Goal: Use online tool/utility: Utilize a website feature to perform a specific function

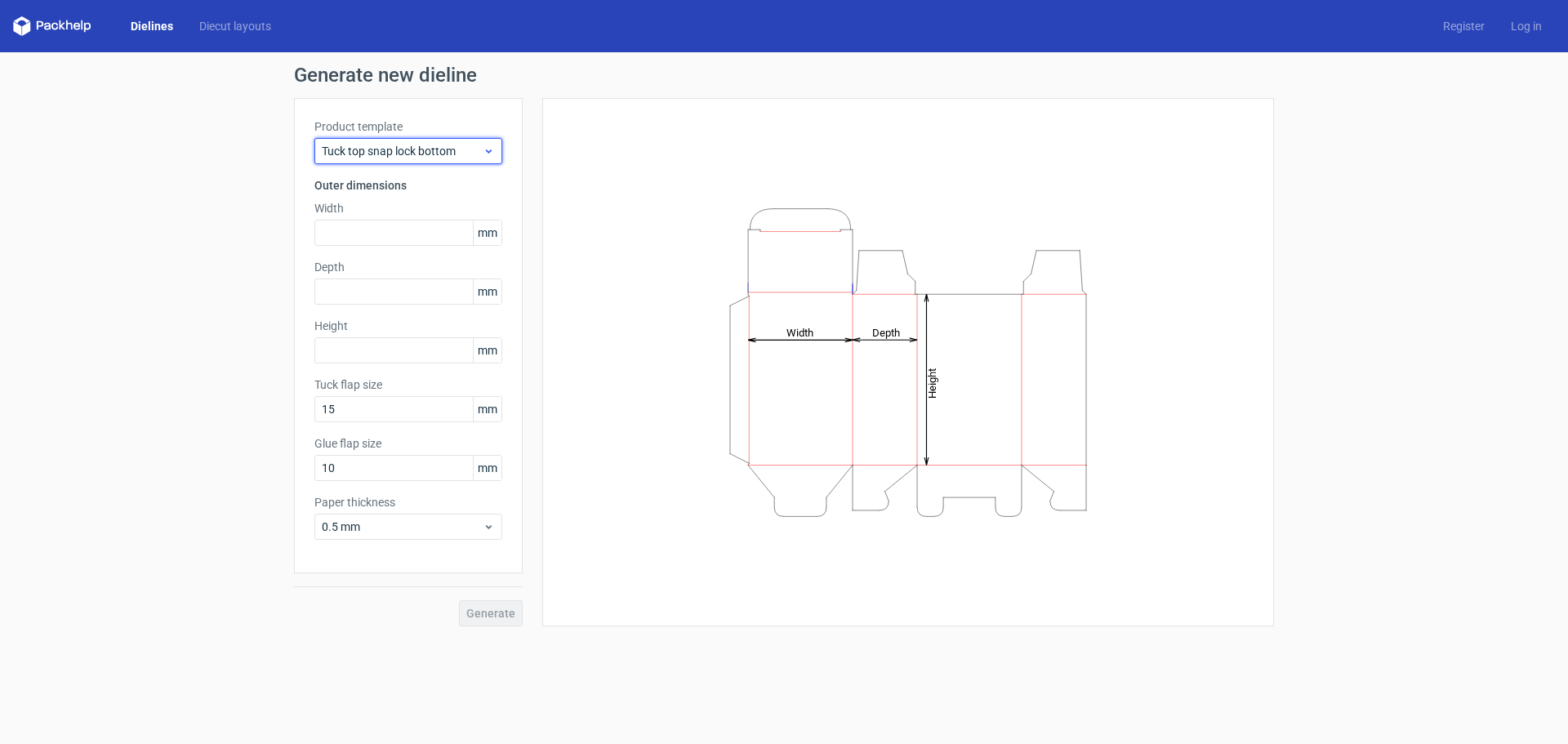
click at [471, 157] on span "Tuck top snap lock bottom" at bounding box center [402, 150] width 161 height 17
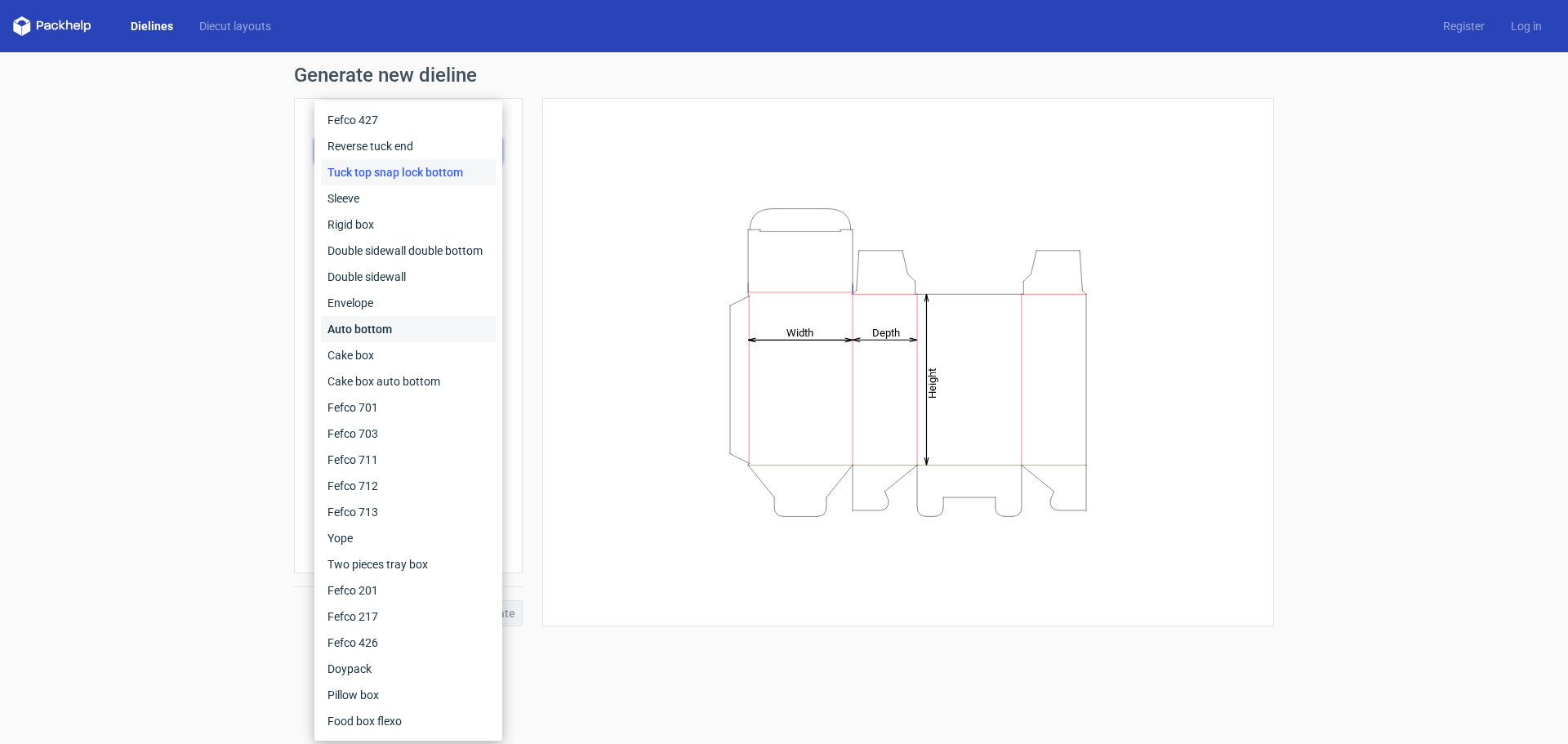
click at [403, 324] on div "Auto bottom" at bounding box center [408, 329] width 175 height 26
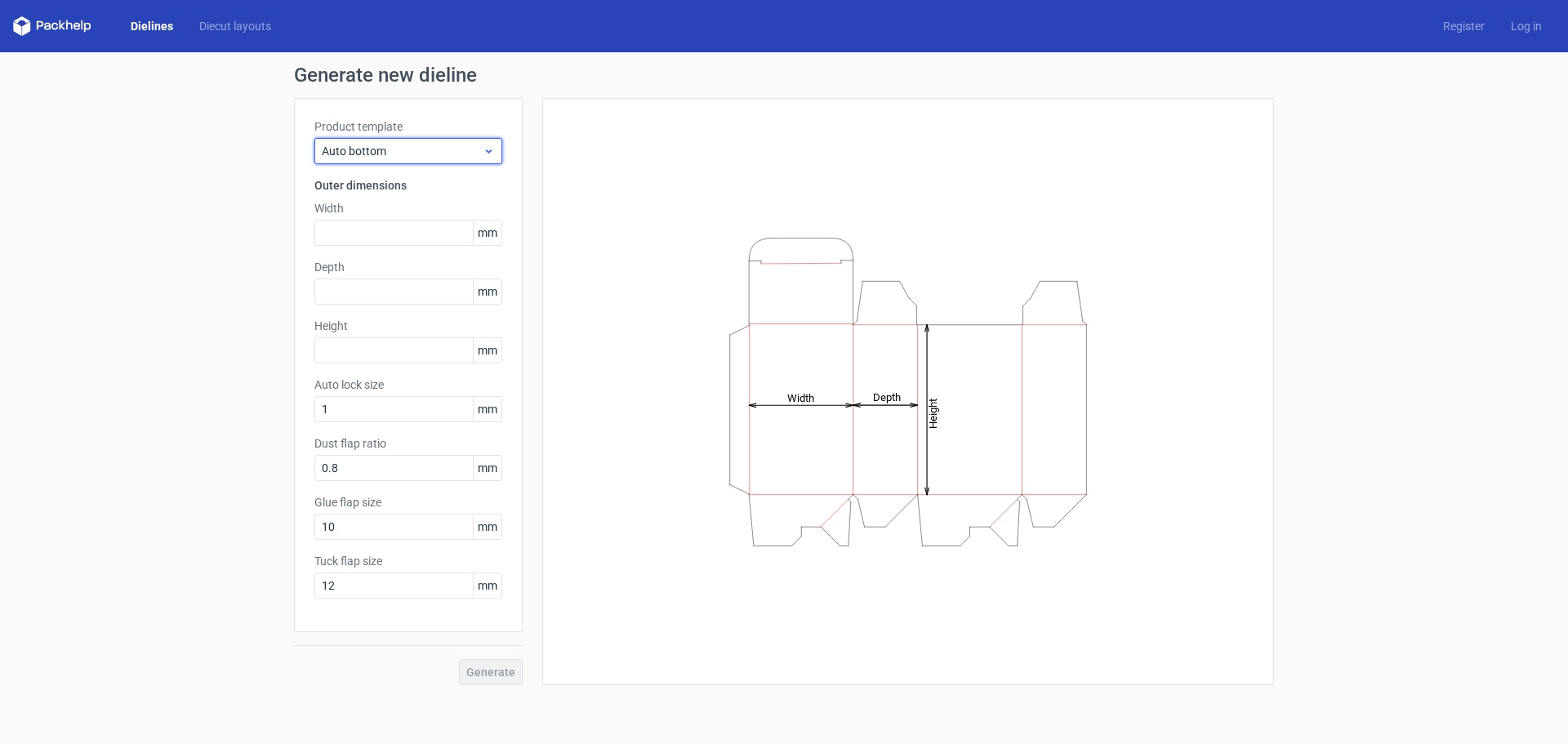
click at [442, 154] on span "Auto bottom" at bounding box center [402, 150] width 161 height 17
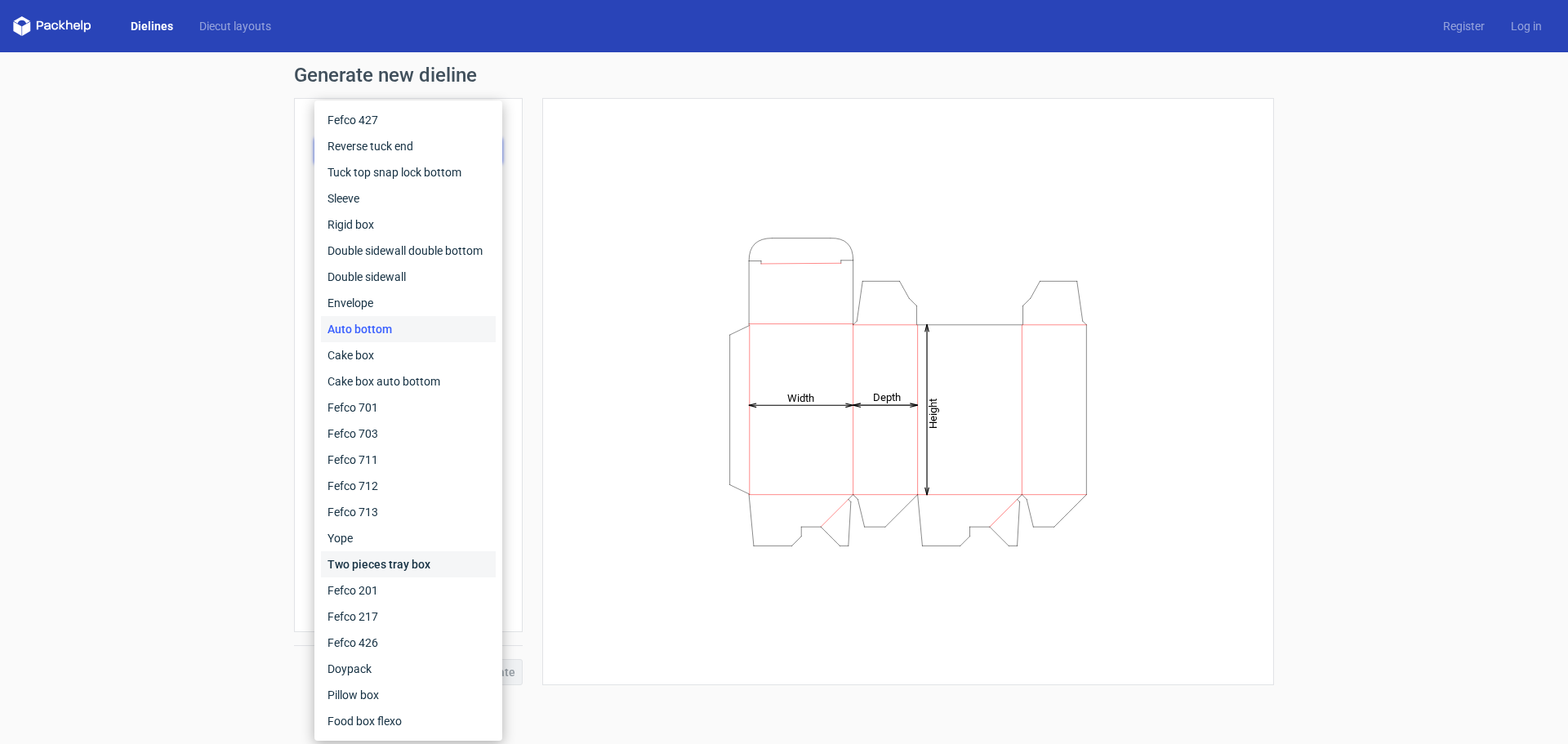
click at [406, 564] on div "Two pieces tray box" at bounding box center [408, 564] width 175 height 26
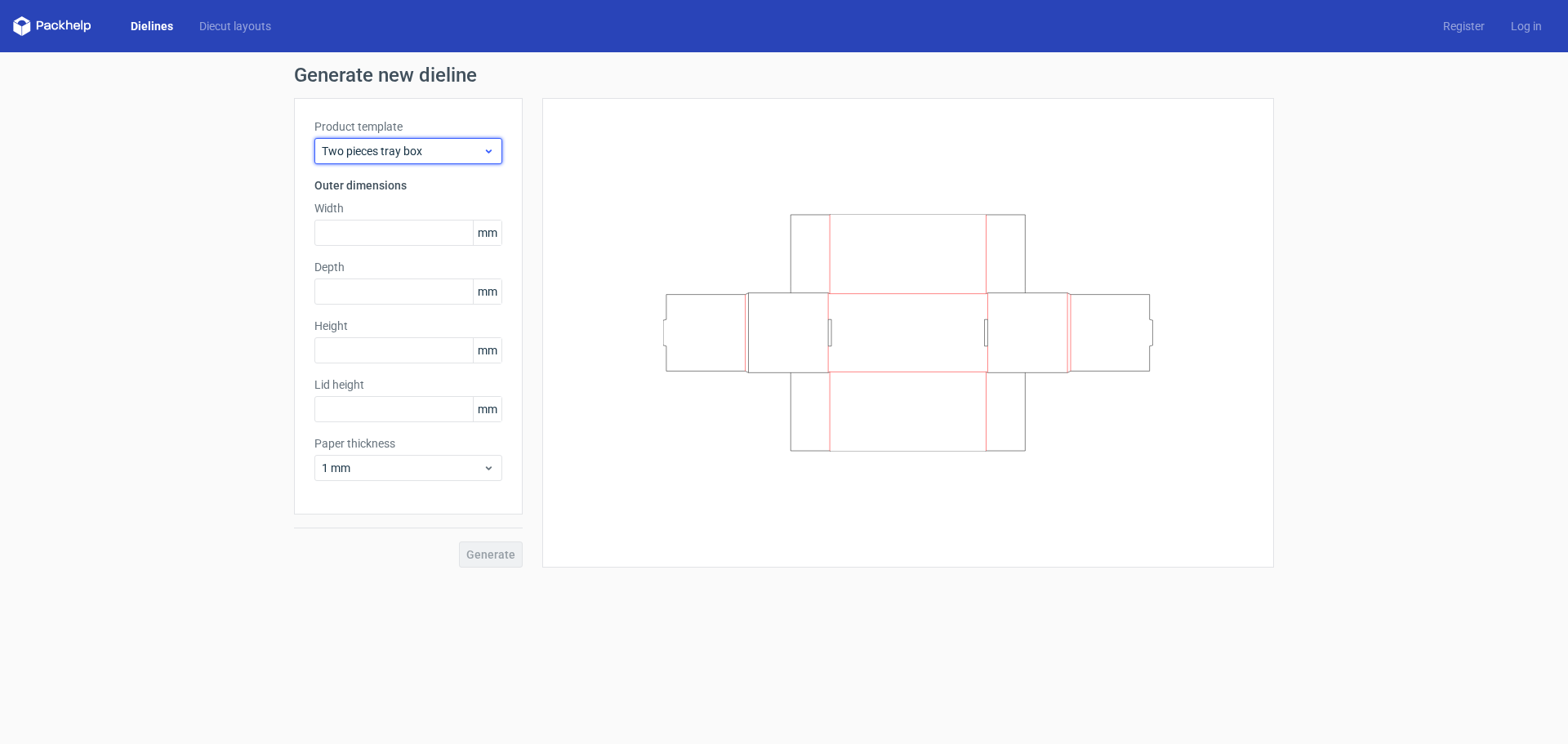
click at [404, 152] on span "Two pieces tray box" at bounding box center [402, 150] width 161 height 17
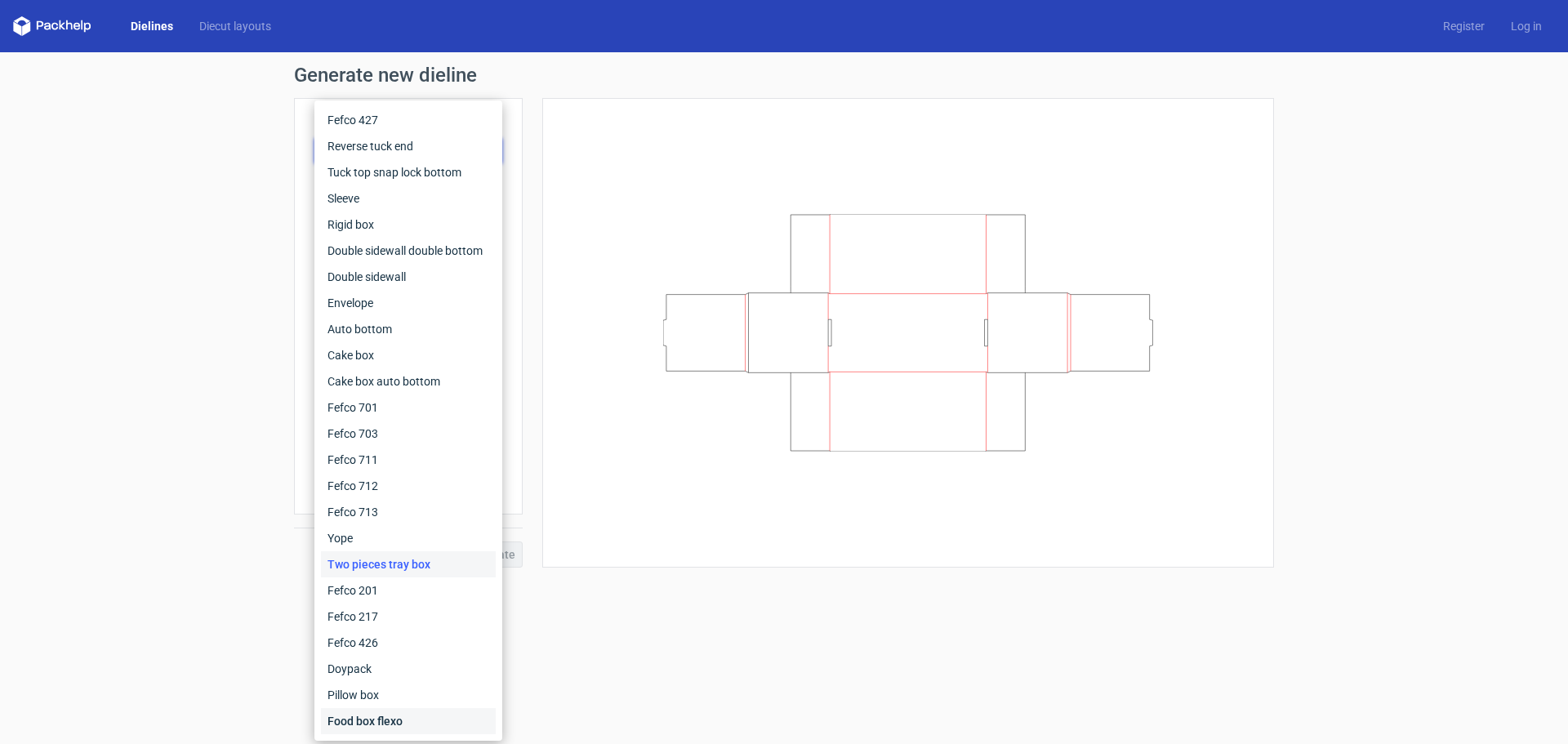
click at [410, 711] on div "Food box flexo" at bounding box center [408, 721] width 175 height 26
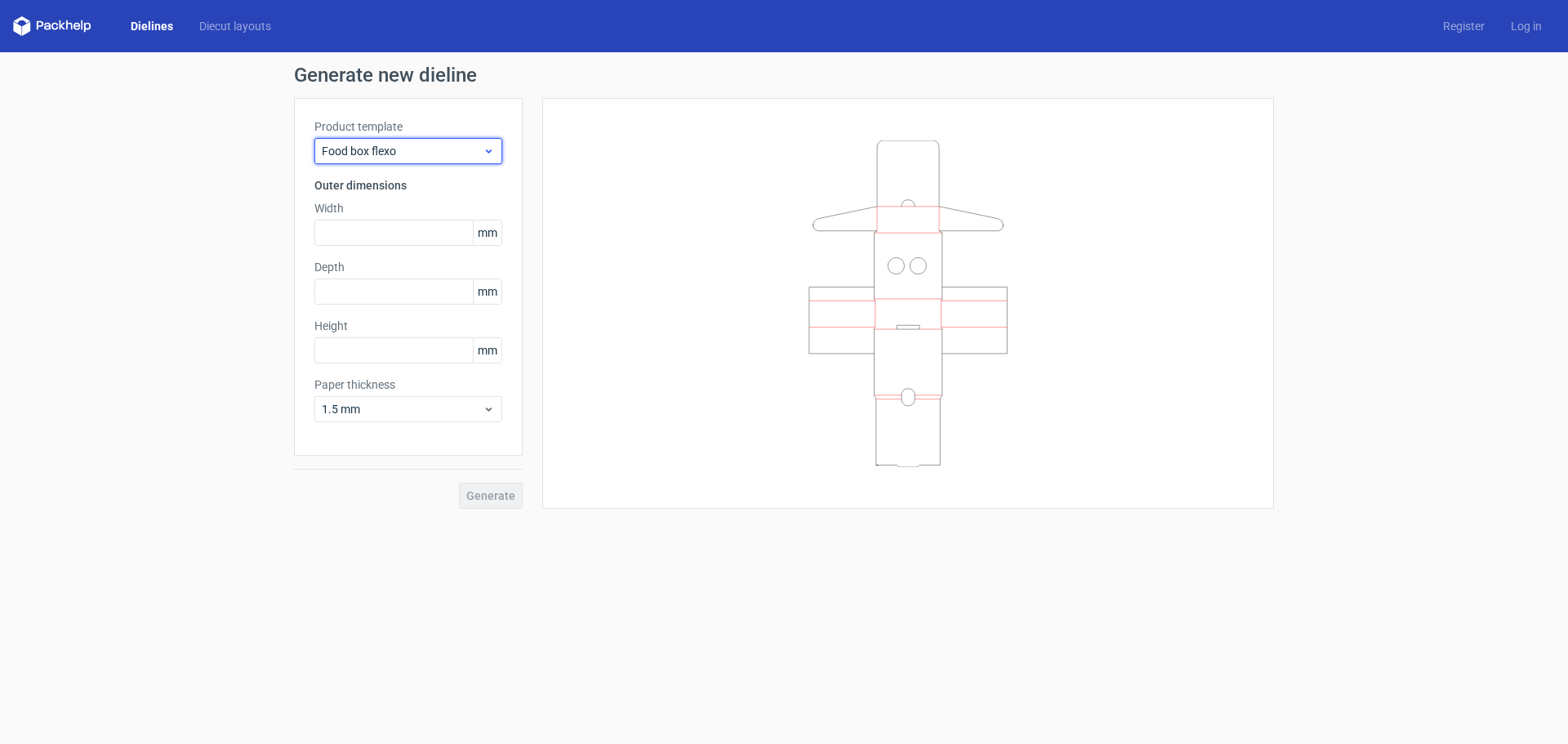
click at [401, 157] on span "Food box flexo" at bounding box center [402, 150] width 161 height 17
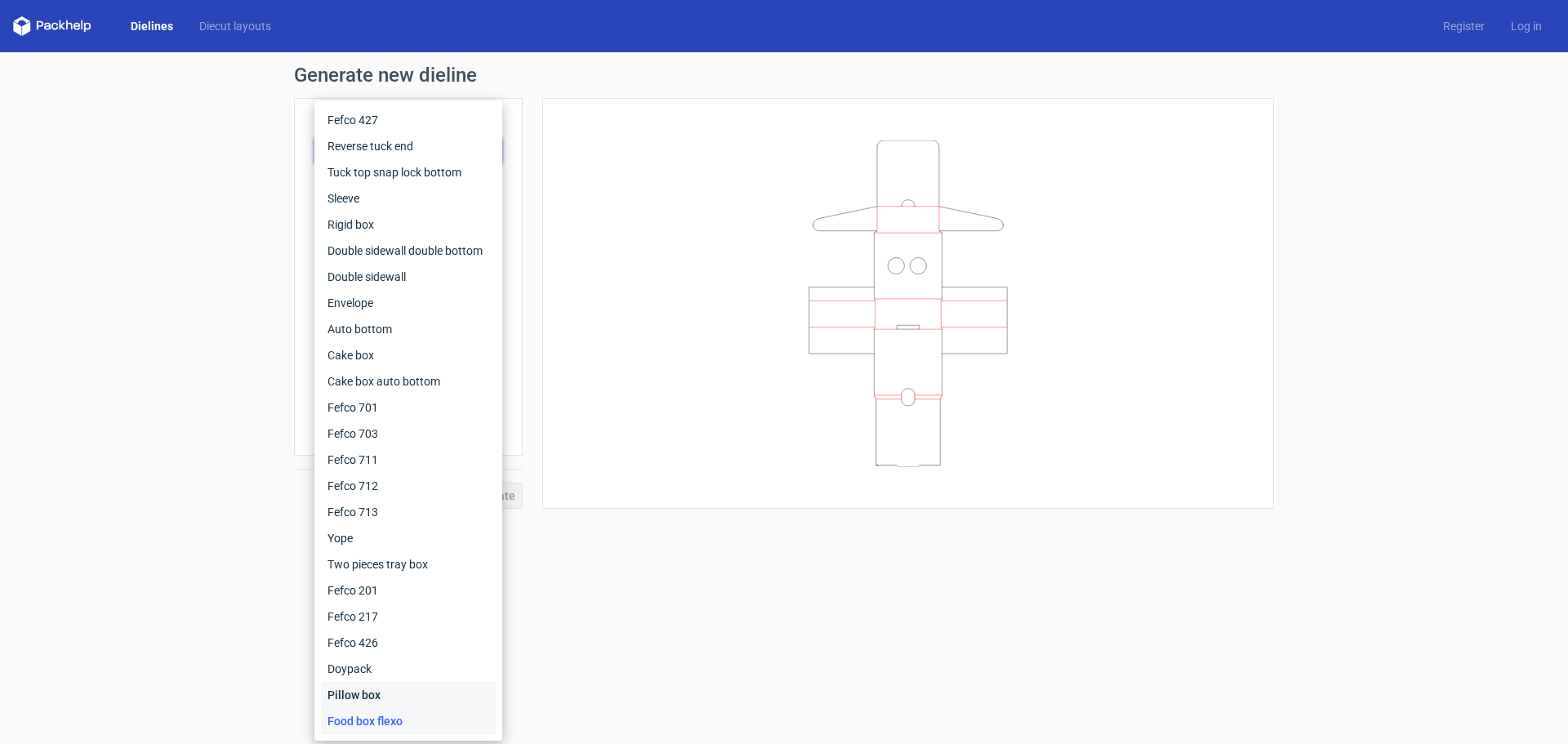
click at [382, 686] on div "Pillow box" at bounding box center [408, 694] width 175 height 26
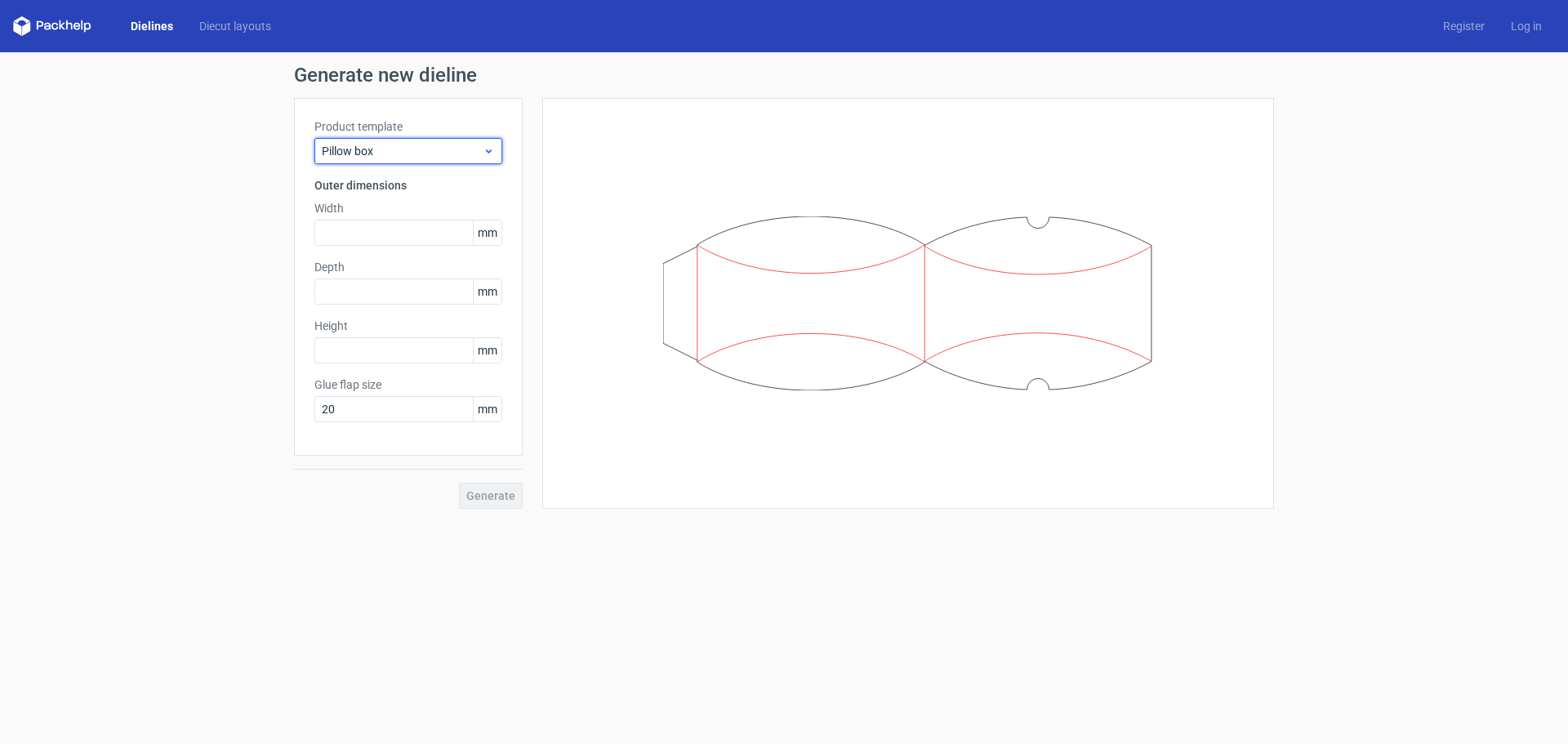
click at [382, 143] on div "Pillow box" at bounding box center [408, 150] width 187 height 26
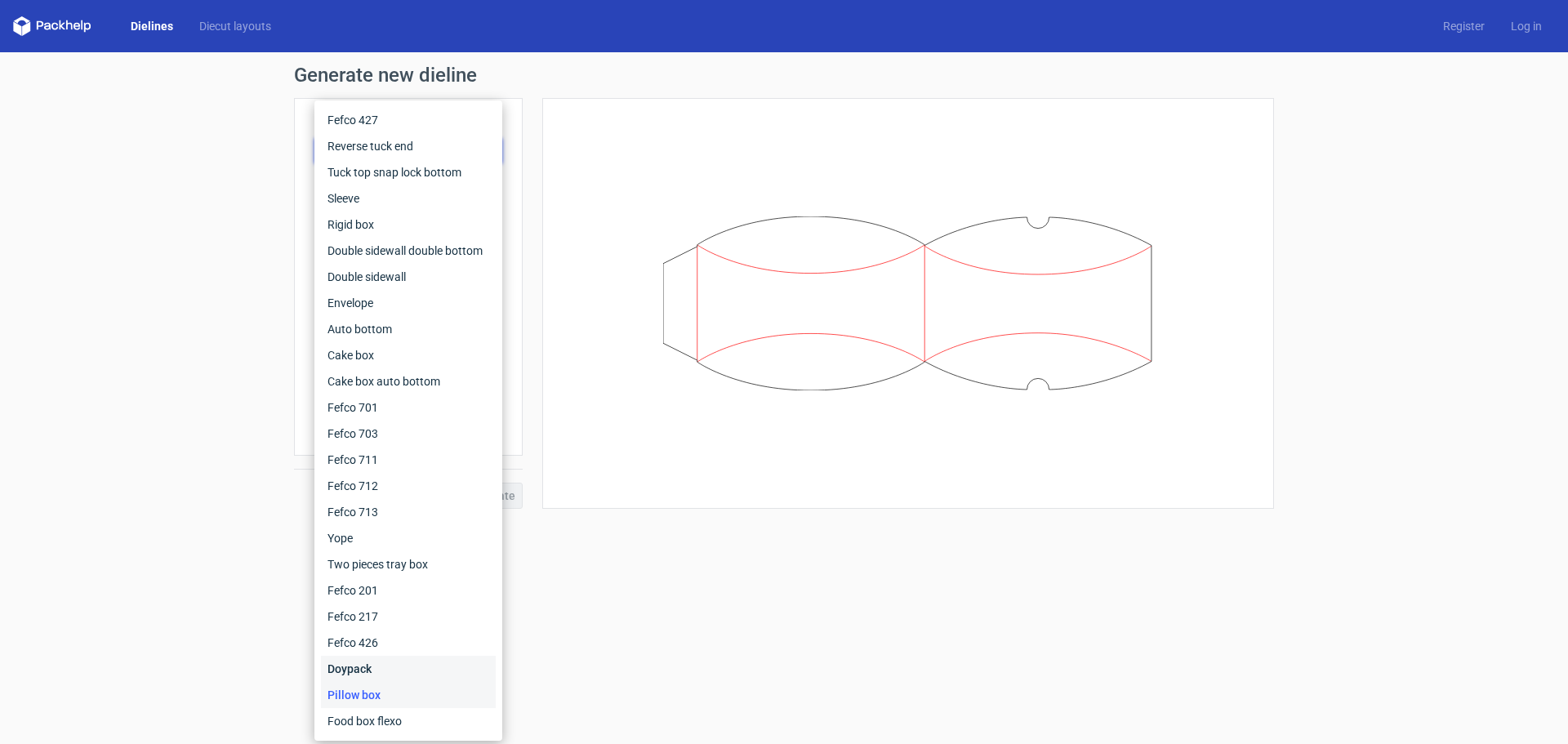
click at [372, 661] on div "Doypack" at bounding box center [408, 669] width 175 height 26
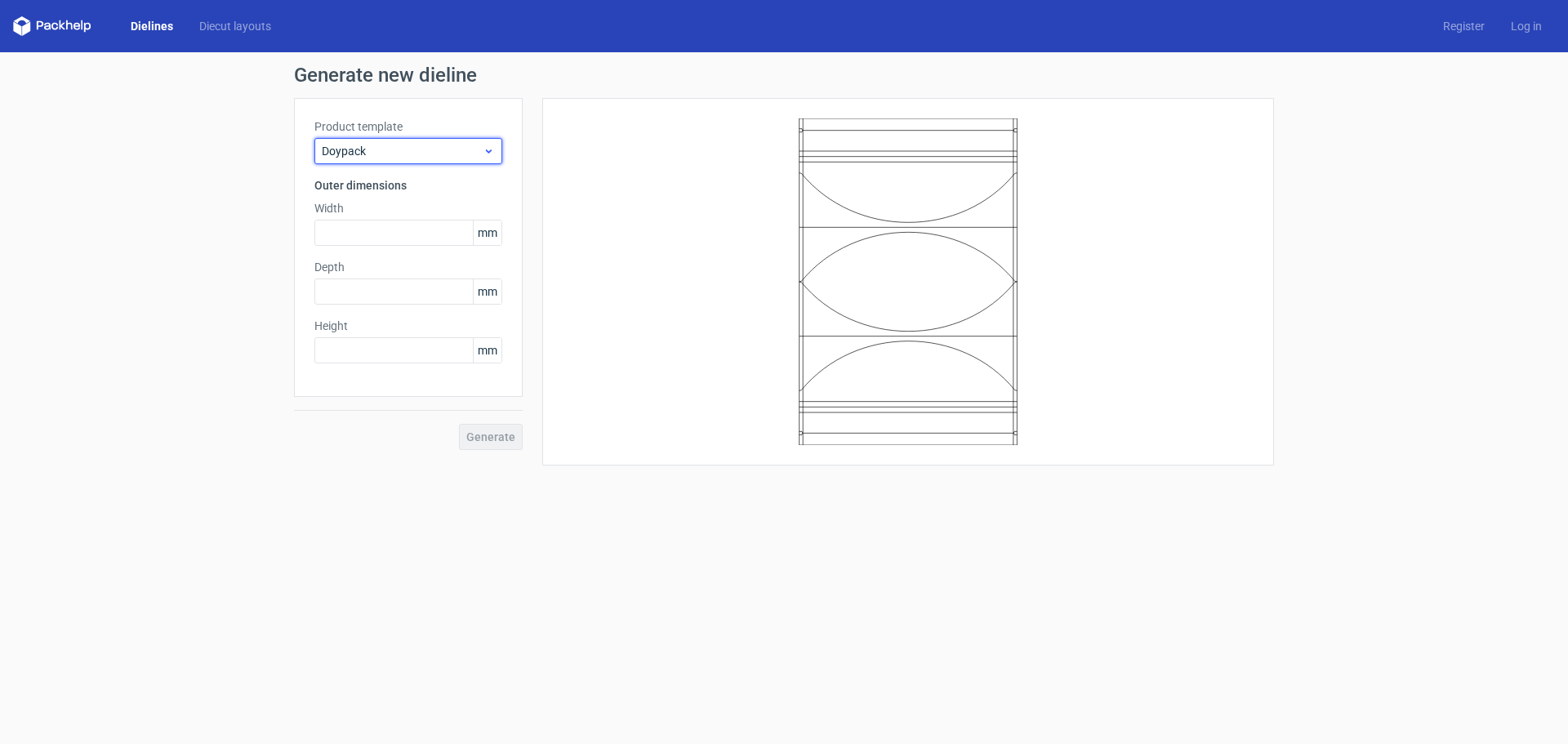
click at [413, 157] on span "Doypack" at bounding box center [402, 150] width 161 height 17
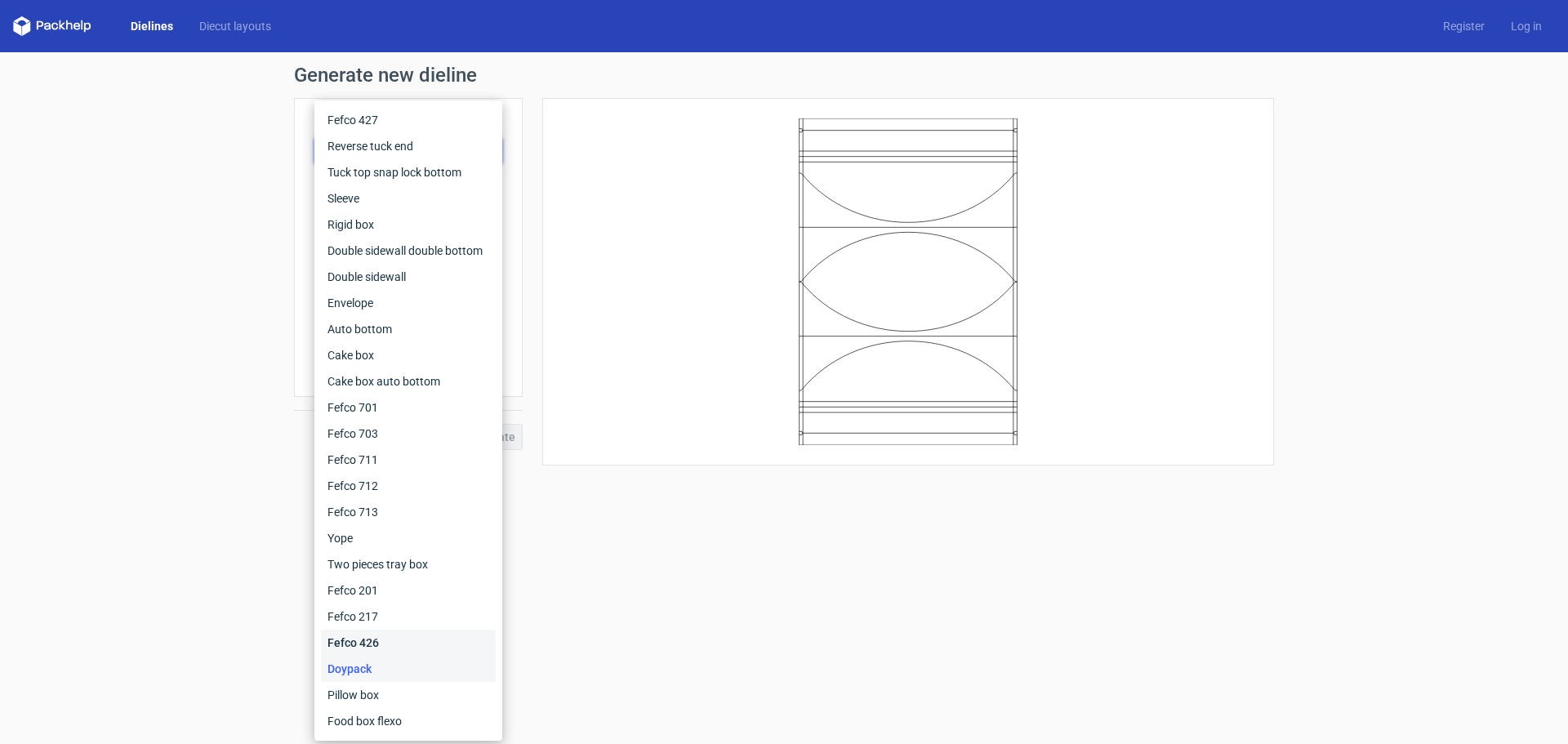
click at [363, 635] on div "Fefco 426" at bounding box center [408, 642] width 175 height 26
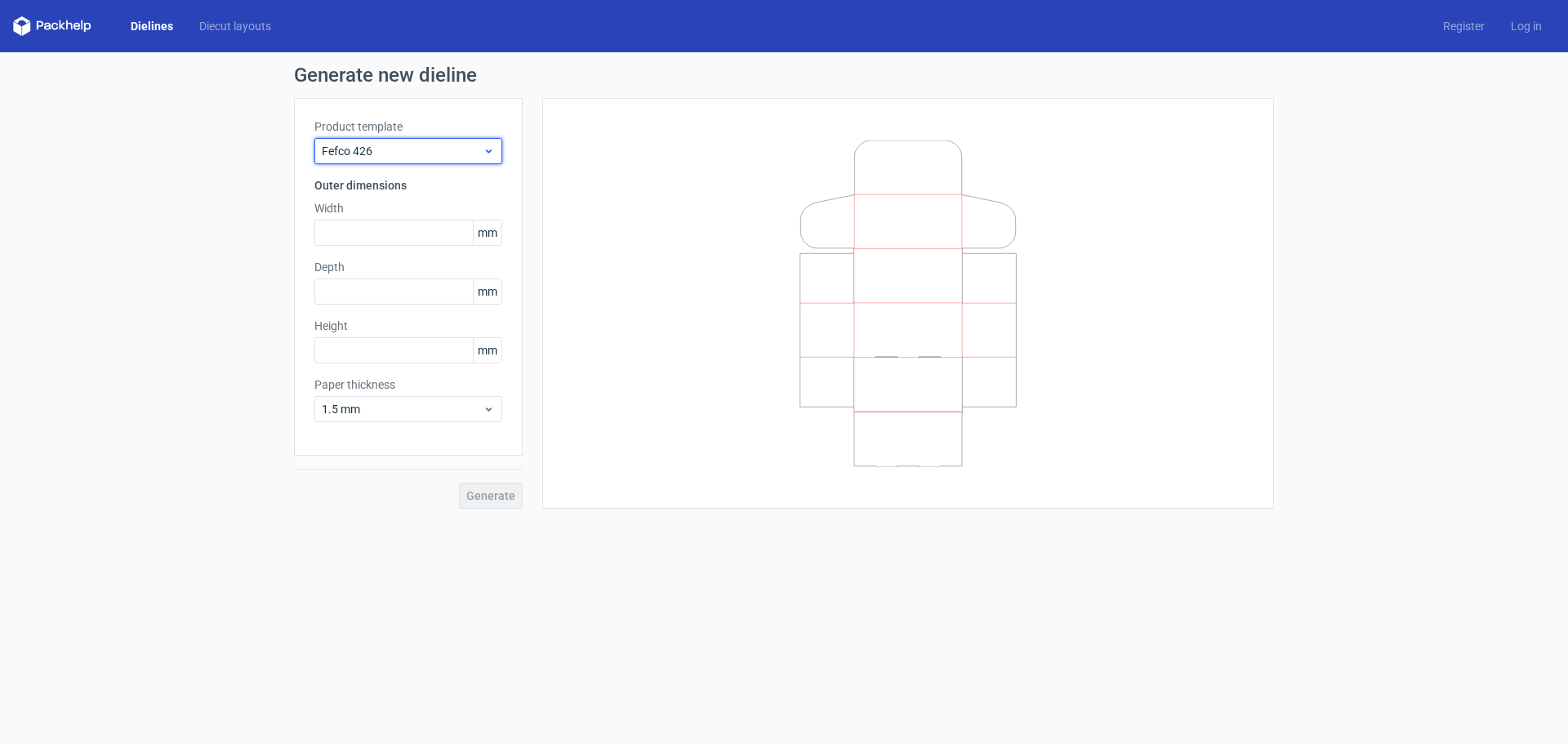
click at [424, 148] on span "Fefco 426" at bounding box center [402, 150] width 161 height 17
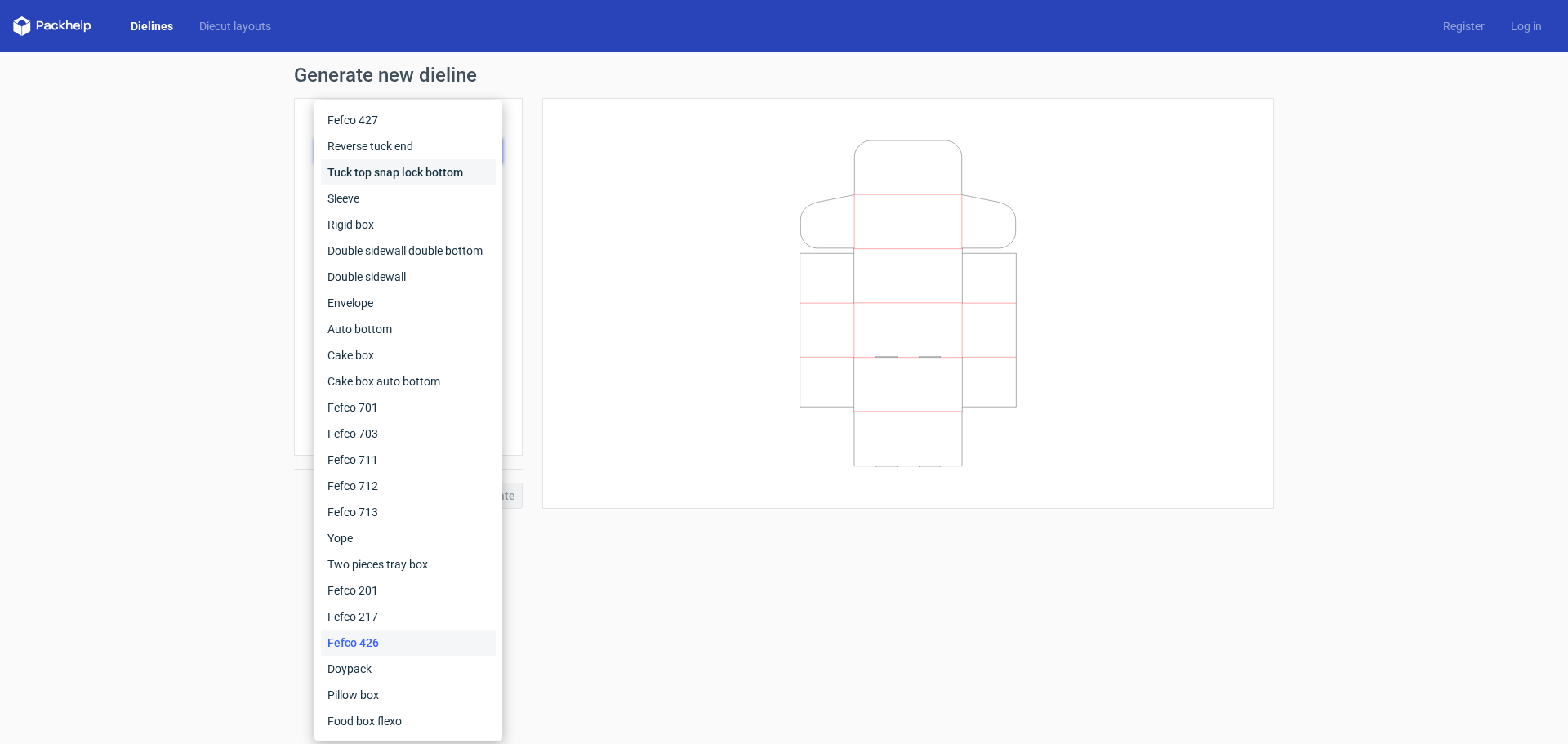
click at [417, 171] on div "Tuck top snap lock bottom" at bounding box center [408, 172] width 175 height 26
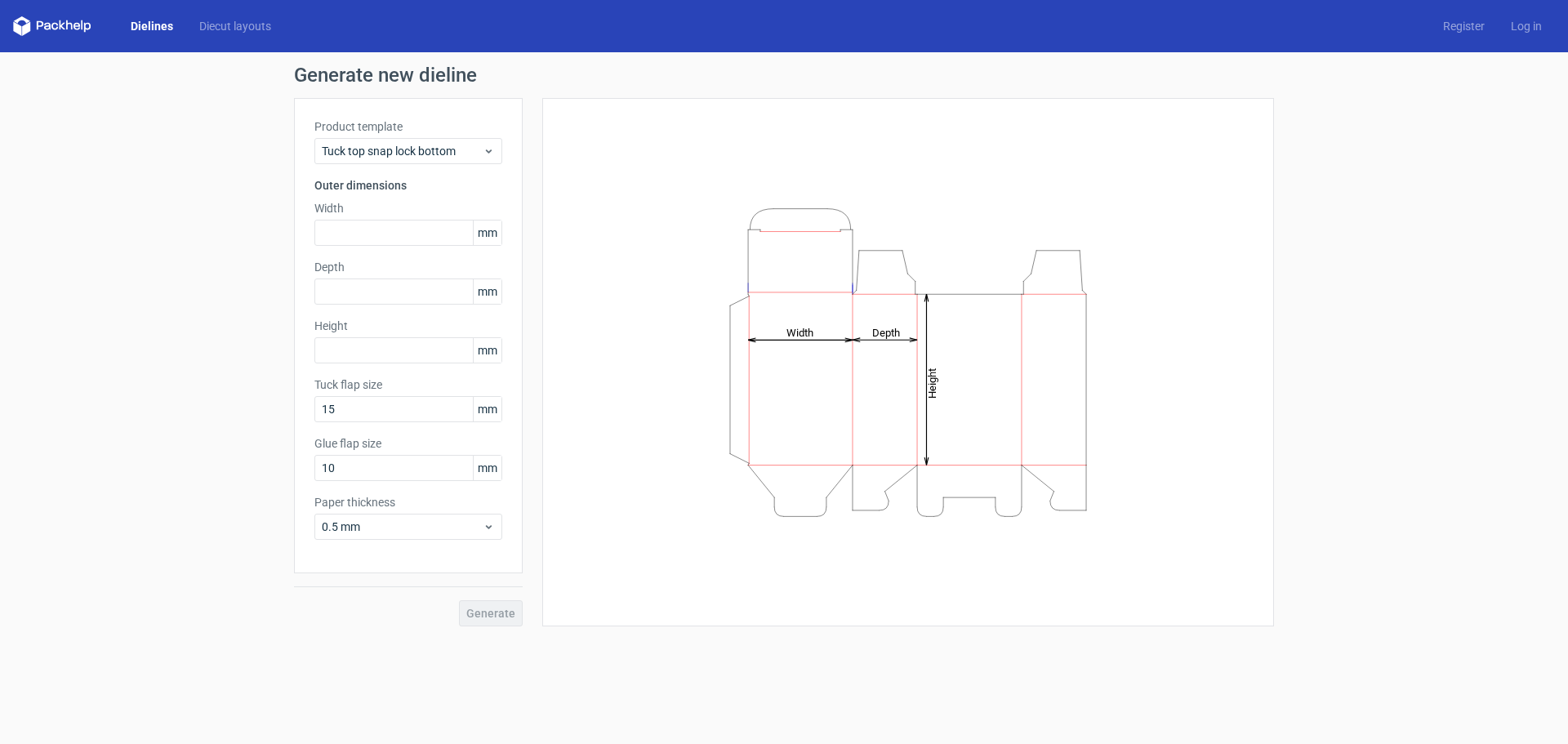
click at [419, 137] on div "Product template Tuck top snap lock bottom" at bounding box center [408, 141] width 187 height 46
click at [419, 148] on span "Tuck top snap lock bottom" at bounding box center [402, 150] width 161 height 17
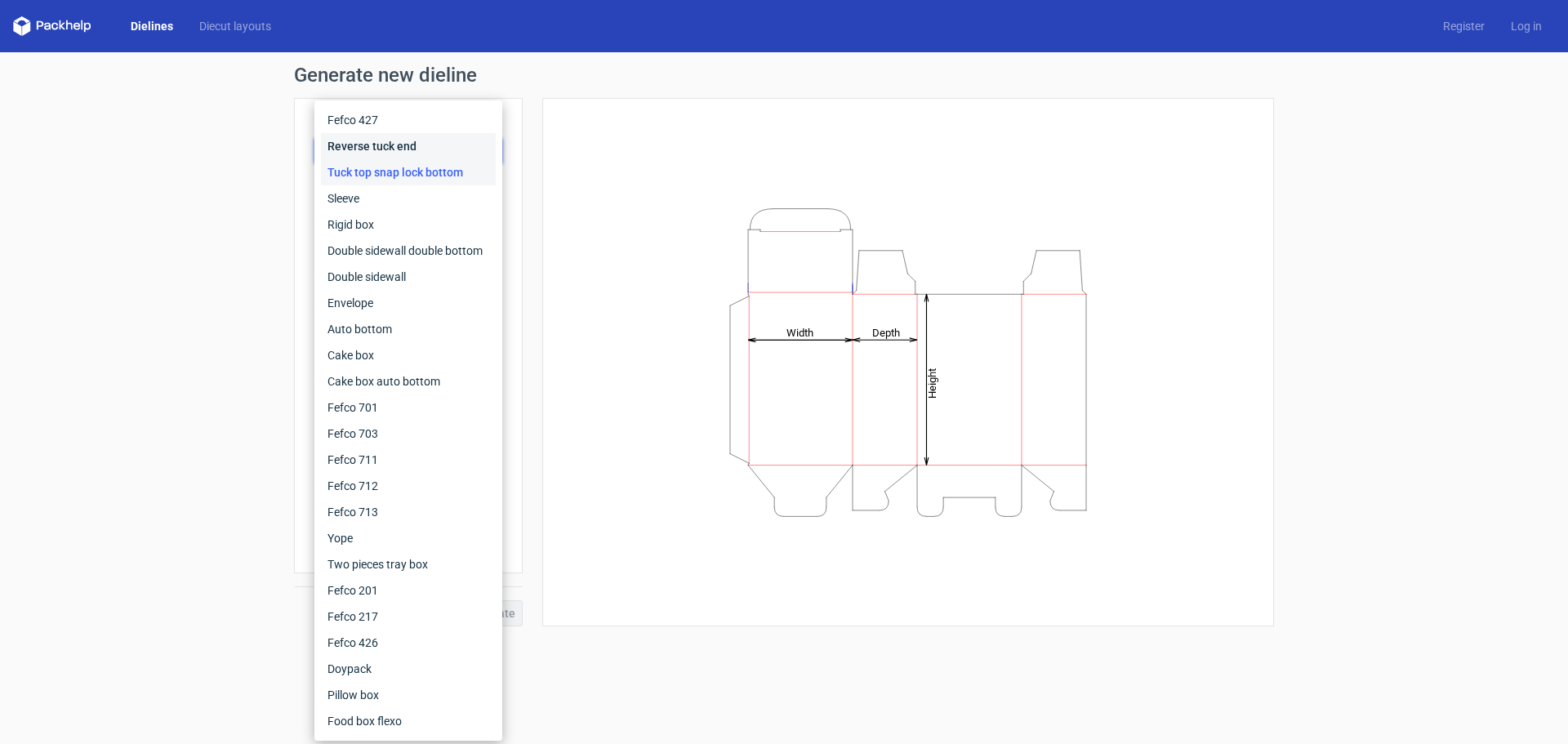
click at [417, 144] on div "Reverse tuck end" at bounding box center [408, 145] width 175 height 26
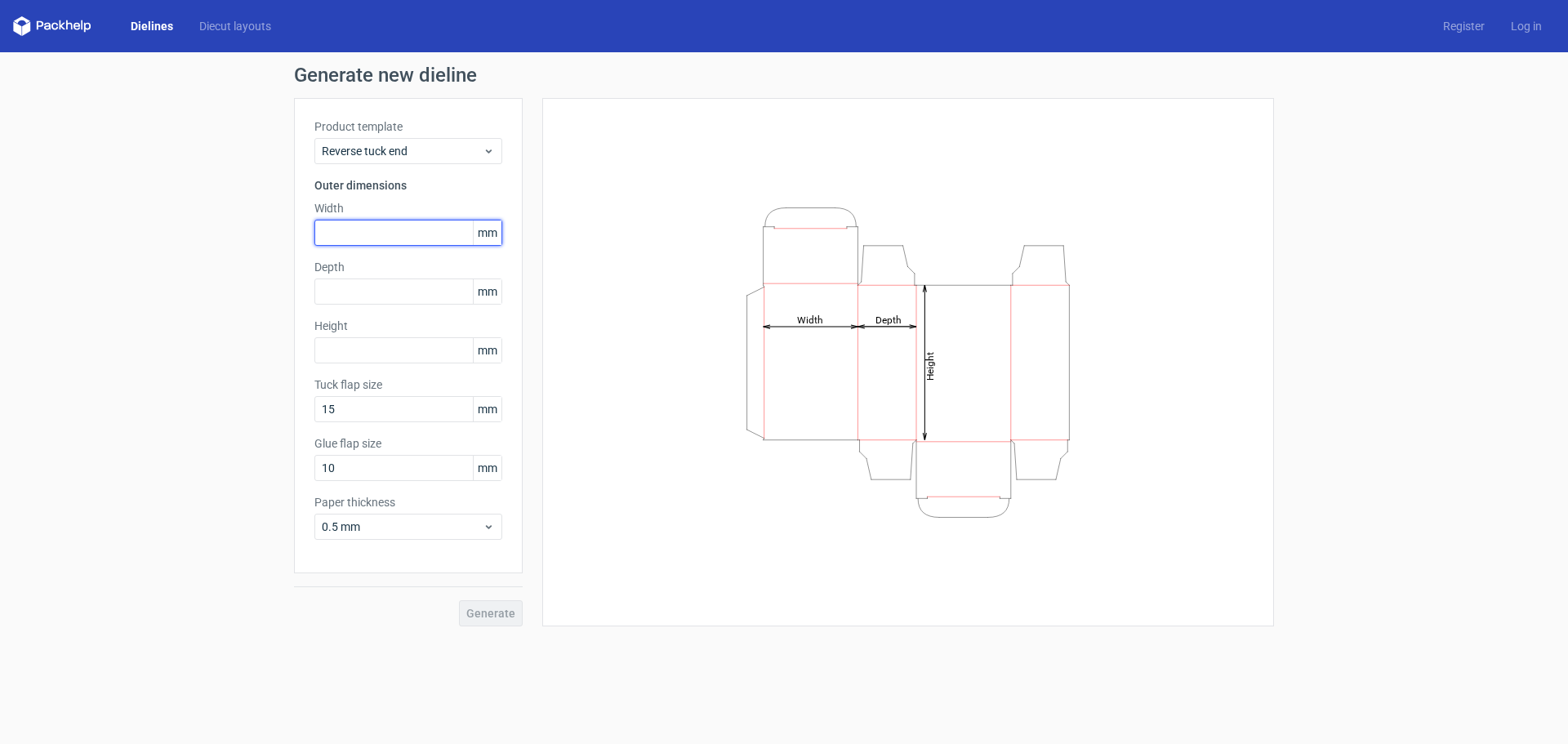
click at [397, 232] on input "text" at bounding box center [408, 232] width 187 height 26
type input "93"
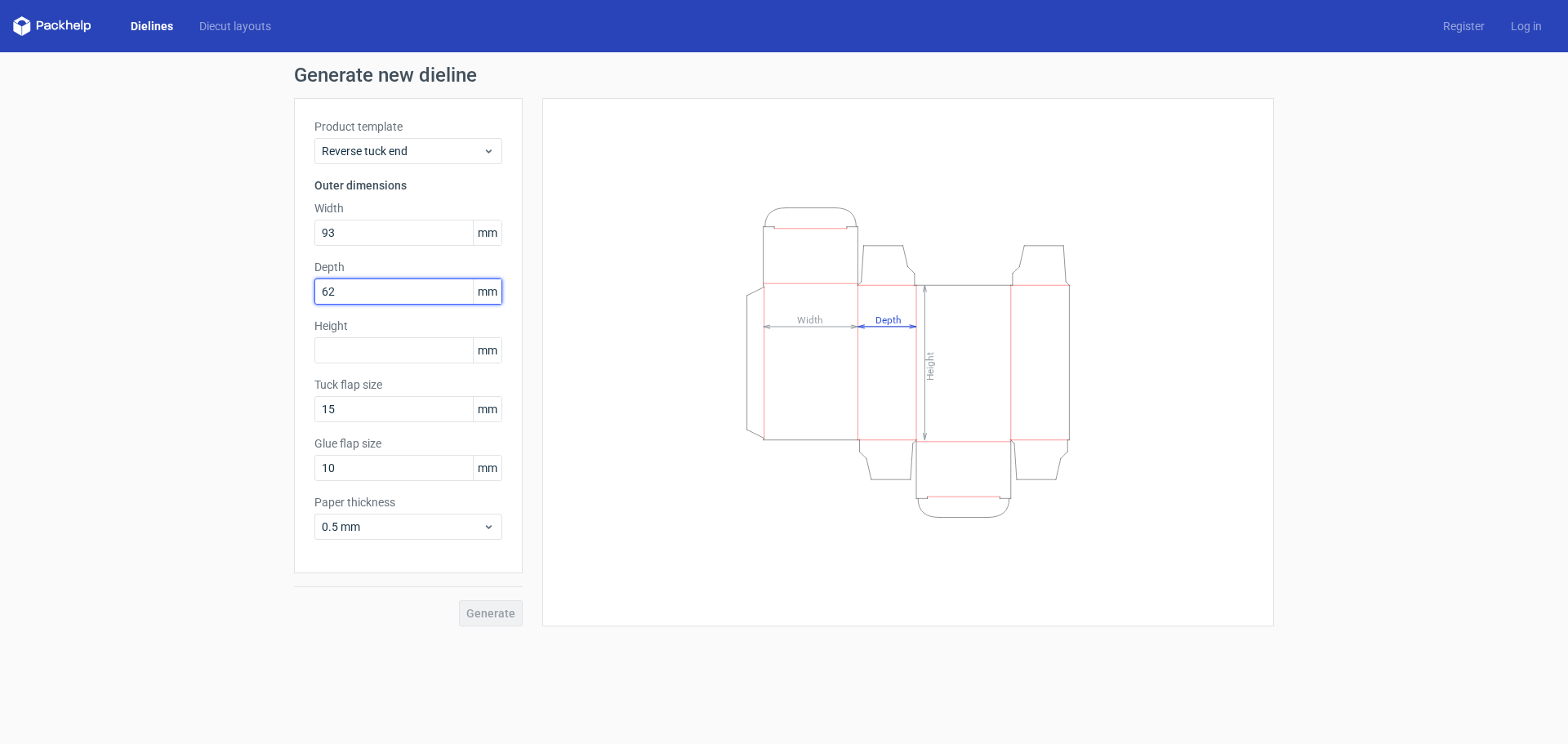
type input "62"
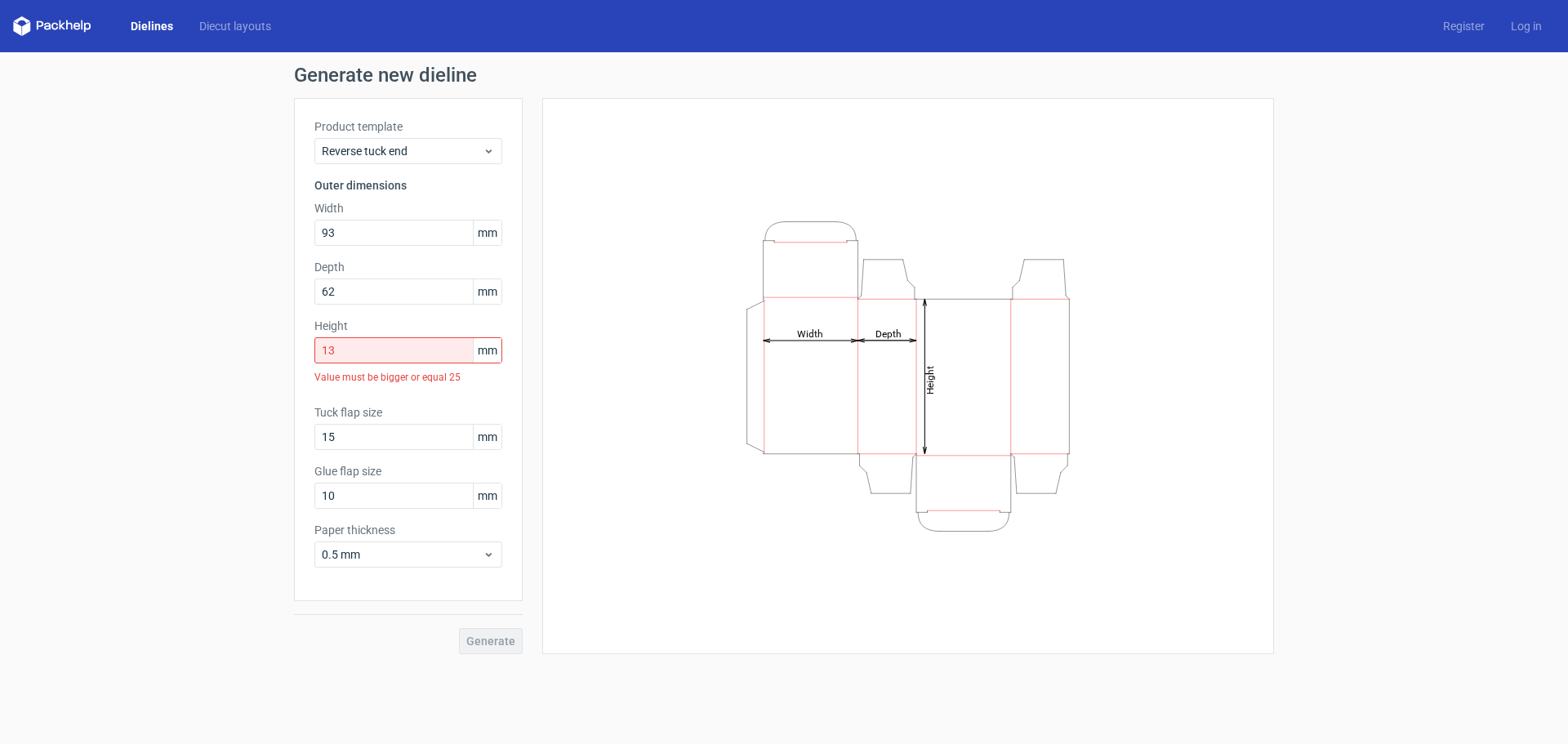
click at [392, 428] on div "Product template Reverse tuck end Outer dimensions Width 93 mm Depth 62 mm Heig…" at bounding box center [408, 349] width 228 height 503
click at [371, 353] on input "13" at bounding box center [408, 350] width 187 height 26
drag, startPoint x: 371, startPoint y: 353, endPoint x: 224, endPoint y: 349, distance: 147.1
click at [227, 349] on div "Generate new dieline Product template Reverse tuck end Outer dimensions Width 9…" at bounding box center [784, 360] width 1568 height 615
click at [360, 438] on input "15" at bounding box center [408, 436] width 187 height 26
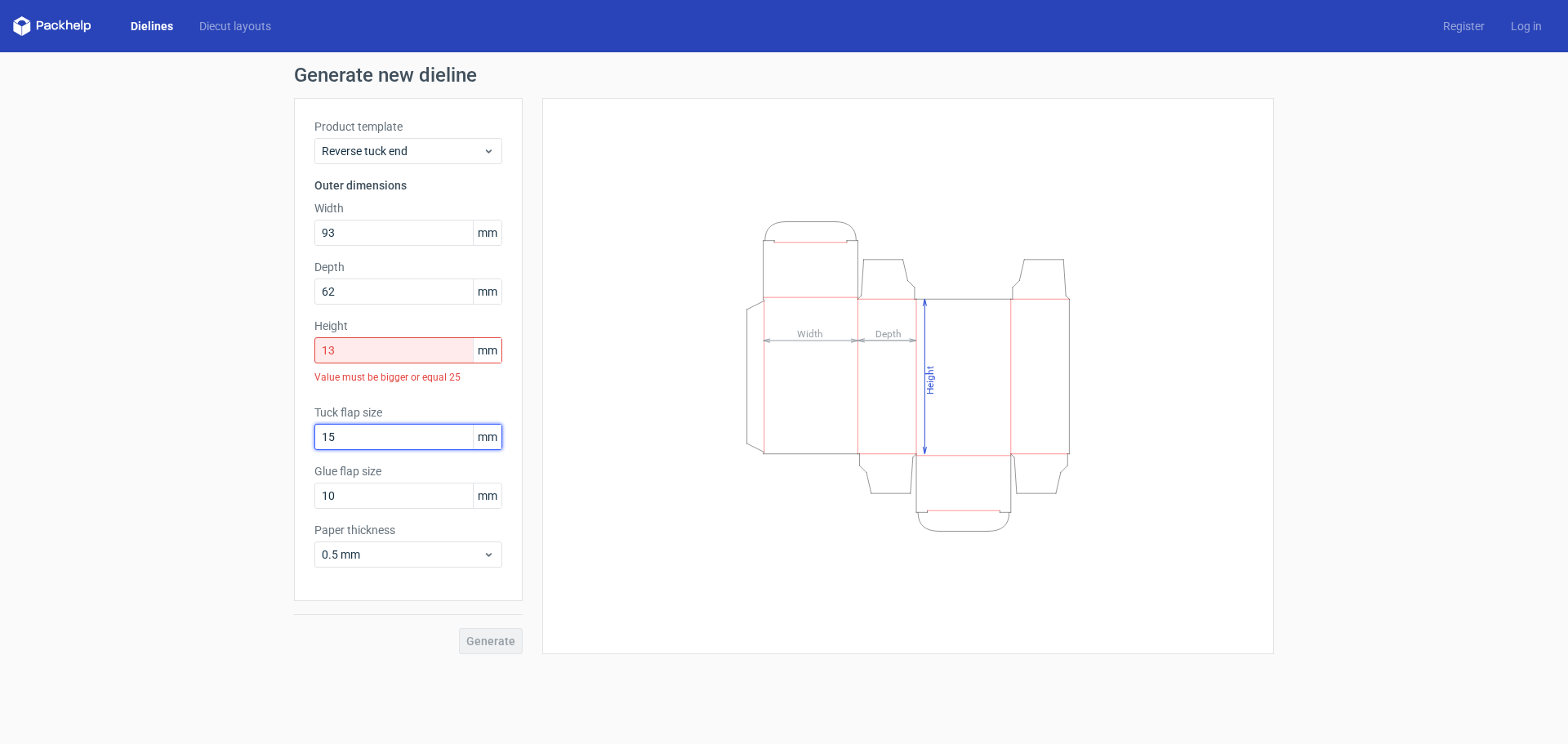
drag, startPoint x: 360, startPoint y: 438, endPoint x: 235, endPoint y: 430, distance: 125.3
click at [235, 430] on div "Generate new dieline Product template Reverse tuck end Outer dimensions Width 9…" at bounding box center [784, 360] width 1568 height 615
click at [356, 491] on input "10" at bounding box center [408, 495] width 187 height 26
click at [356, 344] on input "13" at bounding box center [408, 350] width 187 height 26
drag, startPoint x: 357, startPoint y: 359, endPoint x: 246, endPoint y: 361, distance: 111.0
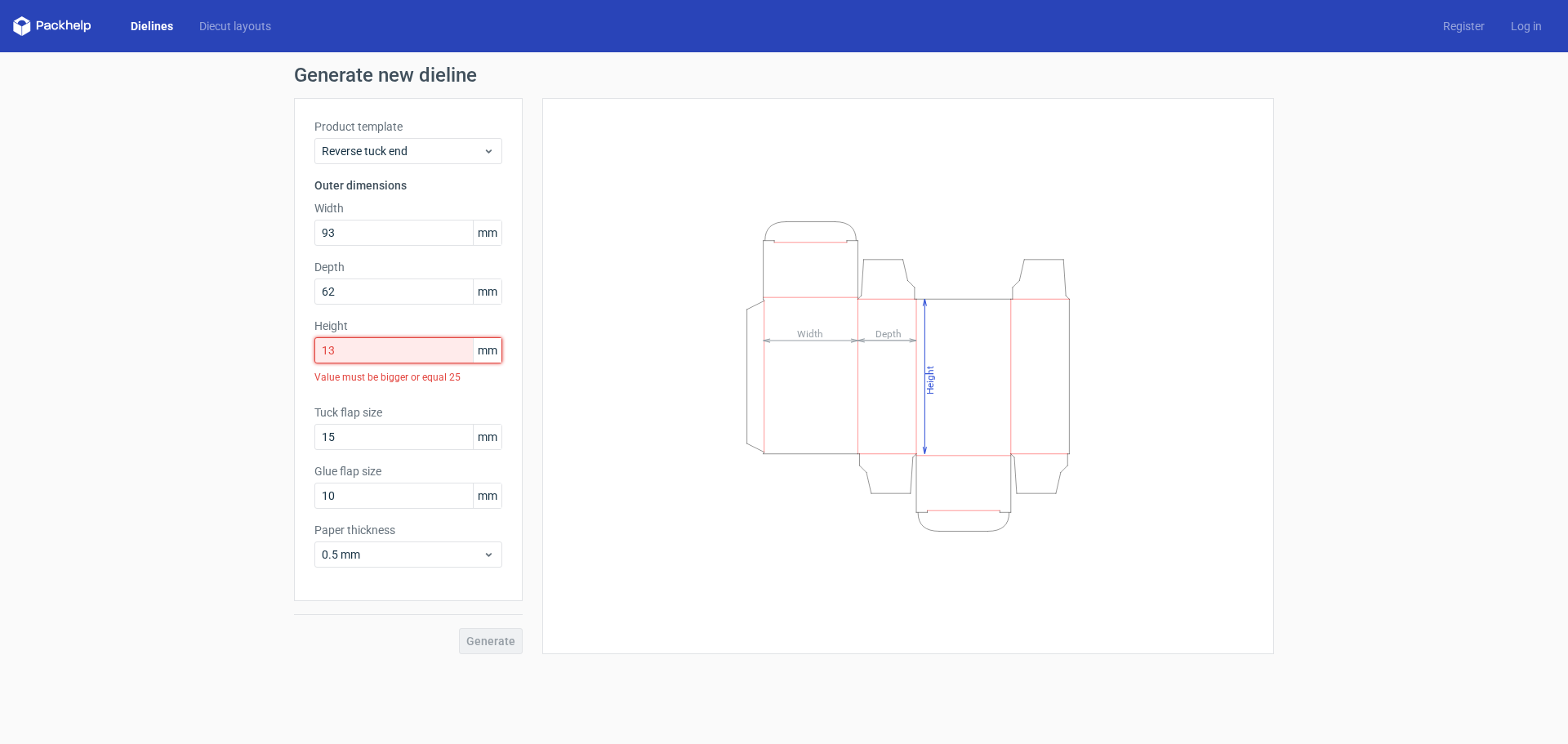
click at [250, 360] on div "Generate new dieline Product template Reverse tuck end Outer dimensions Width 9…" at bounding box center [784, 360] width 1568 height 615
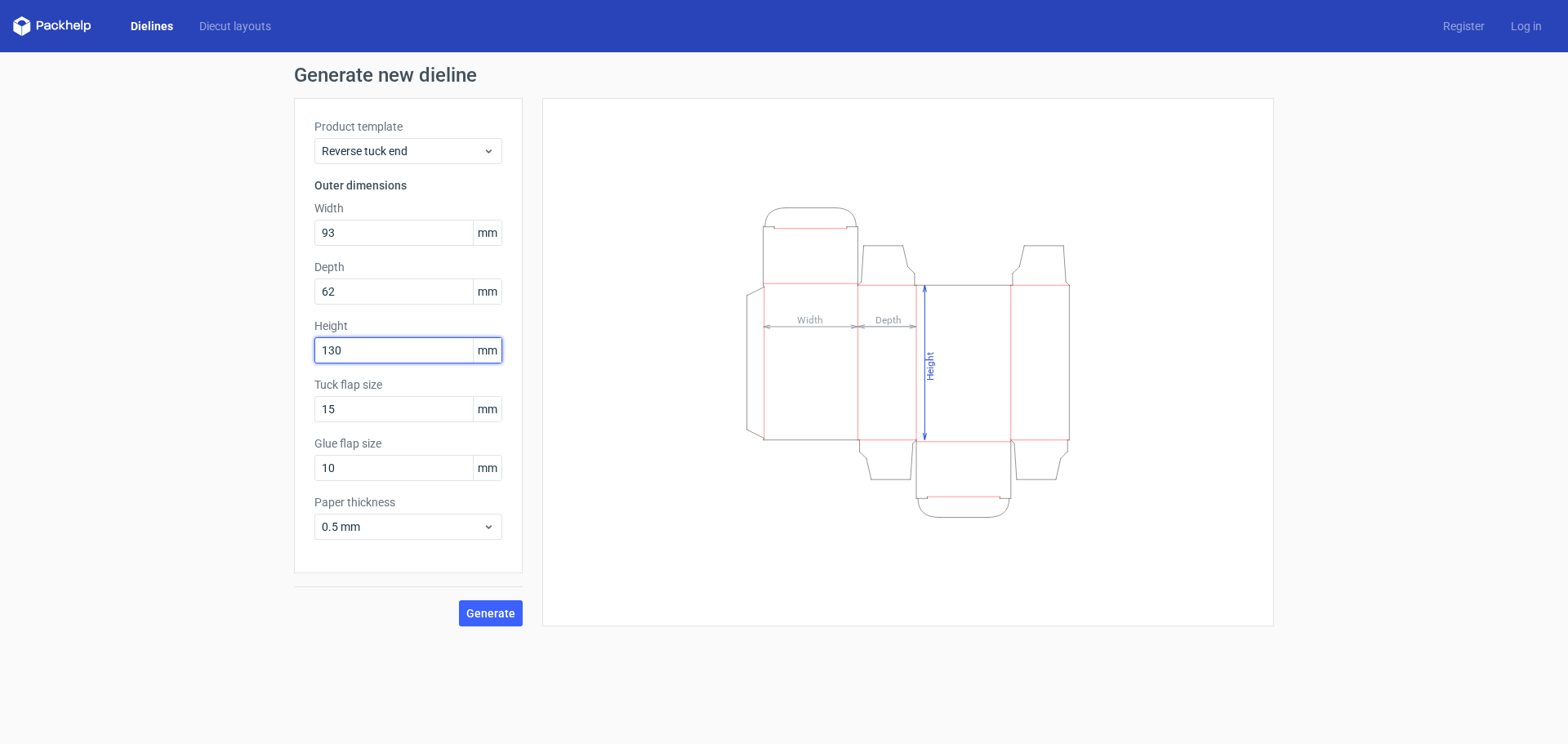
type input "130"
click at [404, 315] on div "Product template Reverse tuck end Outer dimensions Width 93 mm Depth 62 mm Heig…" at bounding box center [408, 335] width 228 height 475
click at [489, 602] on button "Generate" at bounding box center [490, 613] width 63 height 26
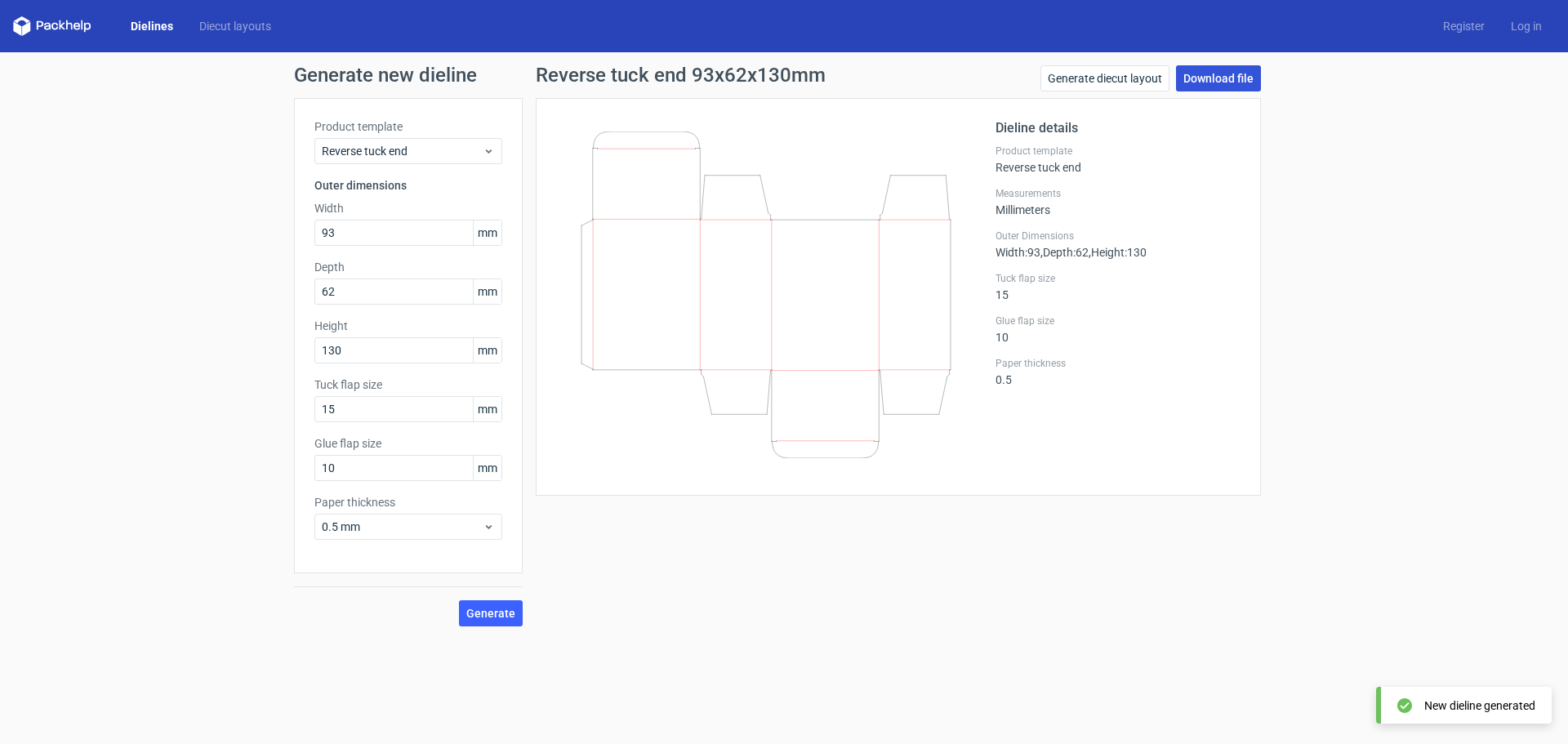
click at [1252, 81] on link "Download file" at bounding box center [1217, 78] width 85 height 26
click at [479, 158] on span "Reverse tuck end" at bounding box center [402, 150] width 161 height 17
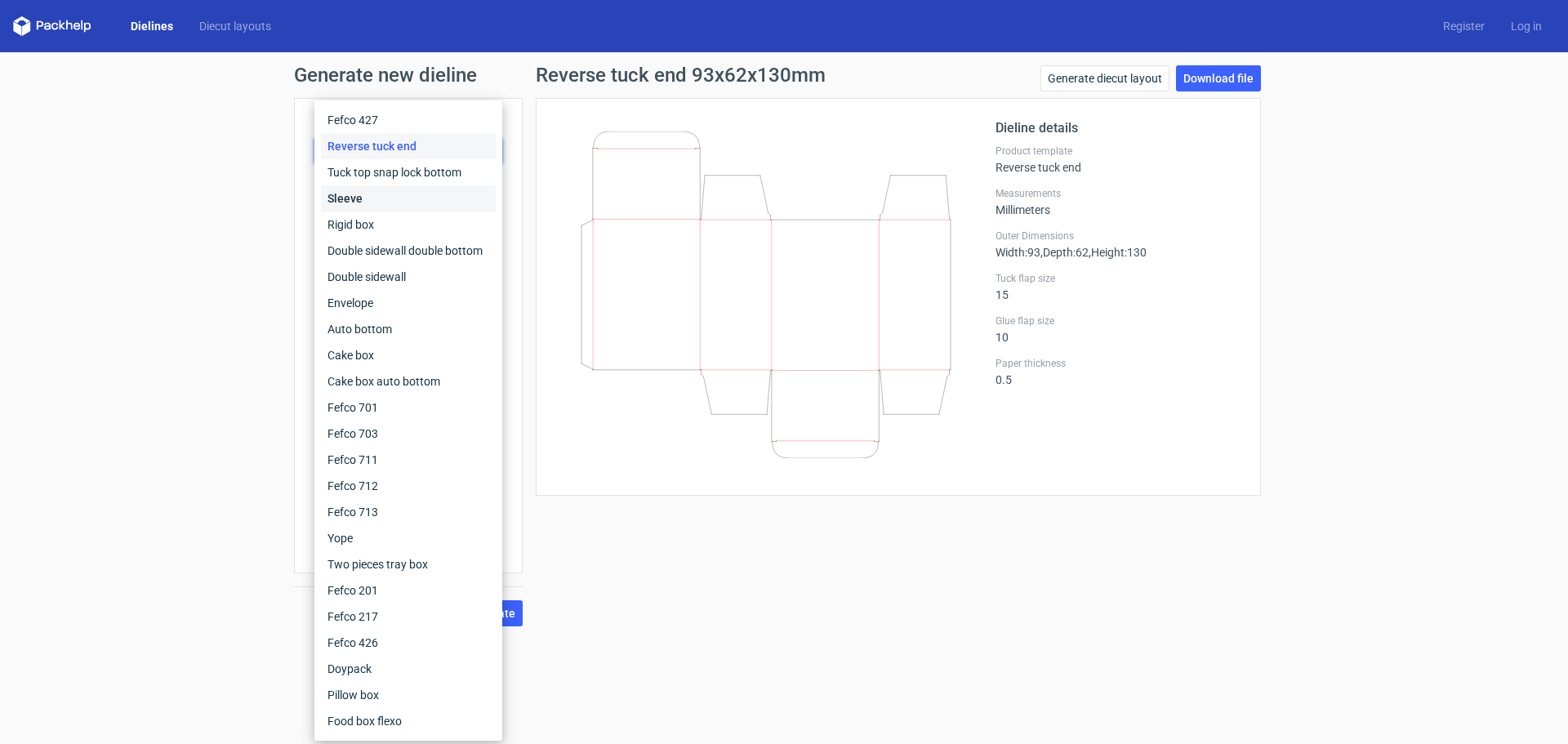
click at [449, 207] on div "Sleeve" at bounding box center [408, 198] width 175 height 26
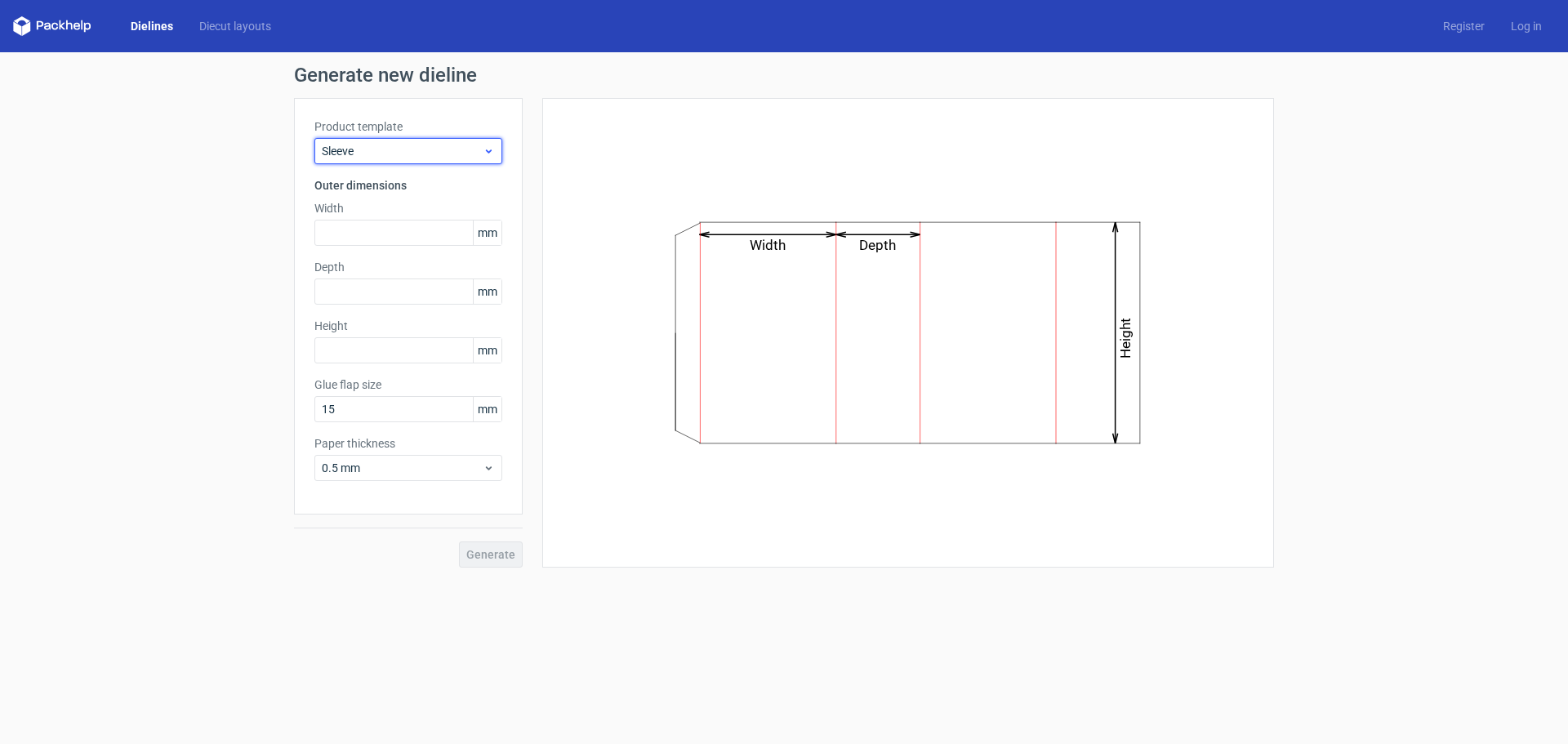
click at [450, 150] on span "Sleeve" at bounding box center [402, 150] width 161 height 17
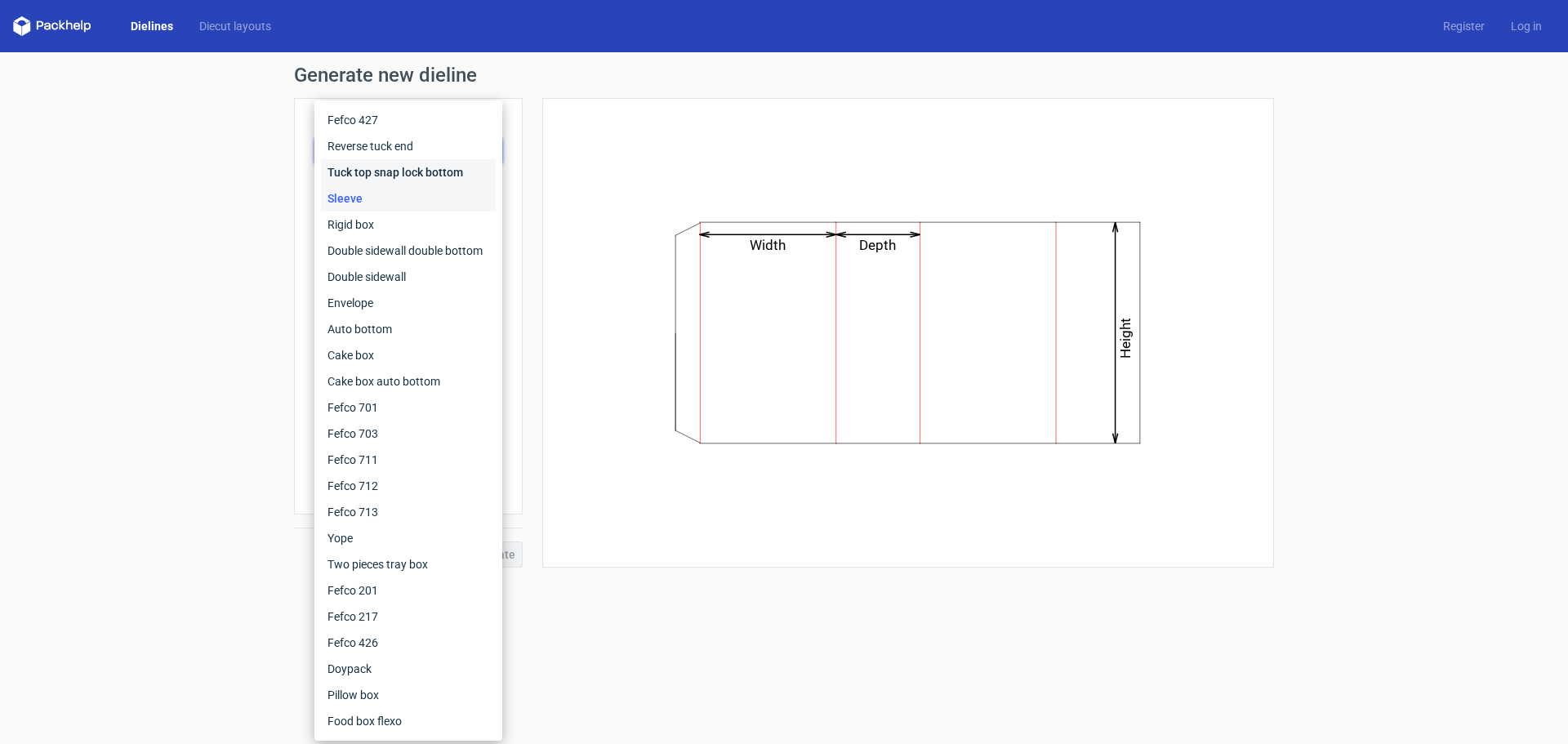
click at [443, 178] on div "Tuck top snap lock bottom" at bounding box center [408, 172] width 175 height 26
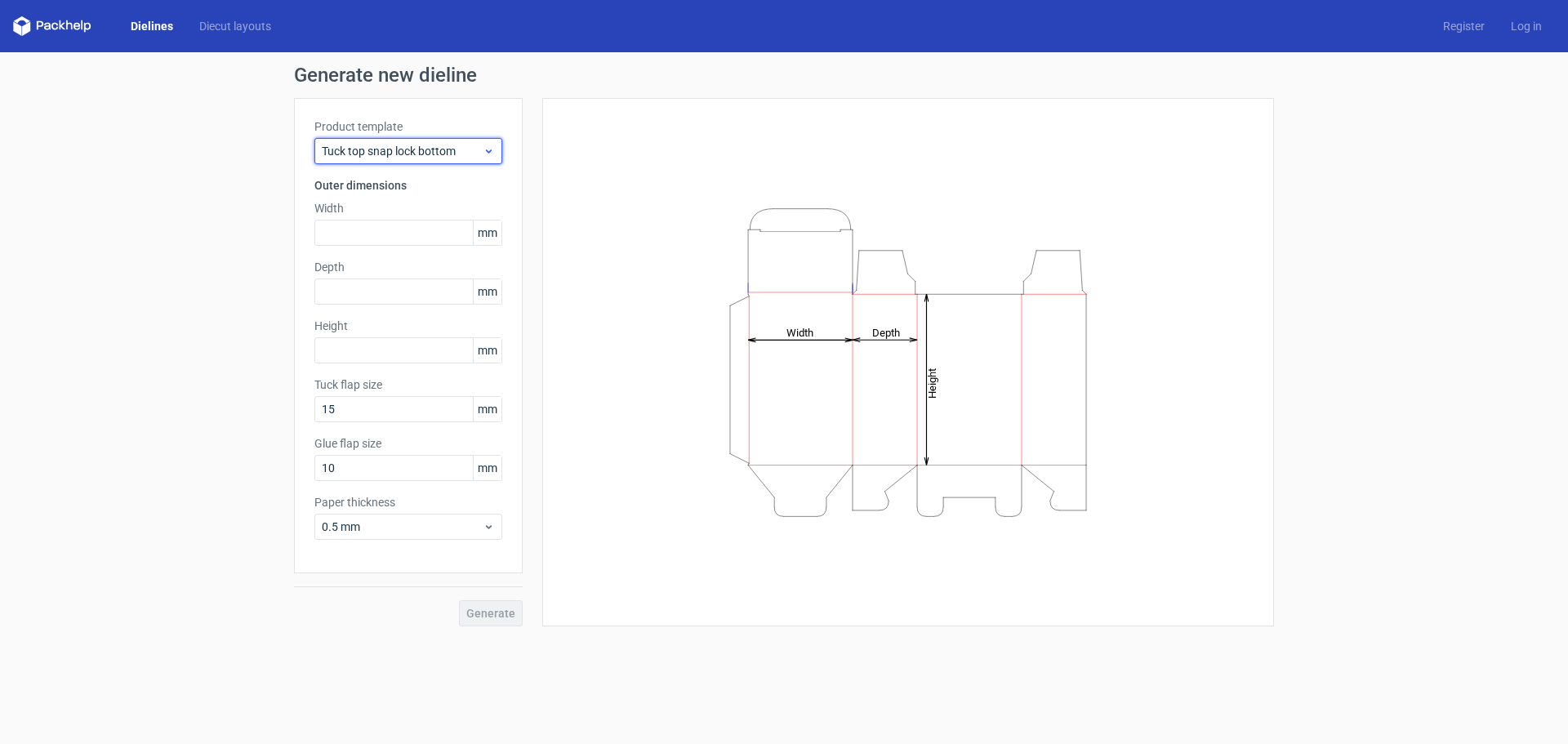
click at [455, 140] on div "Tuck top snap lock bottom" at bounding box center [408, 150] width 187 height 26
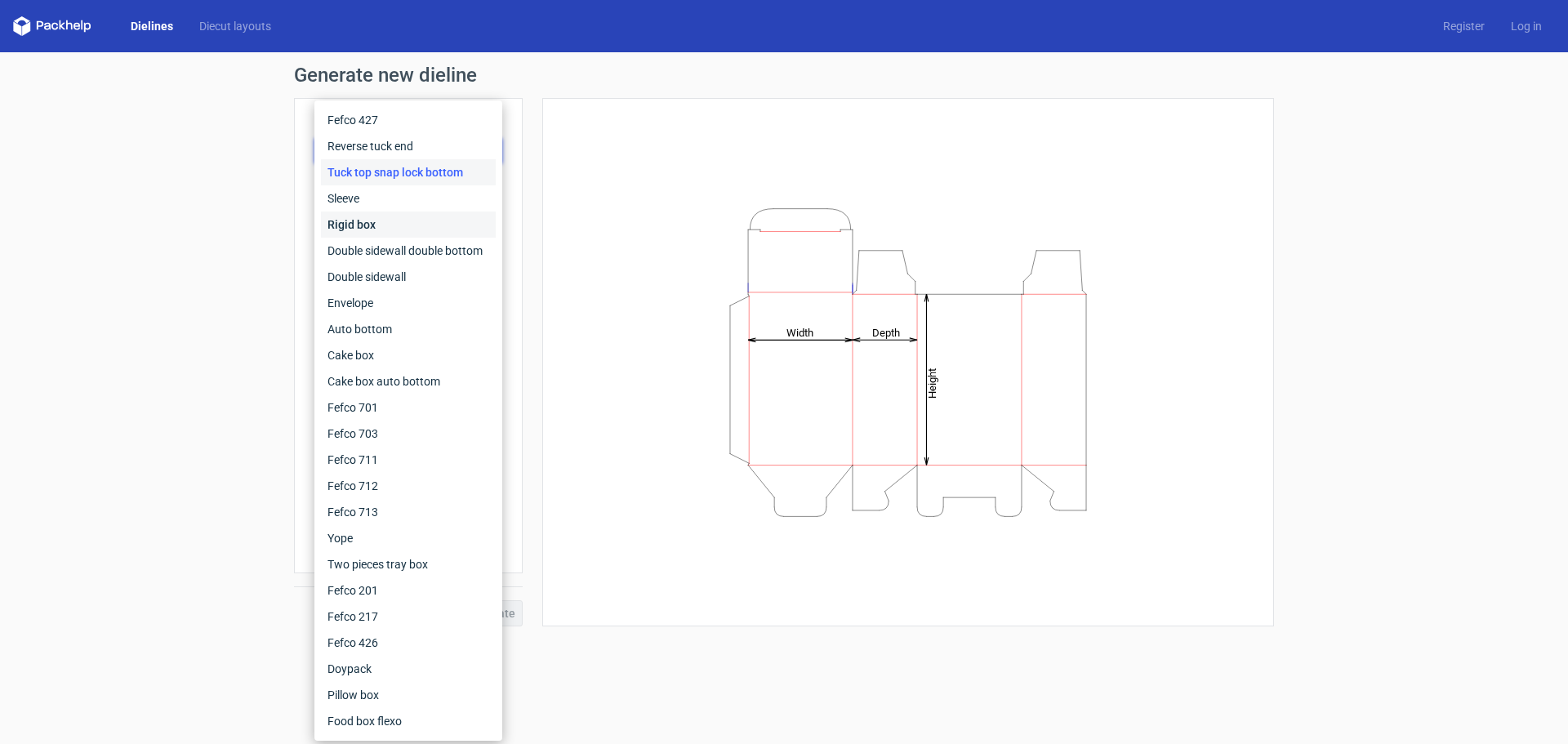
click at [418, 222] on div "Rigid box" at bounding box center [408, 225] width 175 height 26
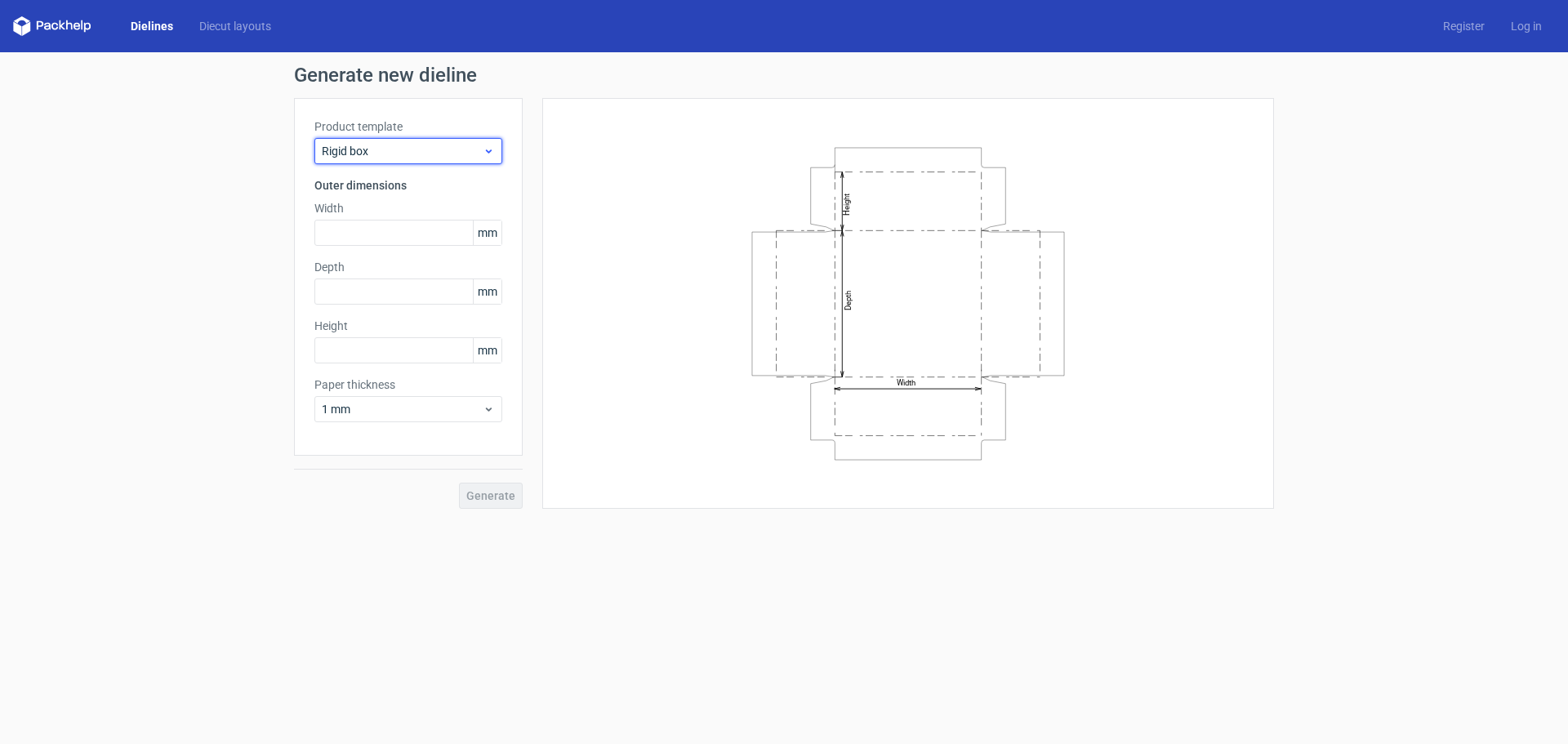
click at [429, 161] on div "Rigid box" at bounding box center [408, 150] width 187 height 26
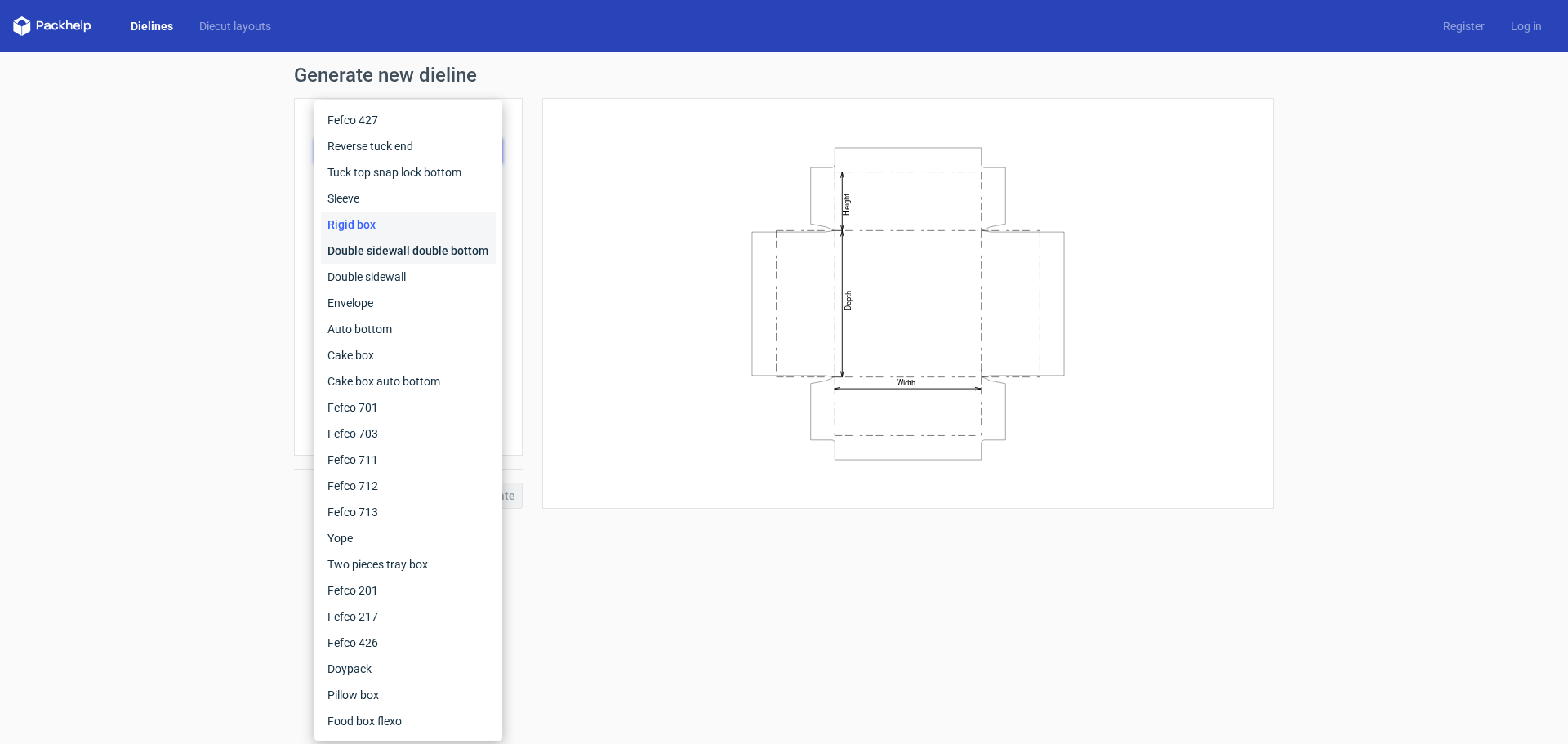
click at [416, 247] on div "Double sidewall double bottom" at bounding box center [408, 250] width 175 height 26
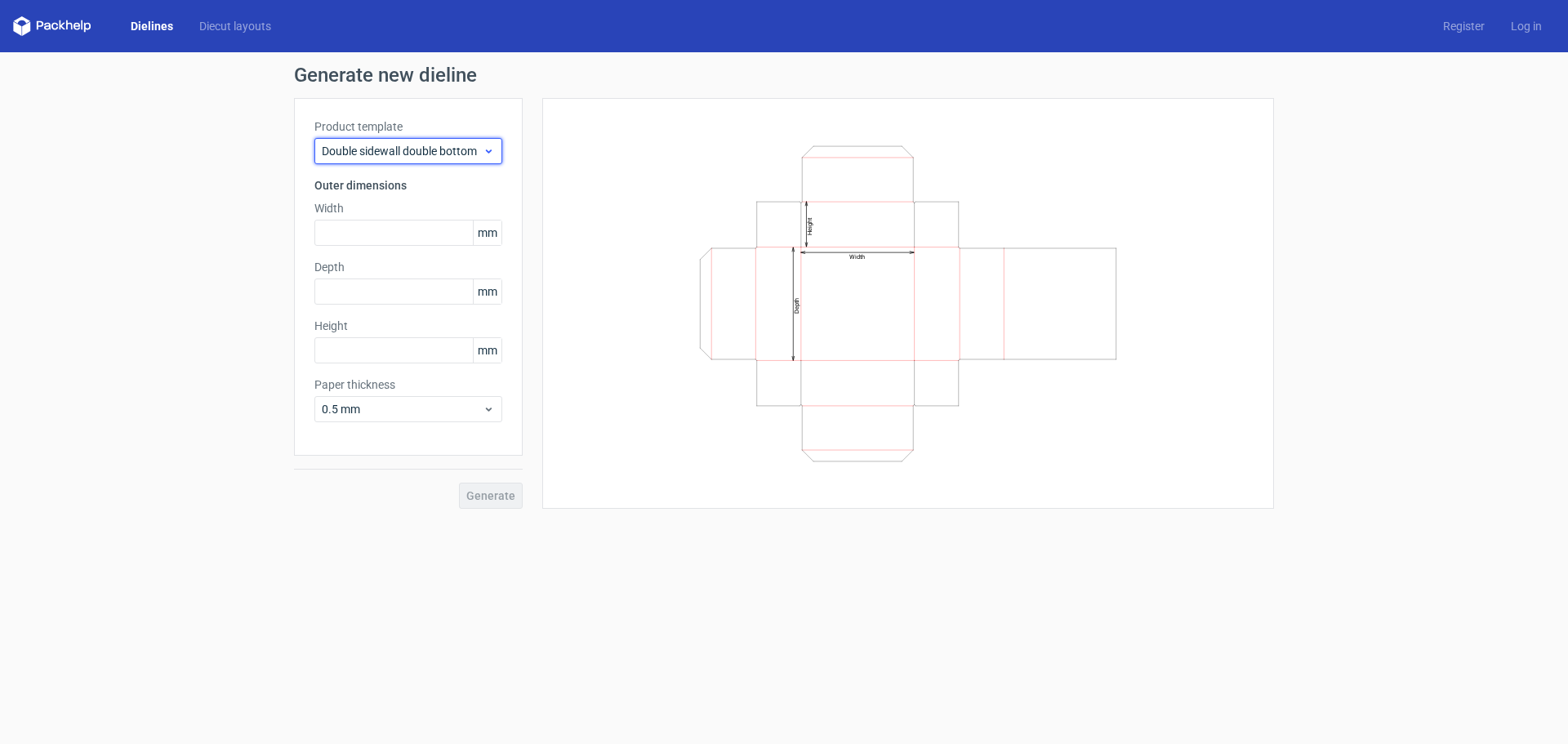
click at [437, 151] on span "Double sidewall double bottom" at bounding box center [402, 150] width 161 height 17
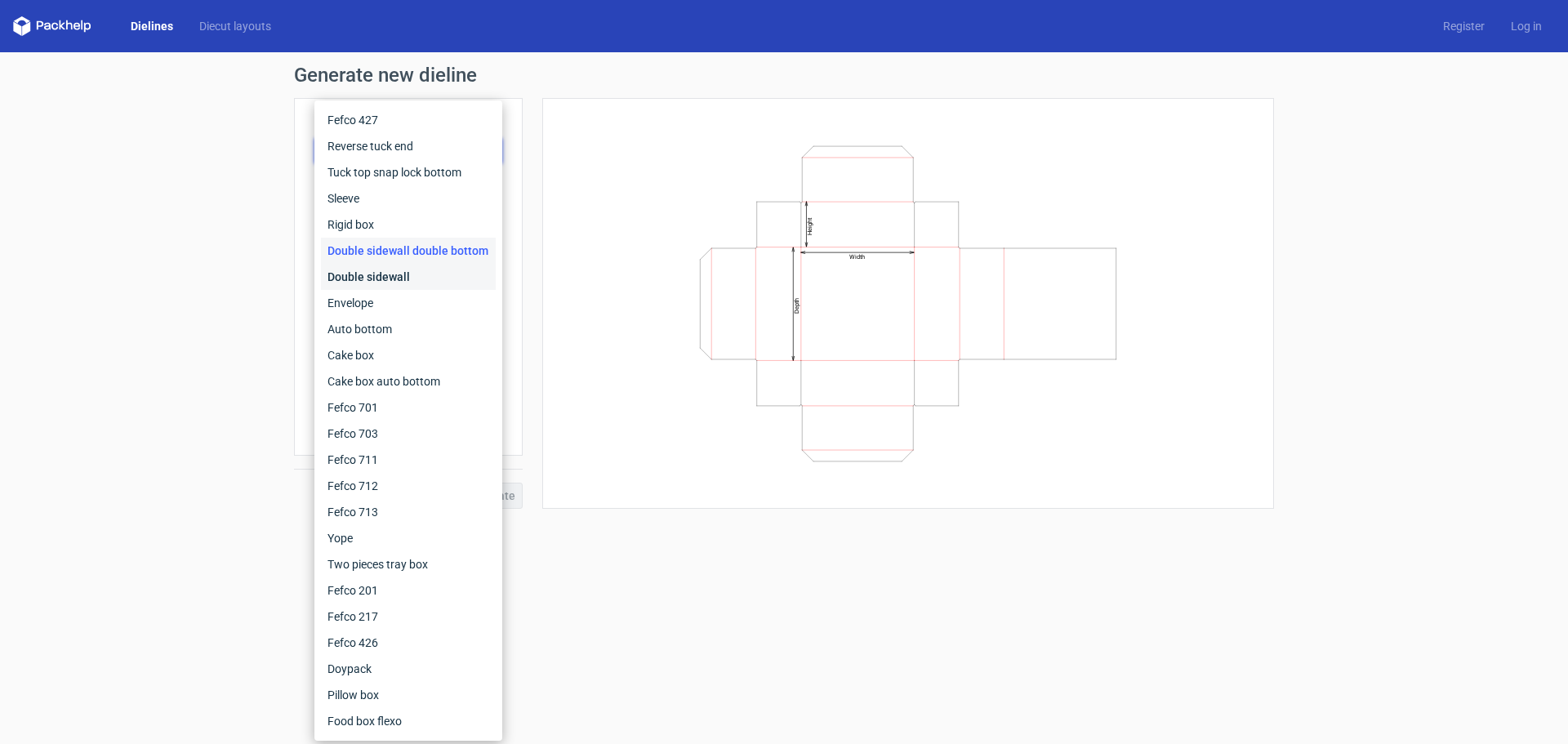
click at [437, 276] on div "Double sidewall" at bounding box center [408, 276] width 175 height 26
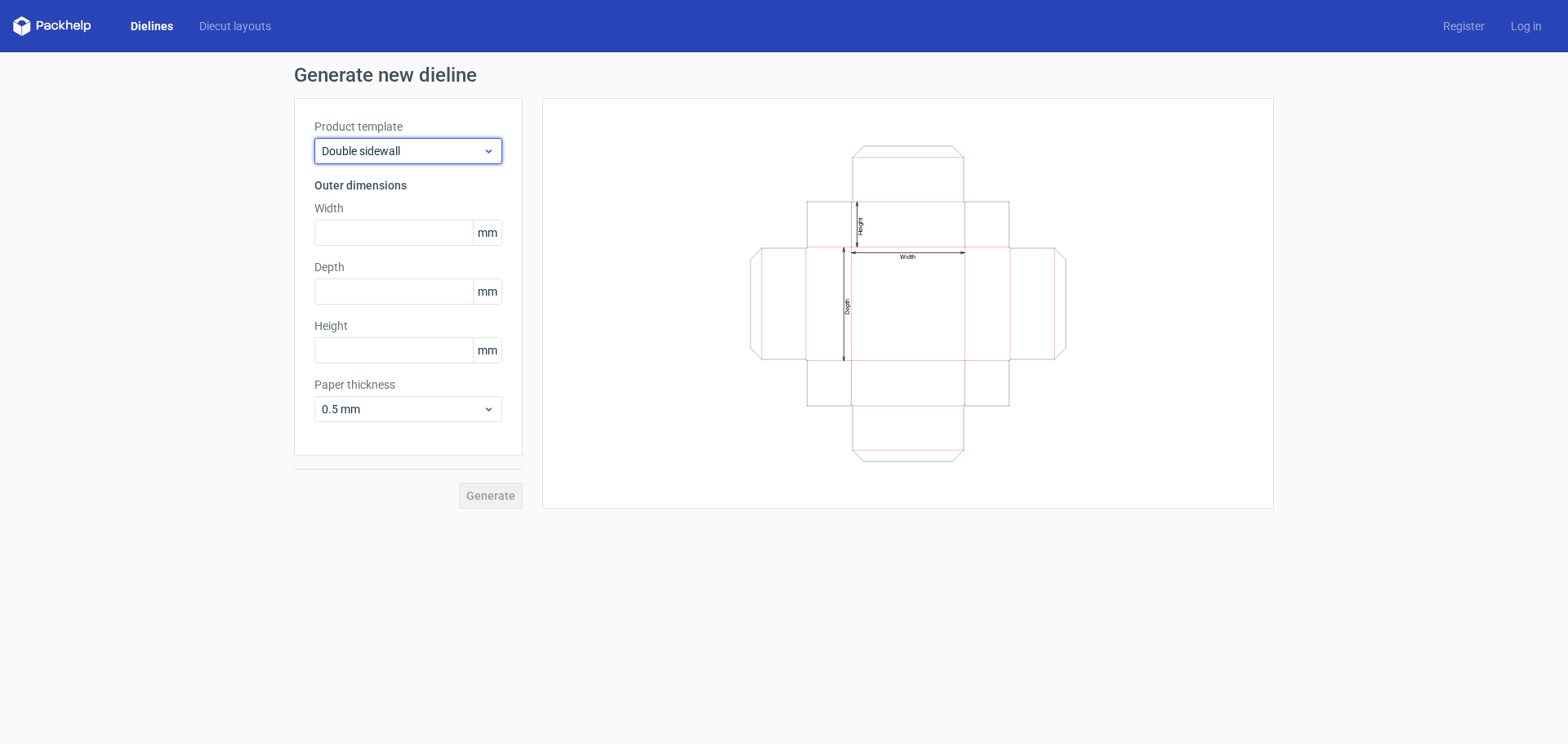
click at [422, 156] on span "Double sidewall" at bounding box center [402, 150] width 161 height 17
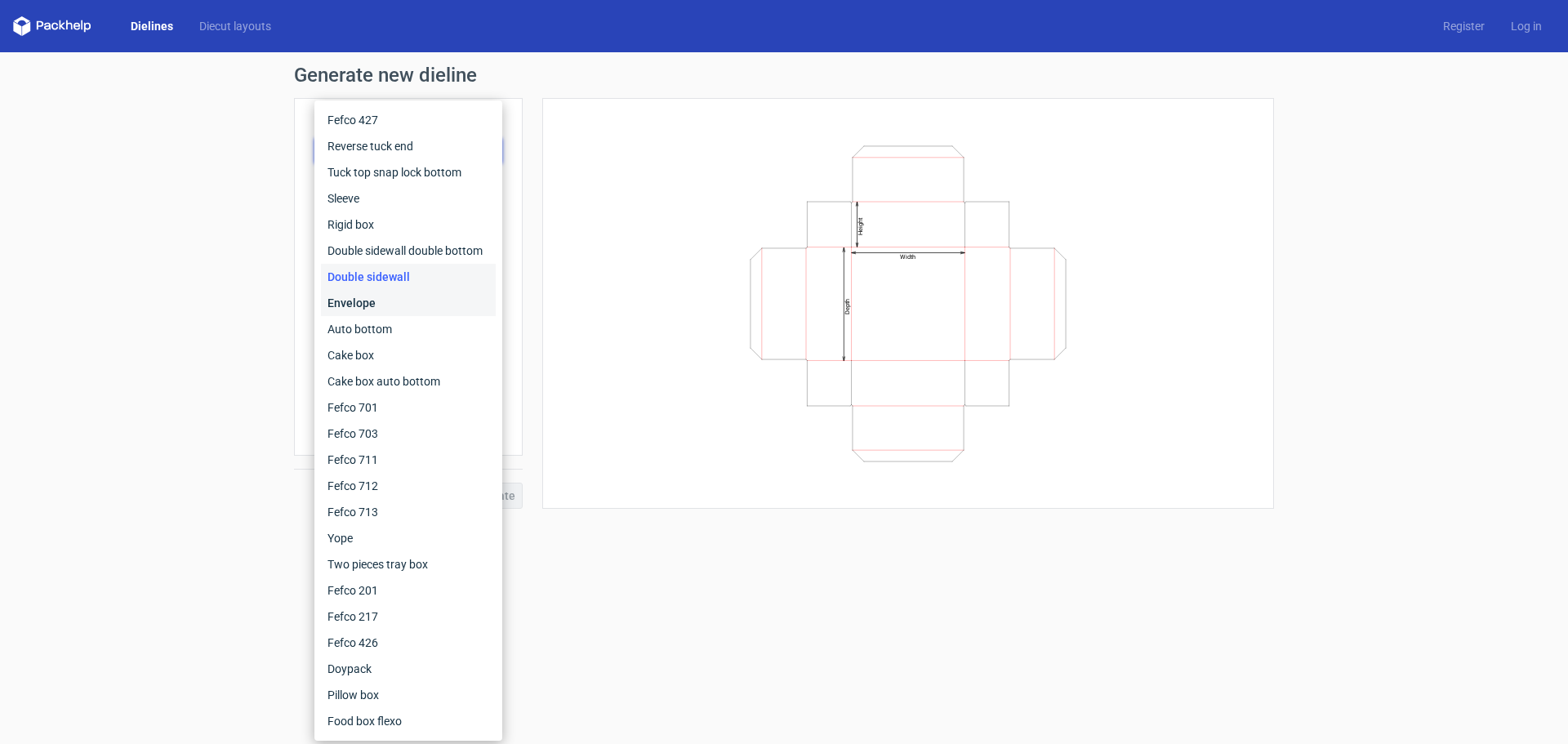
click at [387, 309] on div "Envelope" at bounding box center [408, 303] width 175 height 26
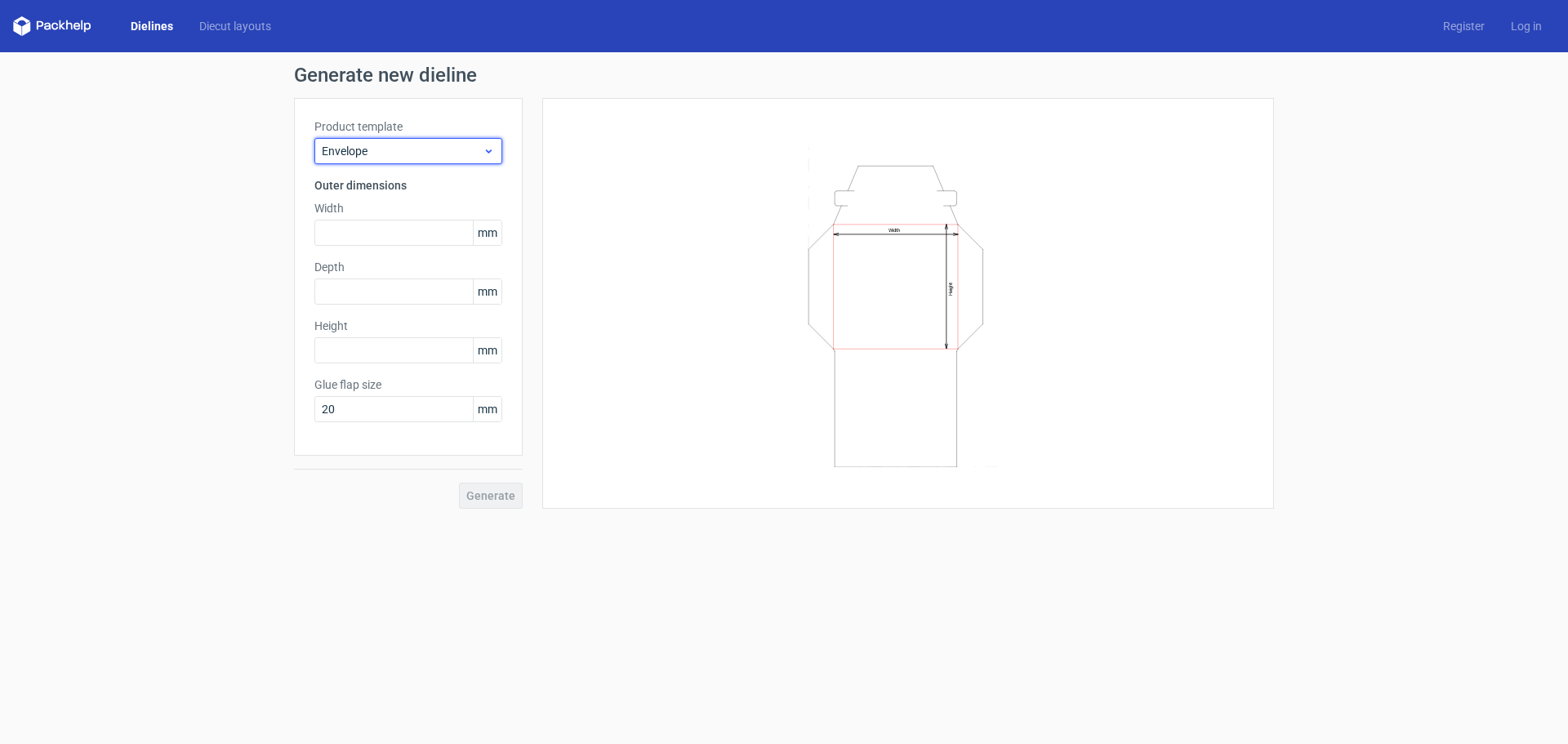
click at [387, 149] on span "Envelope" at bounding box center [402, 150] width 161 height 17
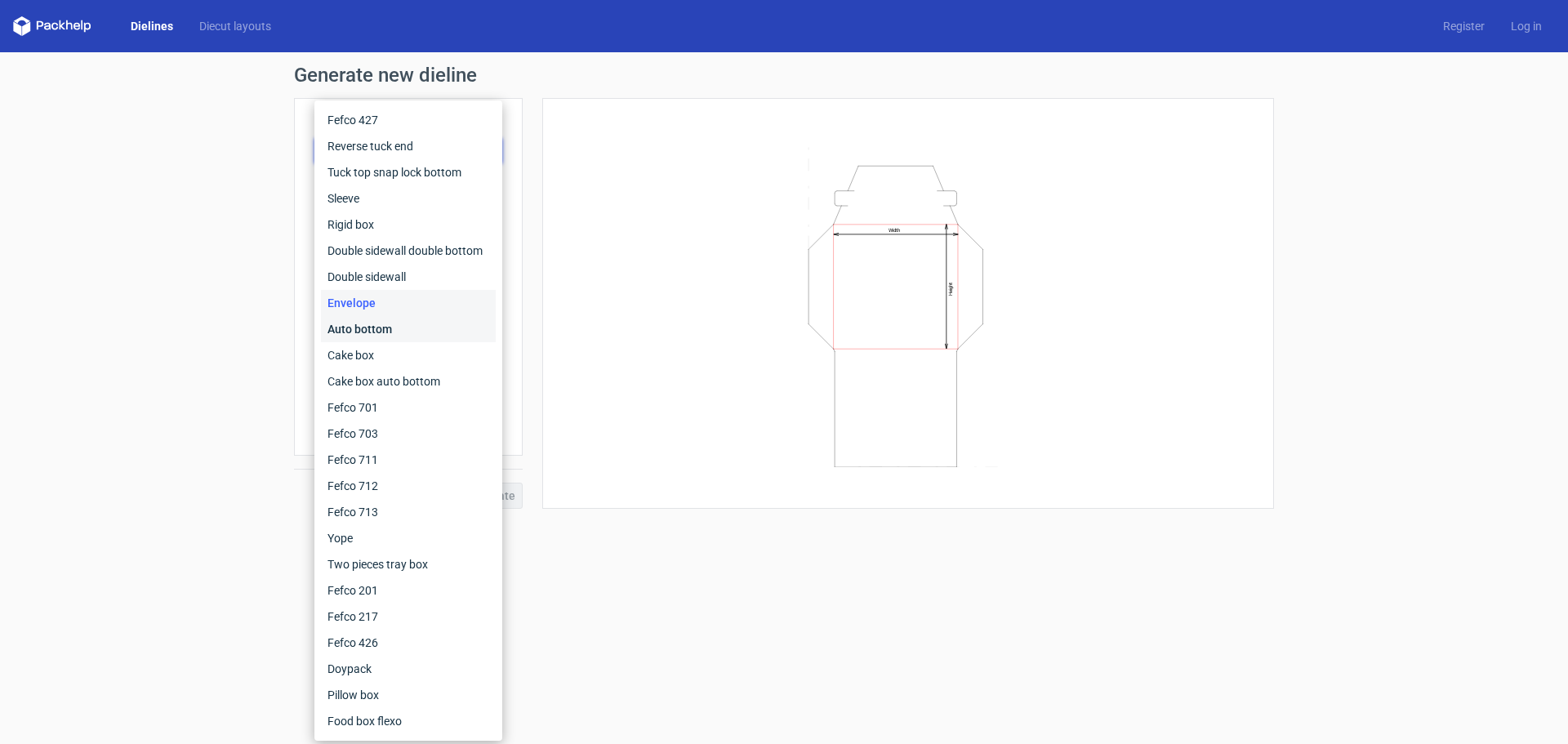
click at [388, 325] on div "Auto bottom" at bounding box center [408, 329] width 175 height 26
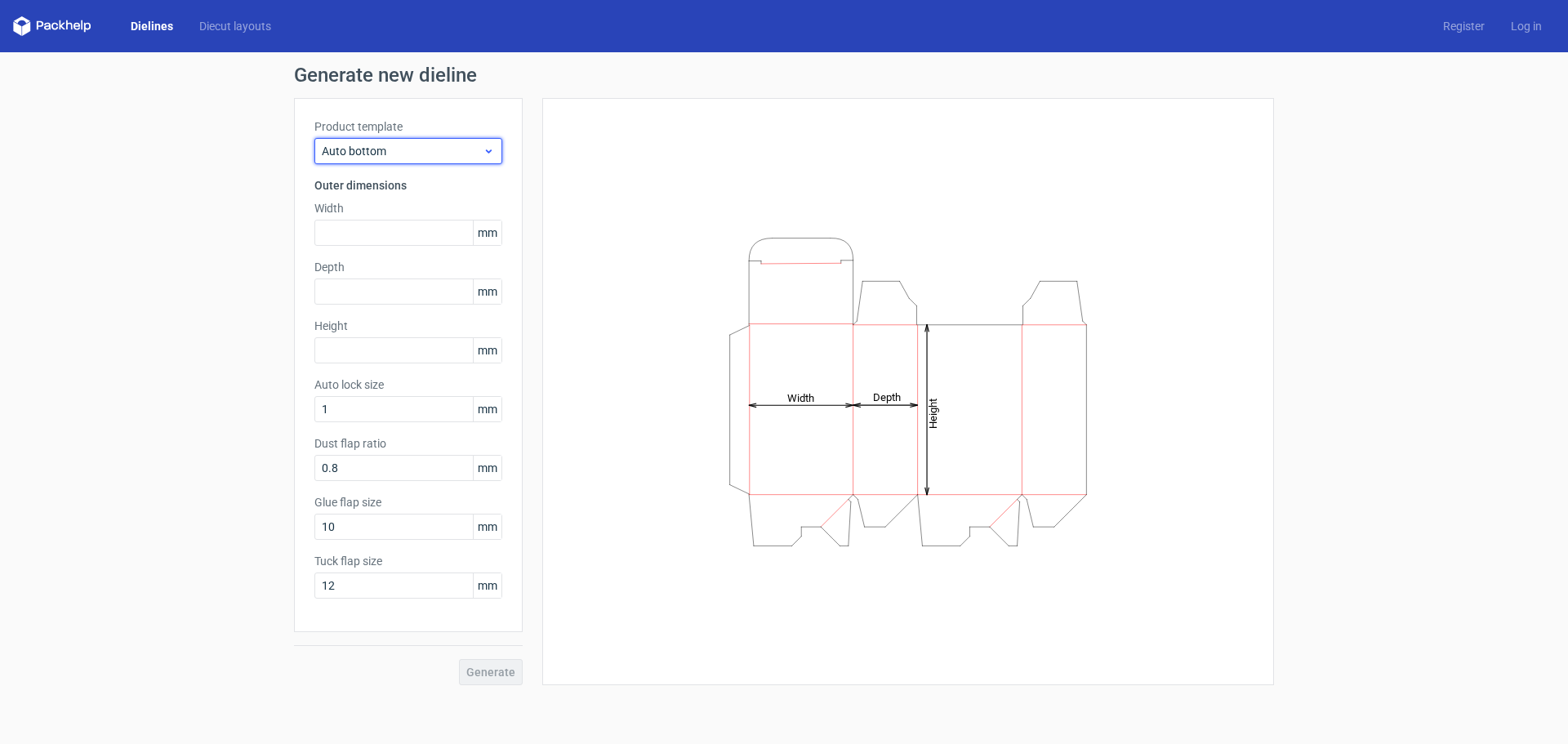
click at [422, 143] on span "Auto bottom" at bounding box center [402, 150] width 161 height 17
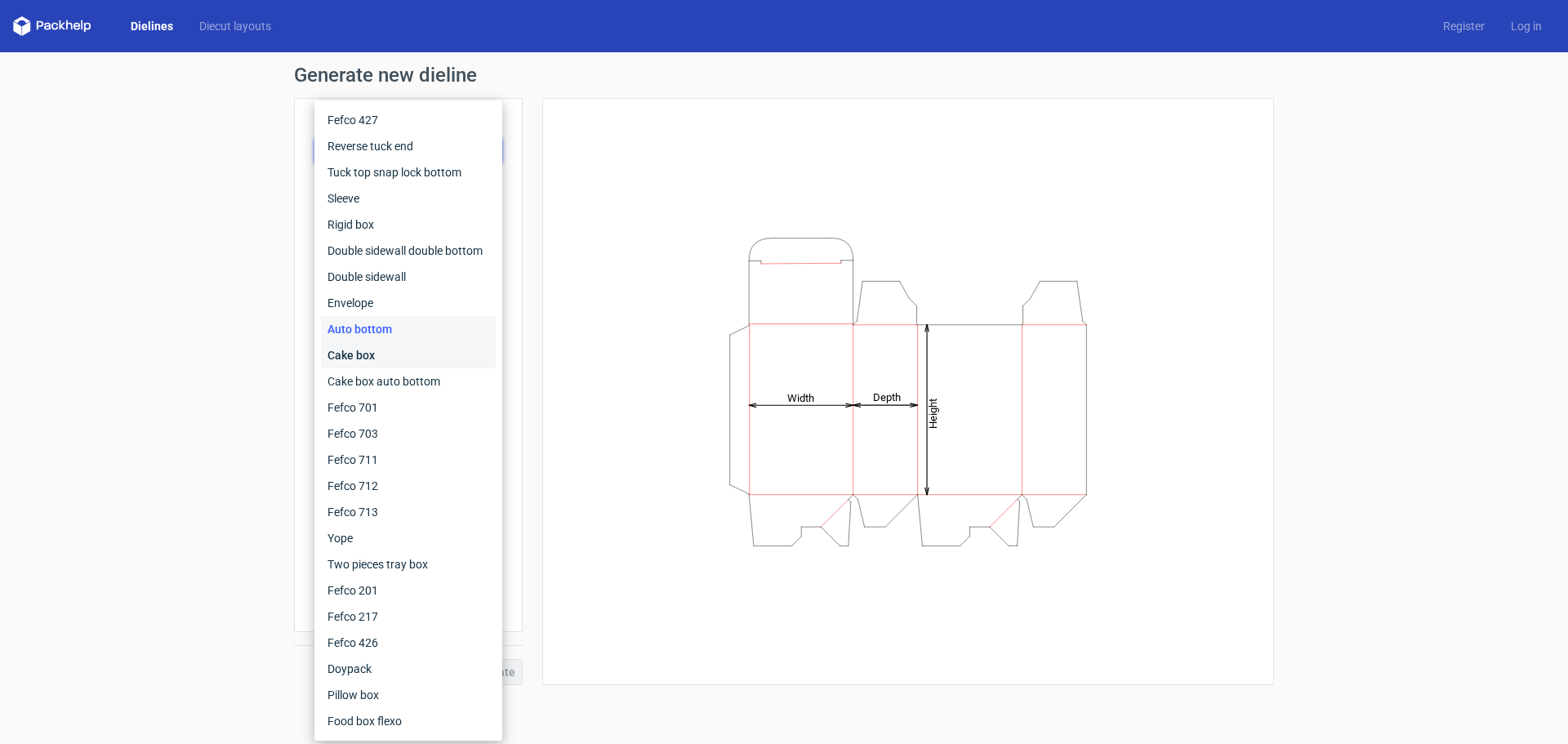
click at [387, 347] on div "Cake box" at bounding box center [408, 354] width 175 height 26
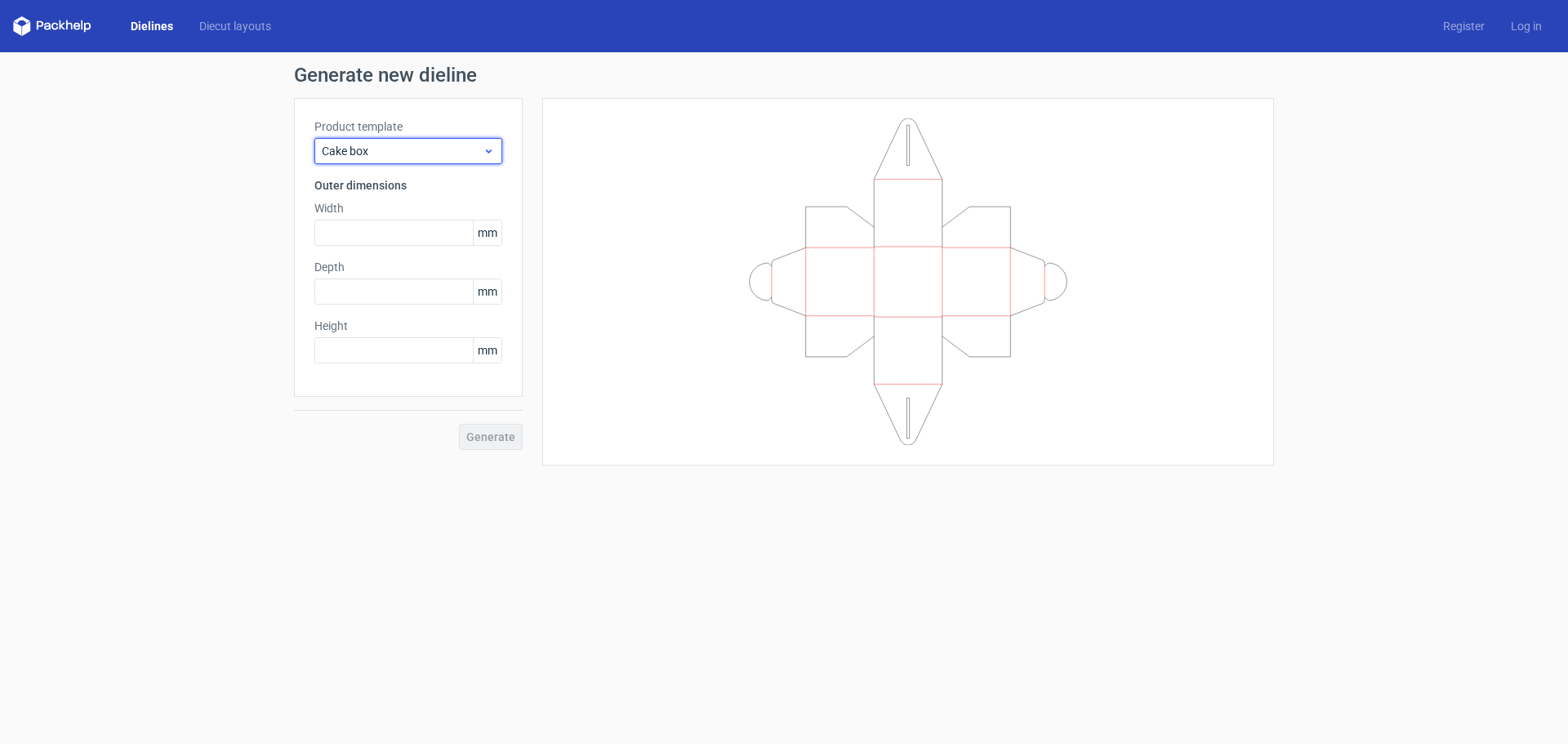
click at [411, 162] on div "Cake box" at bounding box center [408, 150] width 187 height 26
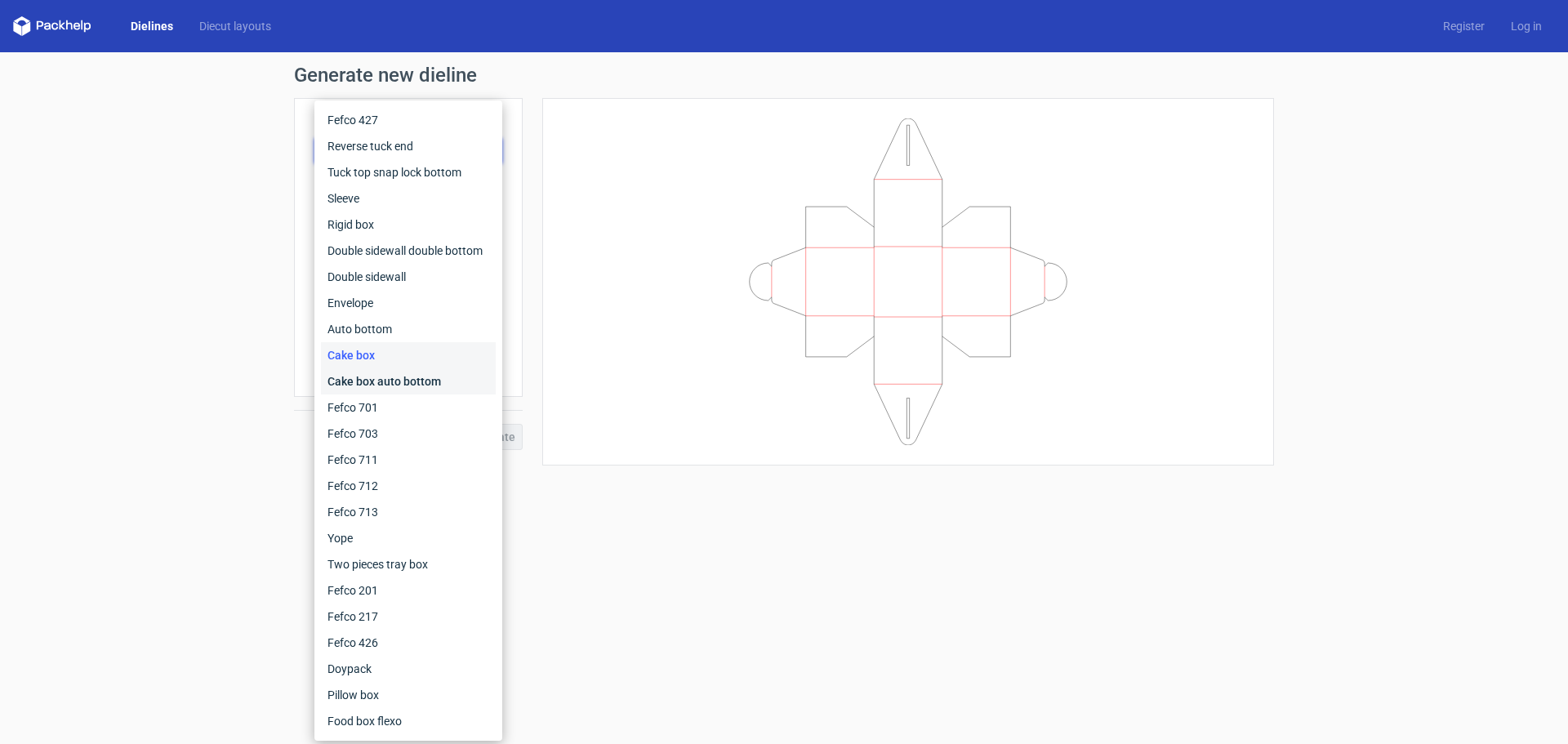
click at [395, 381] on div "Cake box auto bottom" at bounding box center [408, 381] width 175 height 26
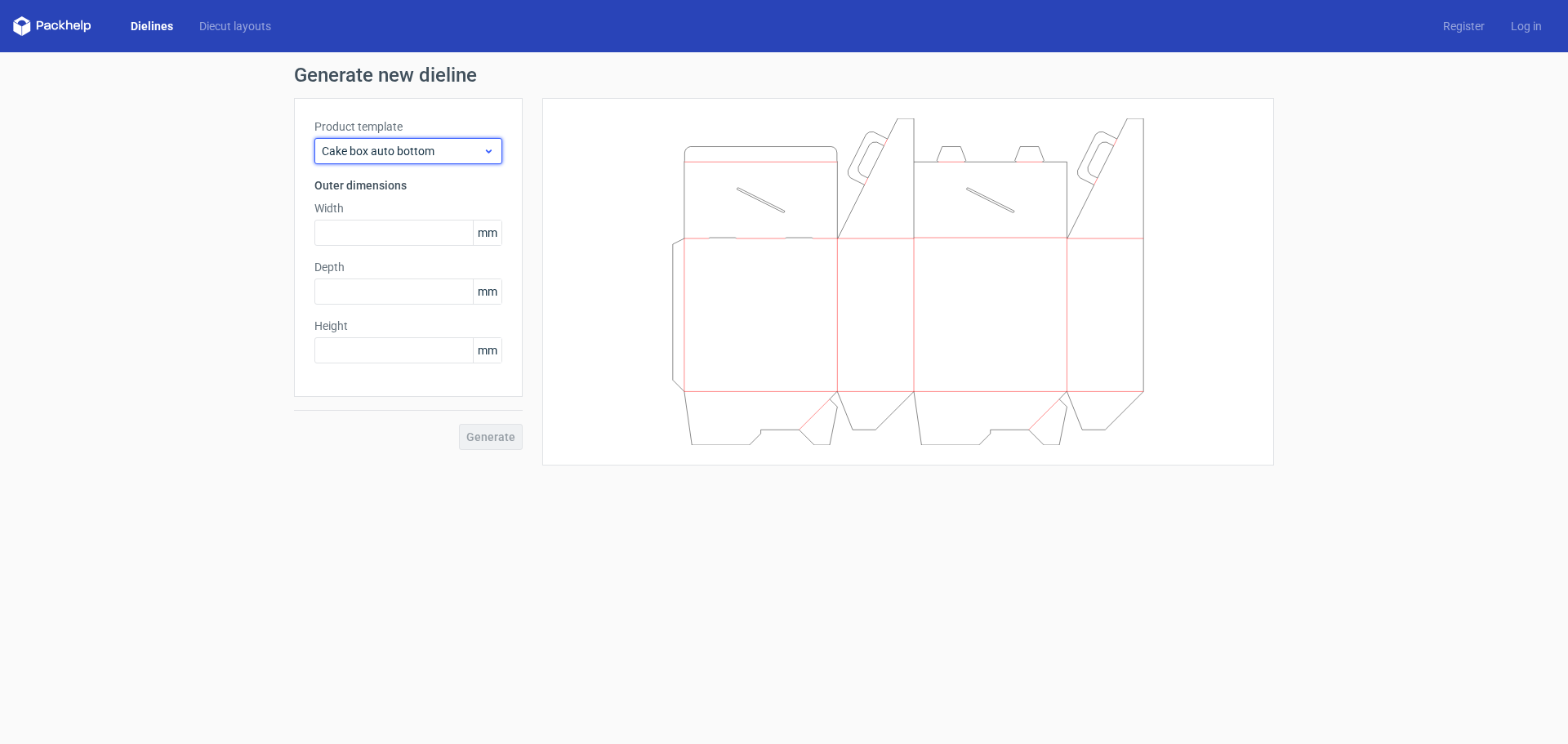
click at [461, 151] on span "Cake box auto bottom" at bounding box center [402, 150] width 161 height 17
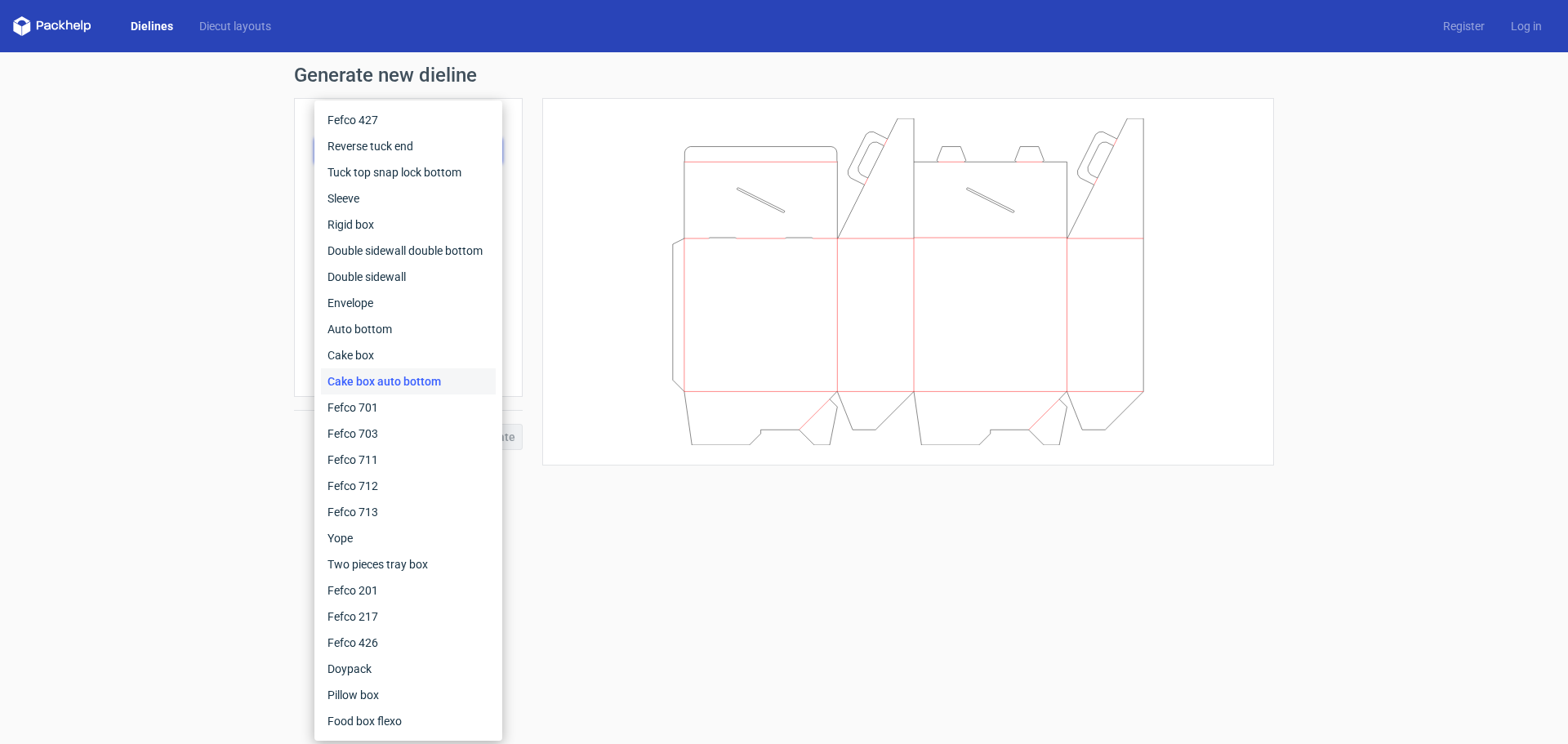
click at [233, 381] on div "Generate new dieline Product template Cake box auto bottom Outer dimensions Wid…" at bounding box center [784, 266] width 1568 height 427
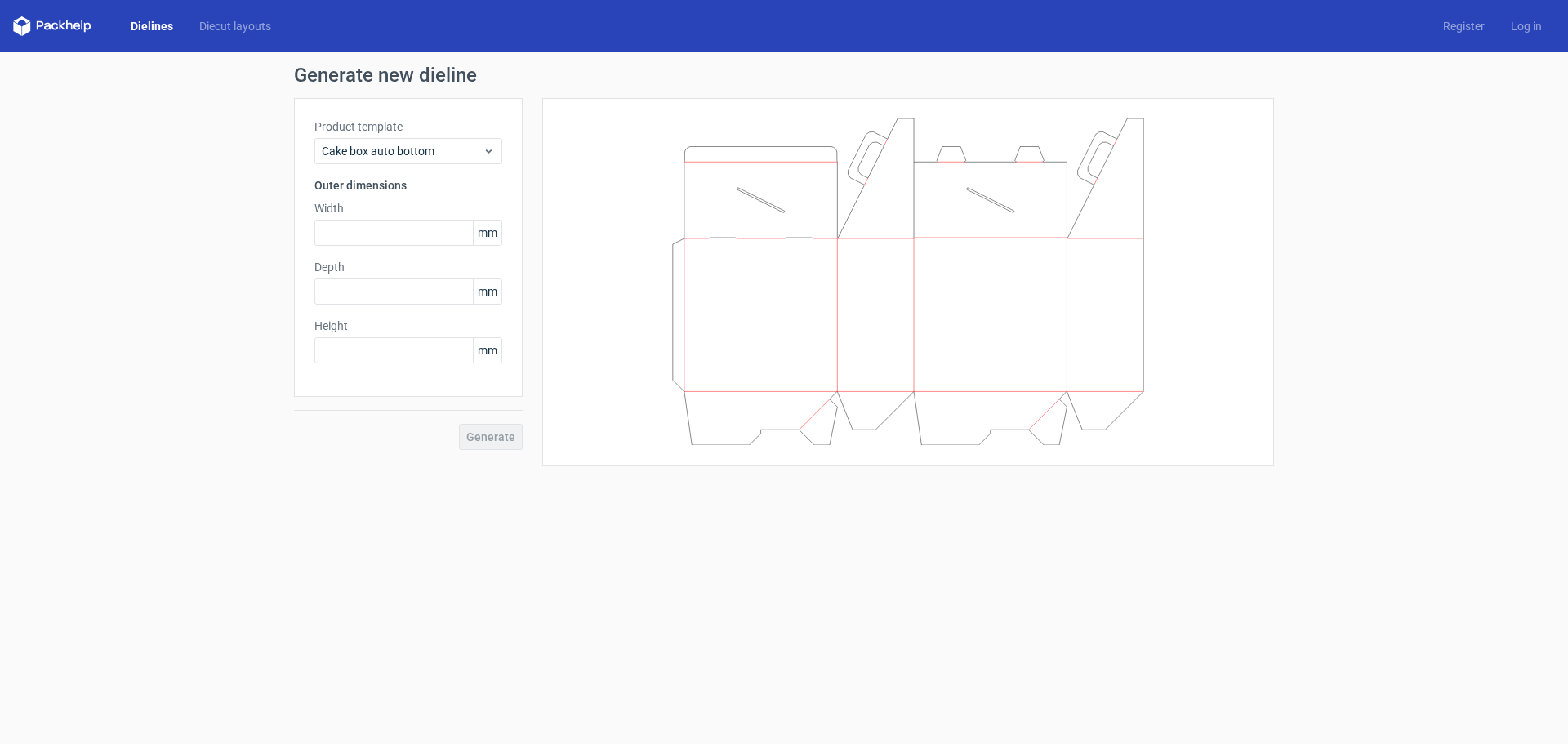
click at [160, 143] on div "Generate new dieline Product template Cake box auto bottom Outer dimensions Wid…" at bounding box center [784, 266] width 1568 height 427
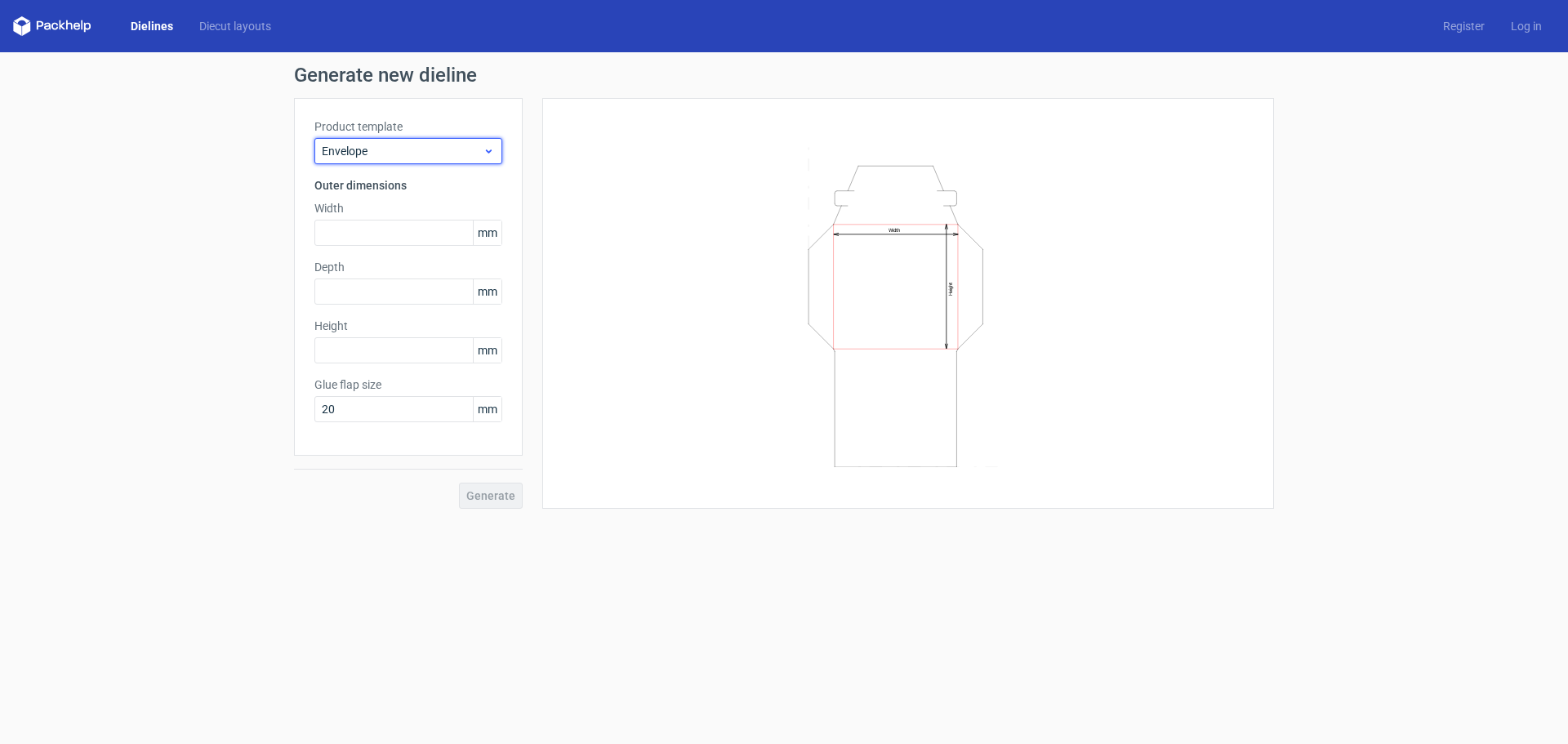
click at [359, 142] on div "Envelope" at bounding box center [408, 150] width 187 height 26
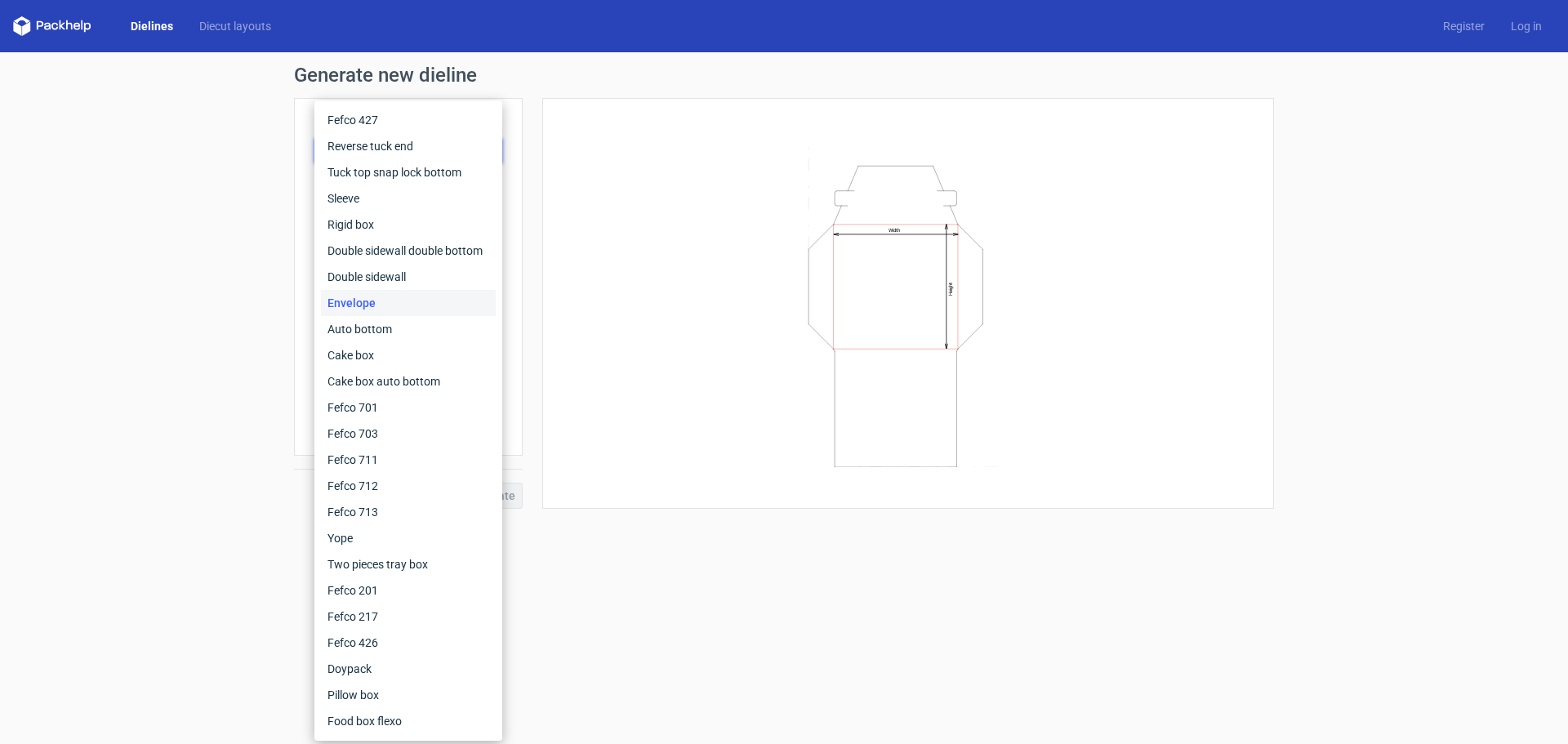
click at [258, 50] on div "Dielines Diecut layouts Register Log in" at bounding box center [784, 26] width 1568 height 53
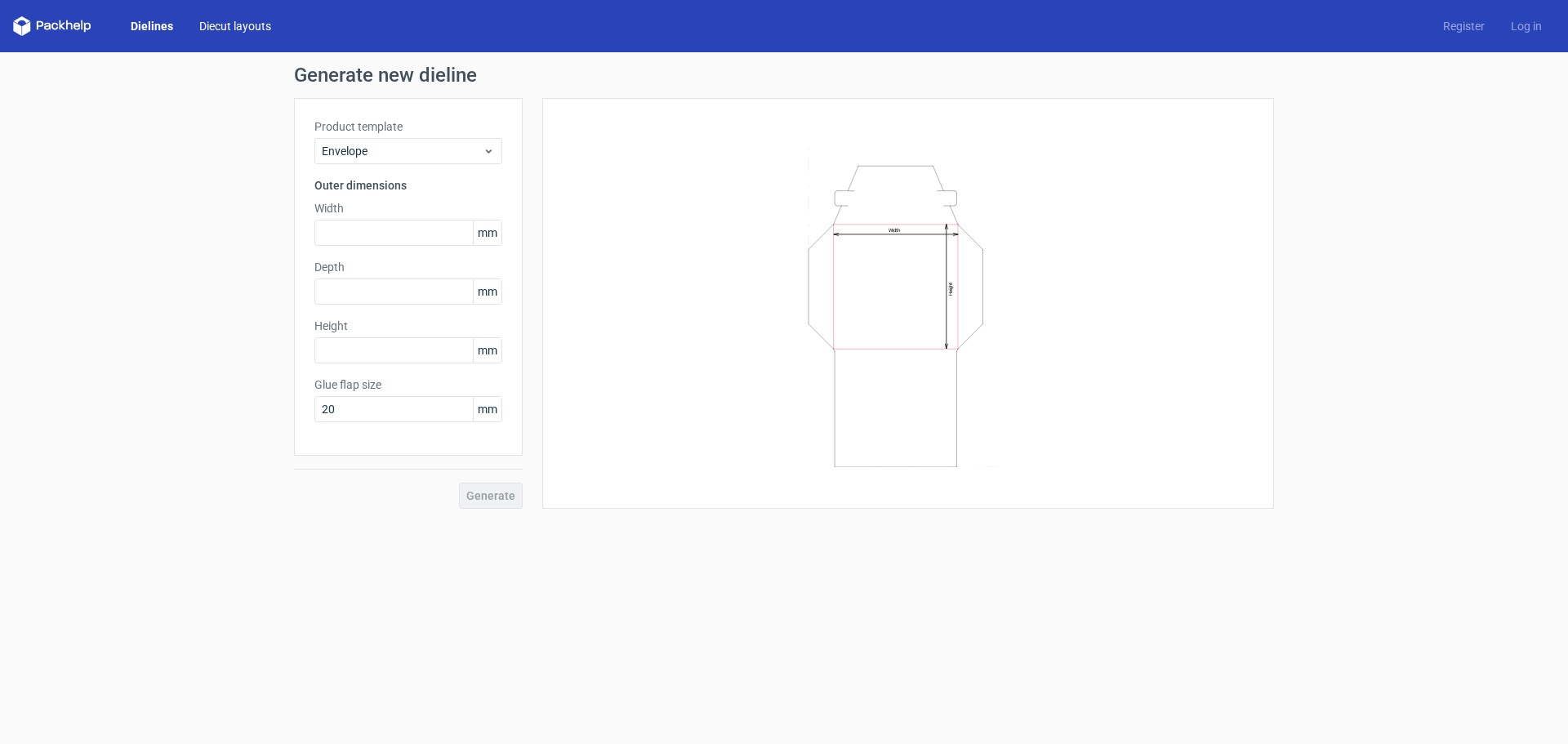
click at [256, 32] on link "Diecut layouts" at bounding box center [235, 25] width 98 height 17
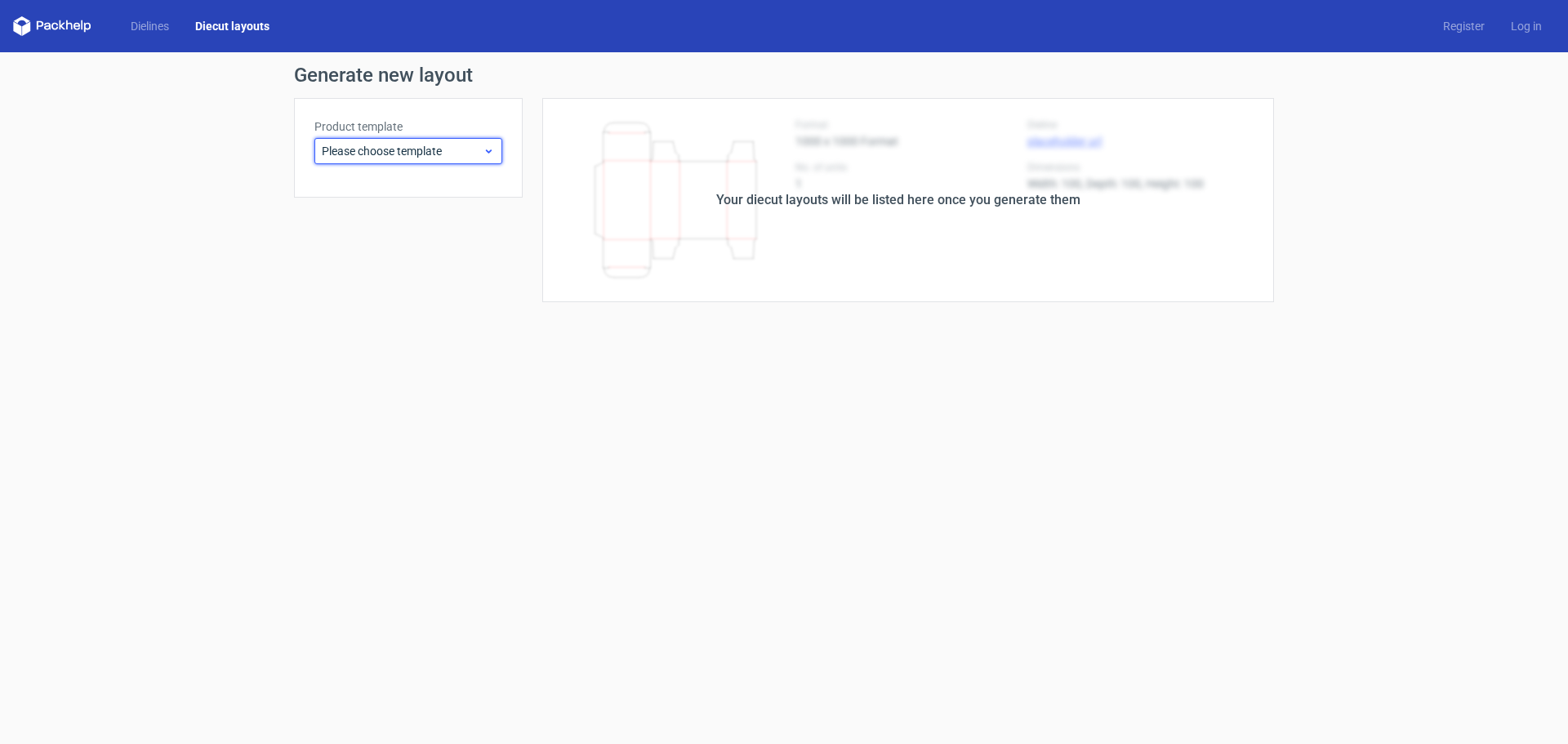
click at [367, 153] on span "Please choose template" at bounding box center [402, 150] width 161 height 17
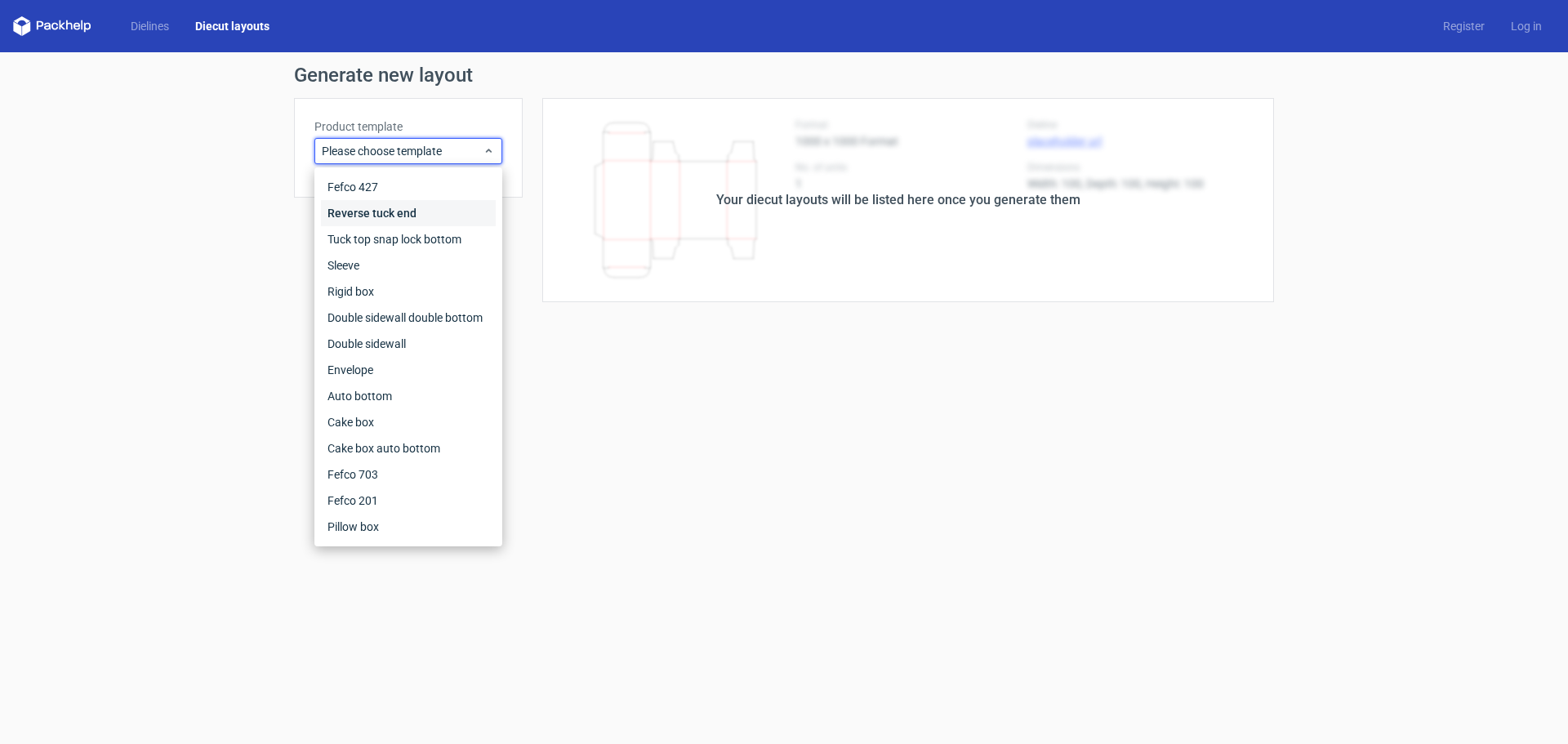
click at [390, 206] on div "Reverse tuck end" at bounding box center [408, 213] width 175 height 26
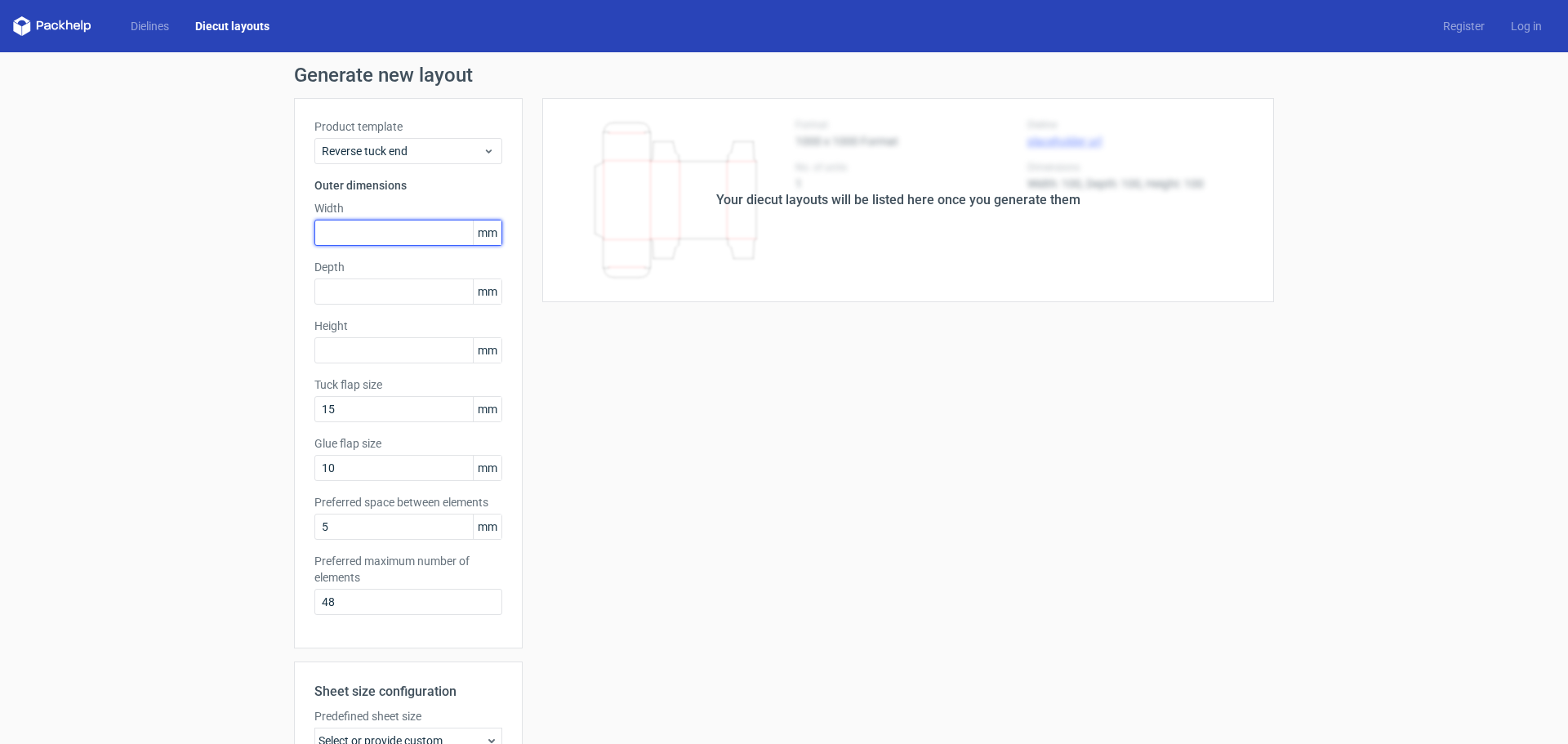
click at [404, 227] on input "text" at bounding box center [408, 232] width 187 height 26
type input "160"
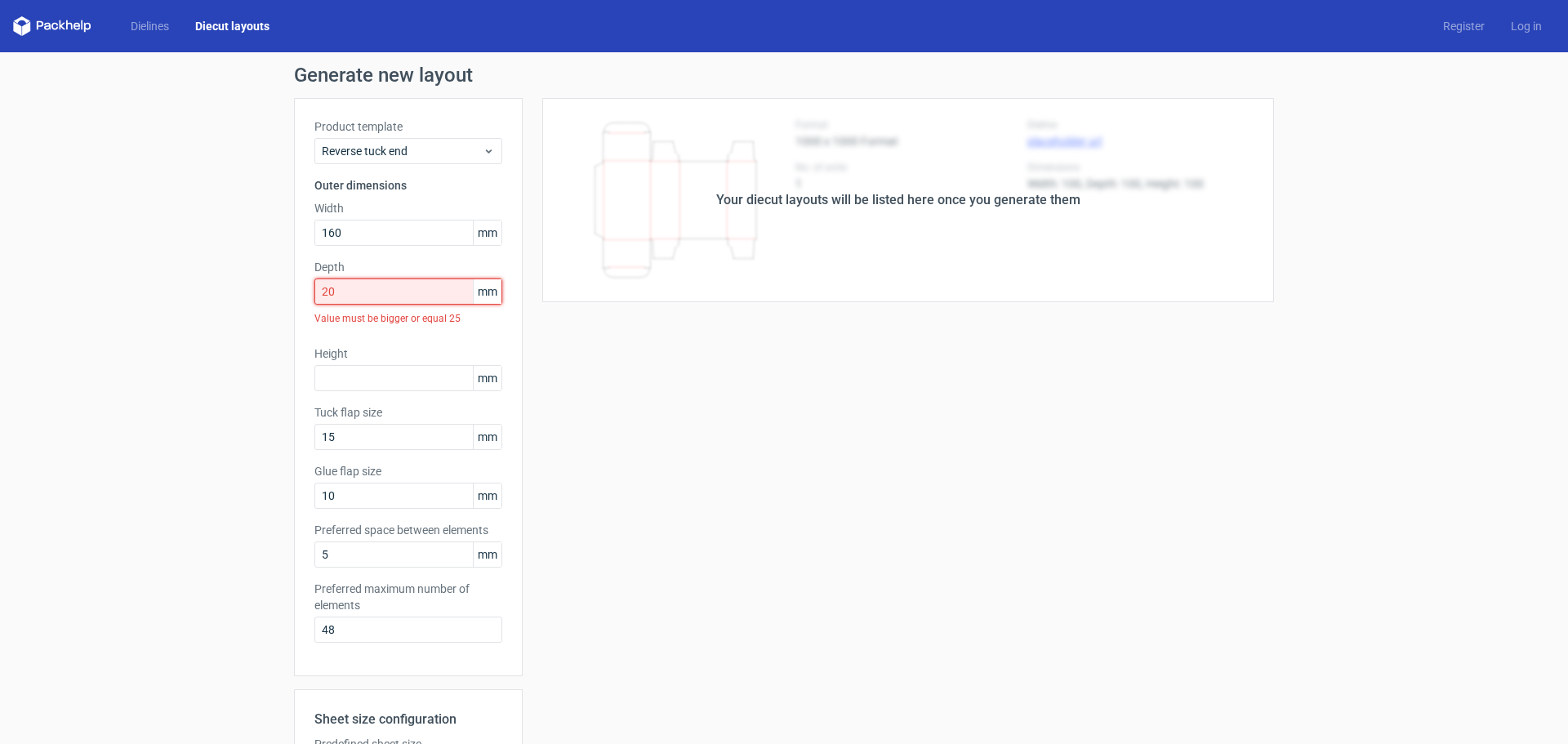
drag, startPoint x: 419, startPoint y: 279, endPoint x: 283, endPoint y: 292, distance: 136.6
click at [294, 292] on div "Product template Reverse tuck end Outer dimensions Width 160 mm Depth 20 mm Val…" at bounding box center [408, 387] width 228 height 578
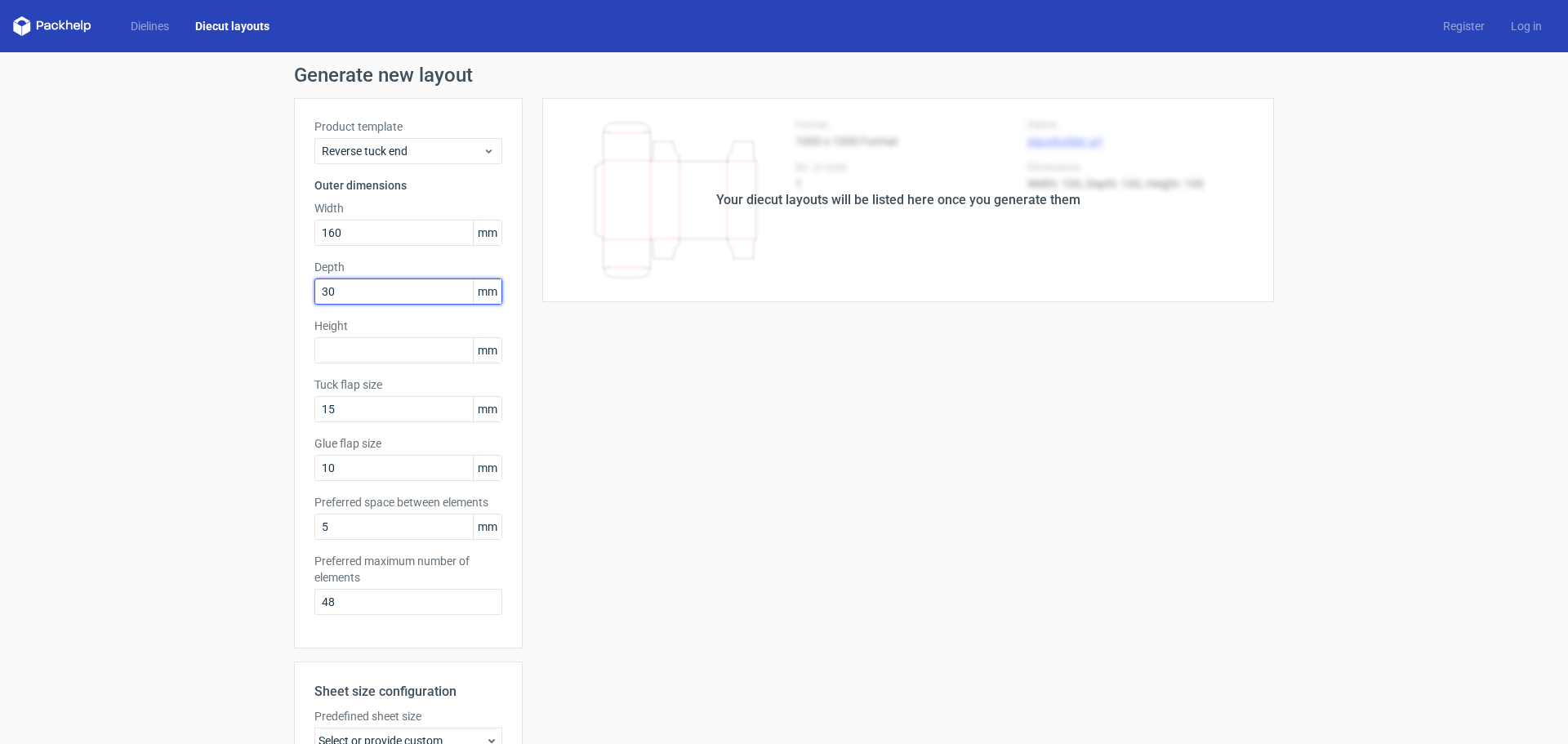
type input "30"
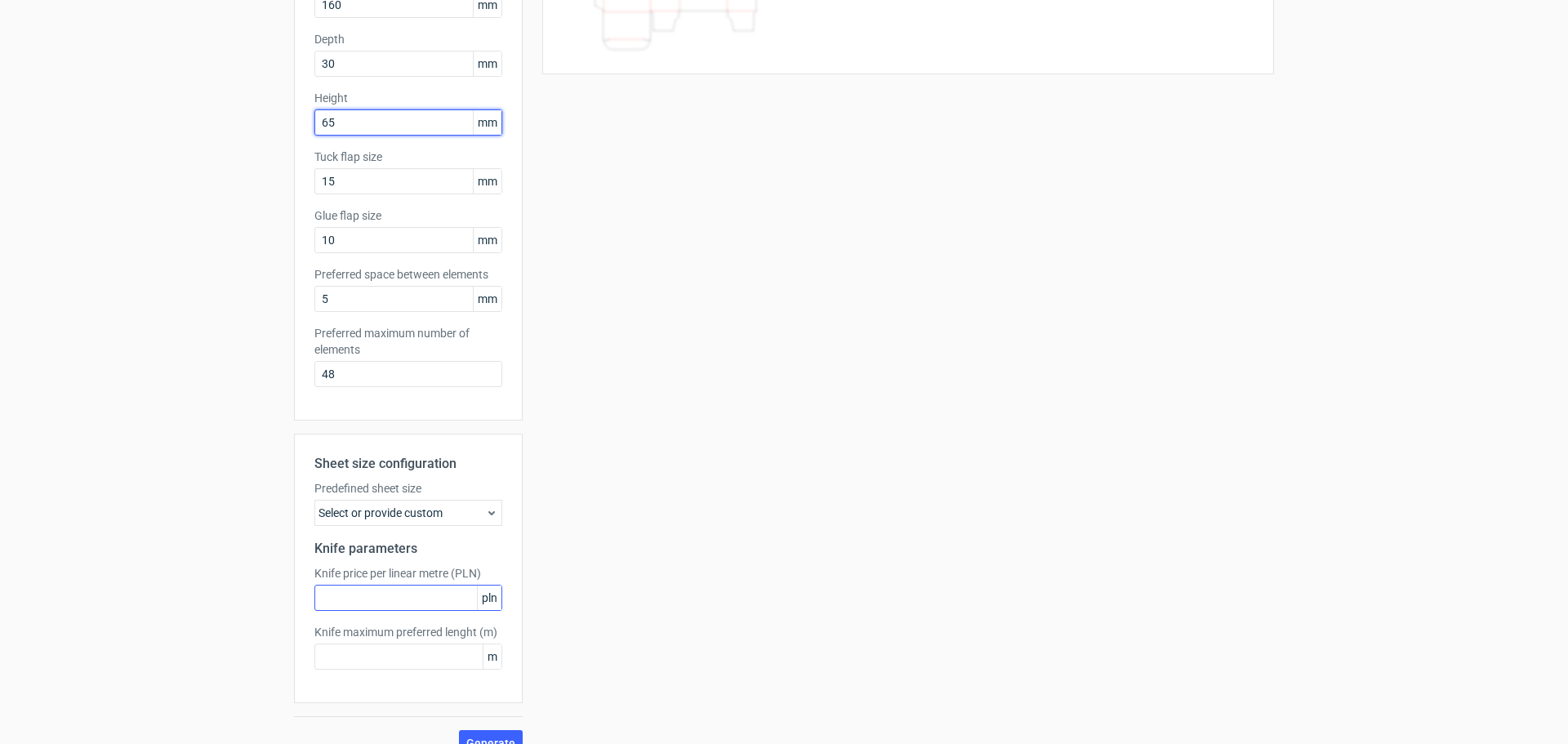
scroll to position [253, 0]
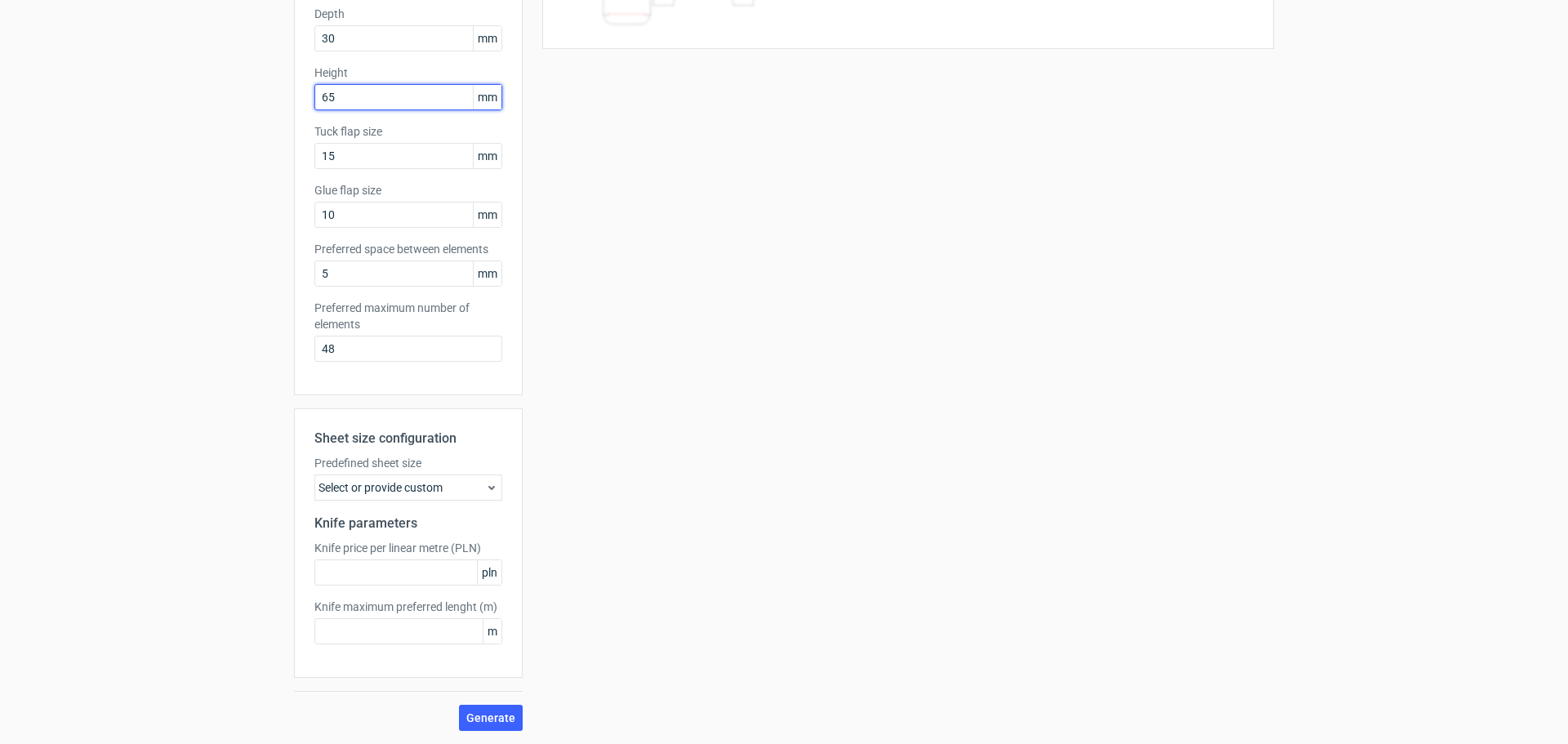
type input "65"
click at [427, 472] on div "Predefined sheet size Select or provide custom" at bounding box center [408, 477] width 187 height 46
click at [429, 480] on div "Select or provide custom" at bounding box center [408, 487] width 187 height 26
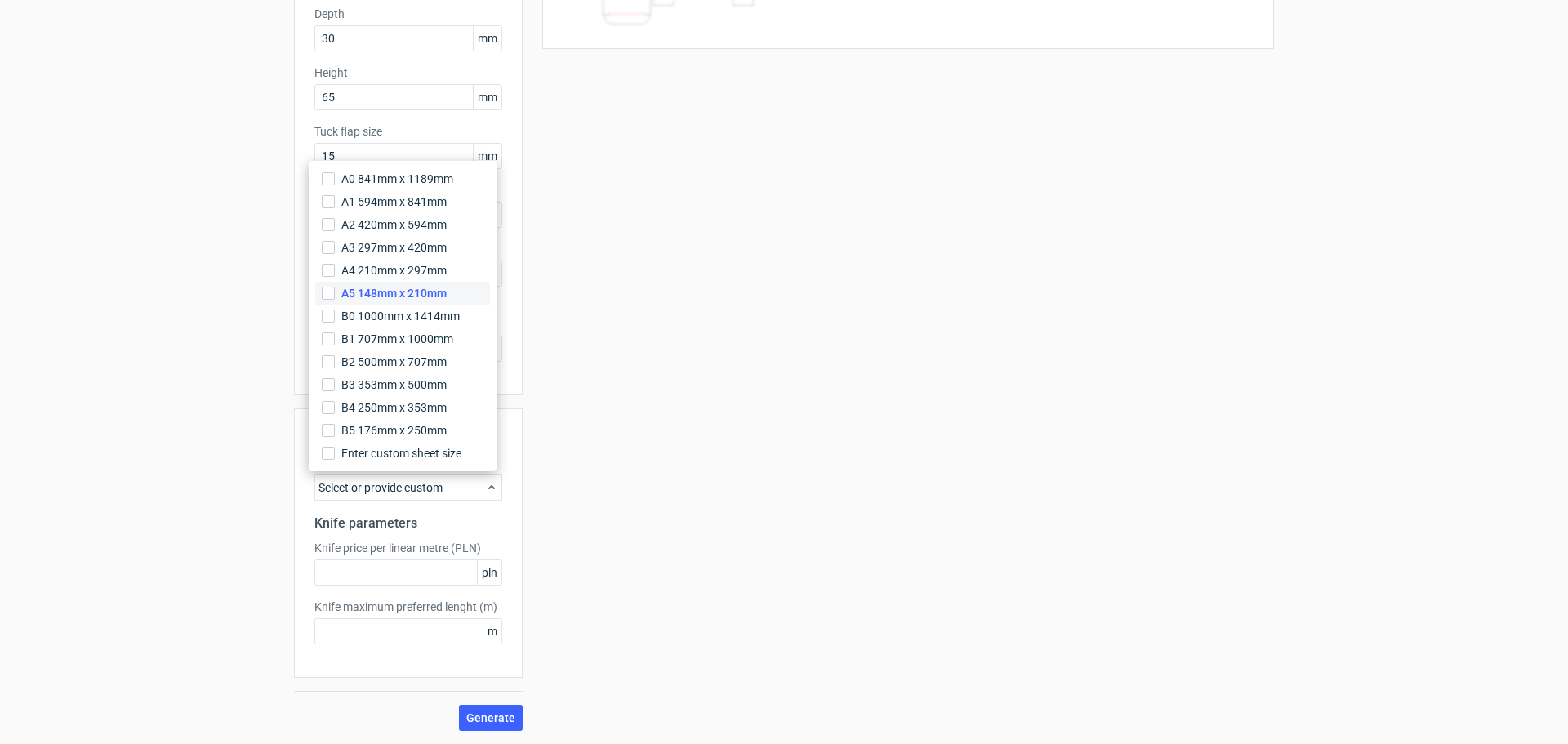
click at [393, 299] on span "A5 148mm x 210mm" at bounding box center [394, 293] width 105 height 17
click at [335, 299] on input "A5 148mm x 210mm" at bounding box center [328, 293] width 13 height 13
click at [422, 532] on h2 "Knife parameters" at bounding box center [408, 523] width 187 height 20
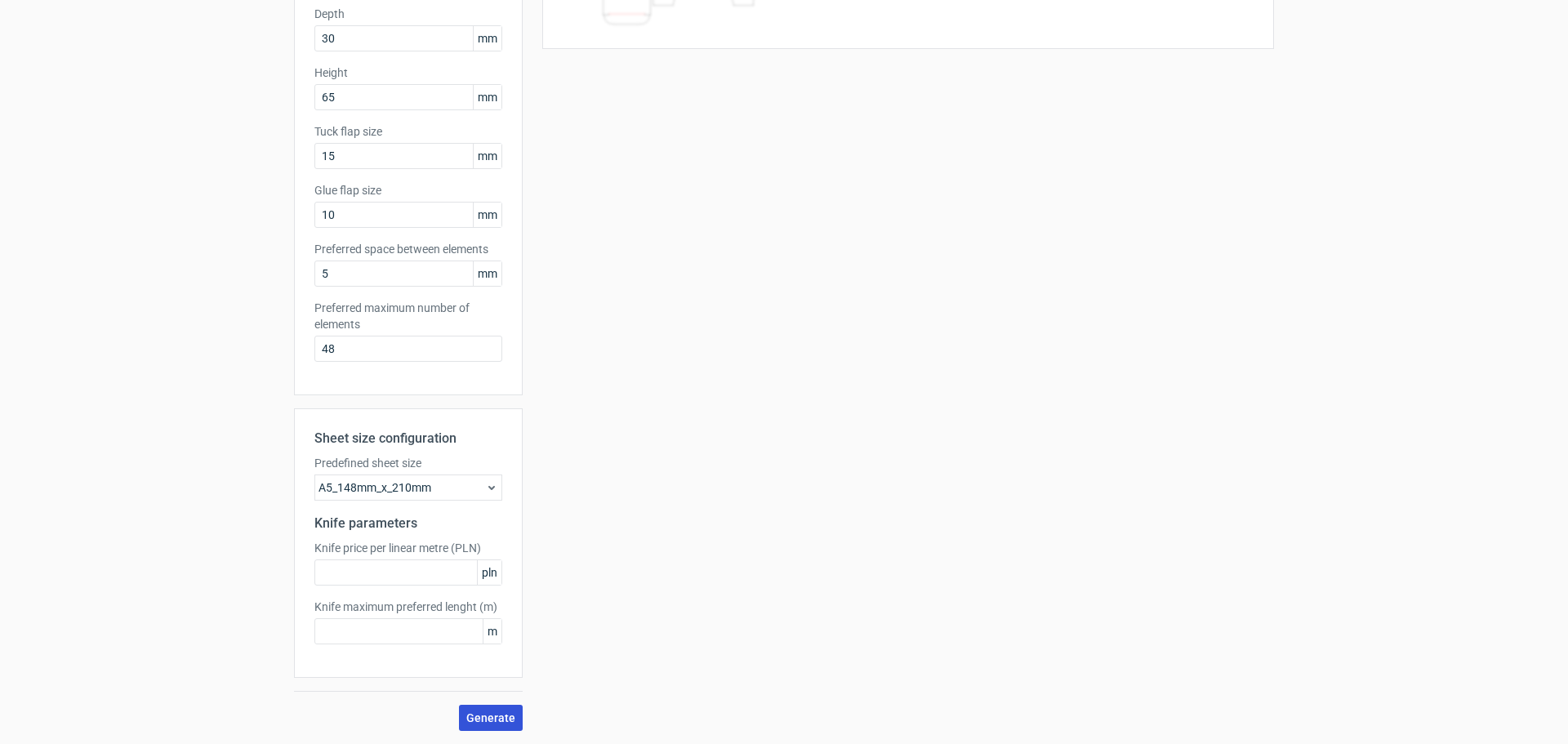
click at [509, 714] on span "Generate" at bounding box center [491, 718] width 49 height 12
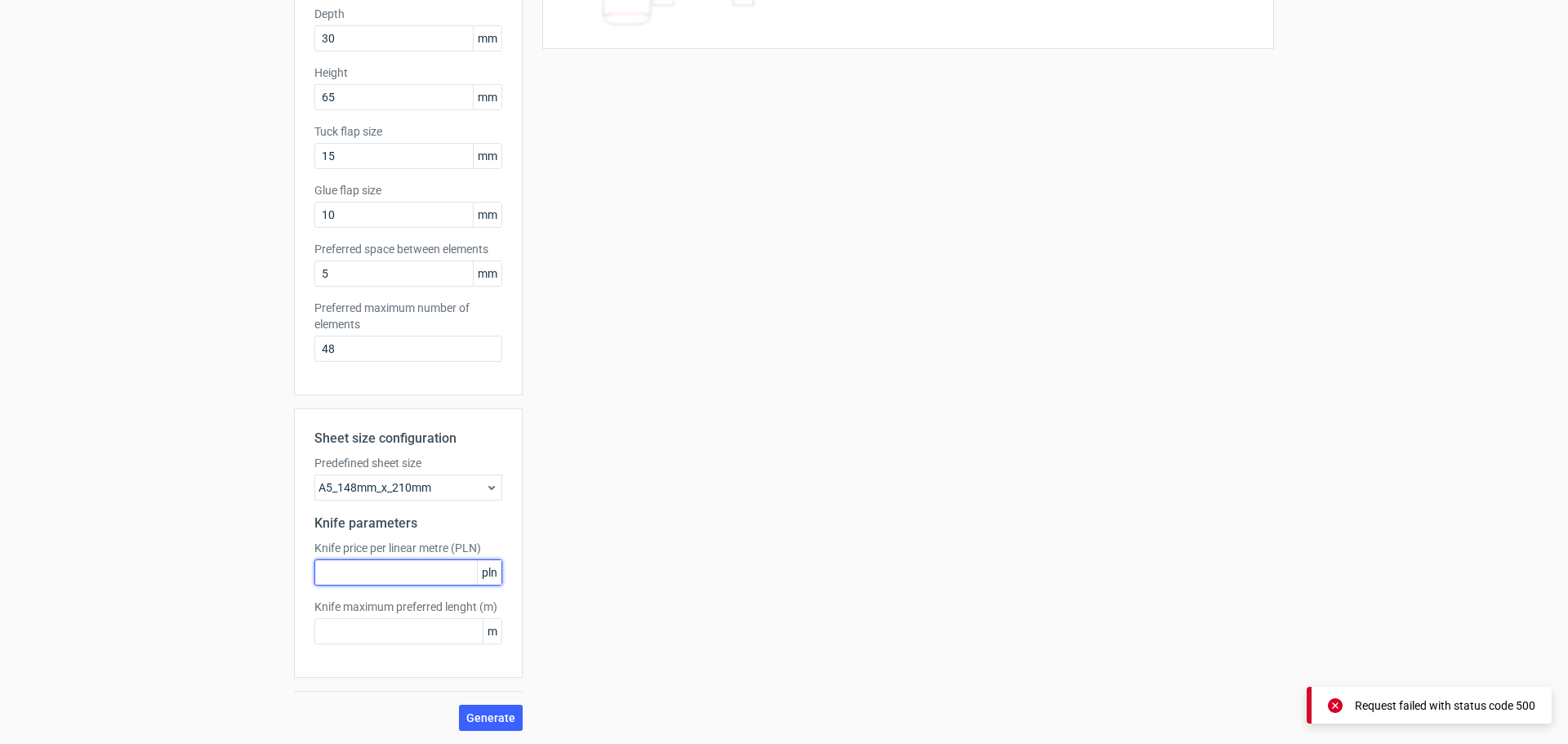
drag, startPoint x: 383, startPoint y: 562, endPoint x: 392, endPoint y: 573, distance: 14.2
click at [383, 563] on input "text" at bounding box center [408, 572] width 187 height 26
type input "34"
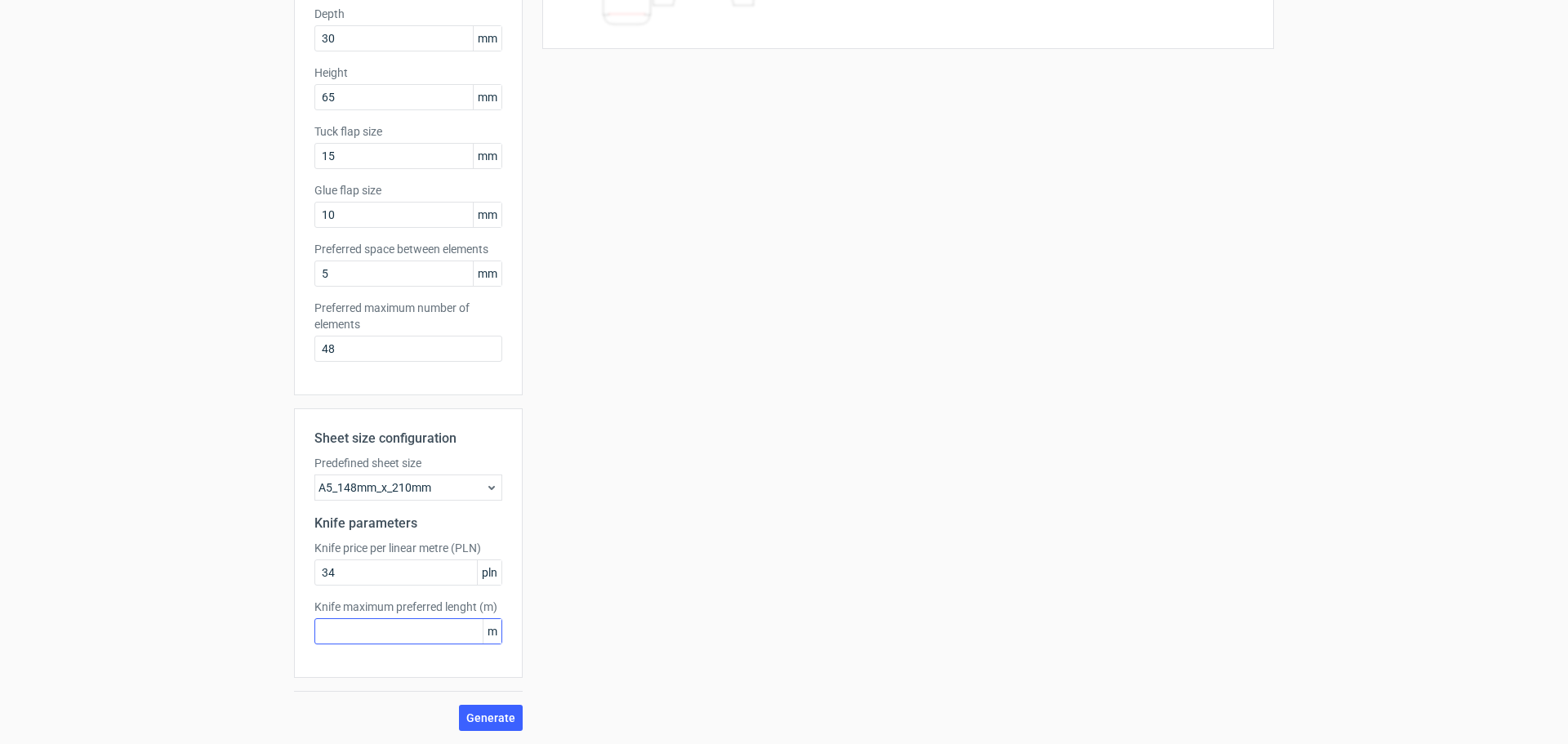
drag, startPoint x: 395, startPoint y: 616, endPoint x: 401, endPoint y: 626, distance: 11.7
click at [398, 624] on div "Knife maximum preferred lenght (m) m" at bounding box center [408, 621] width 187 height 46
click at [404, 634] on input "text" at bounding box center [408, 631] width 187 height 26
type input "3"
click at [489, 722] on span "Generate" at bounding box center [491, 718] width 49 height 12
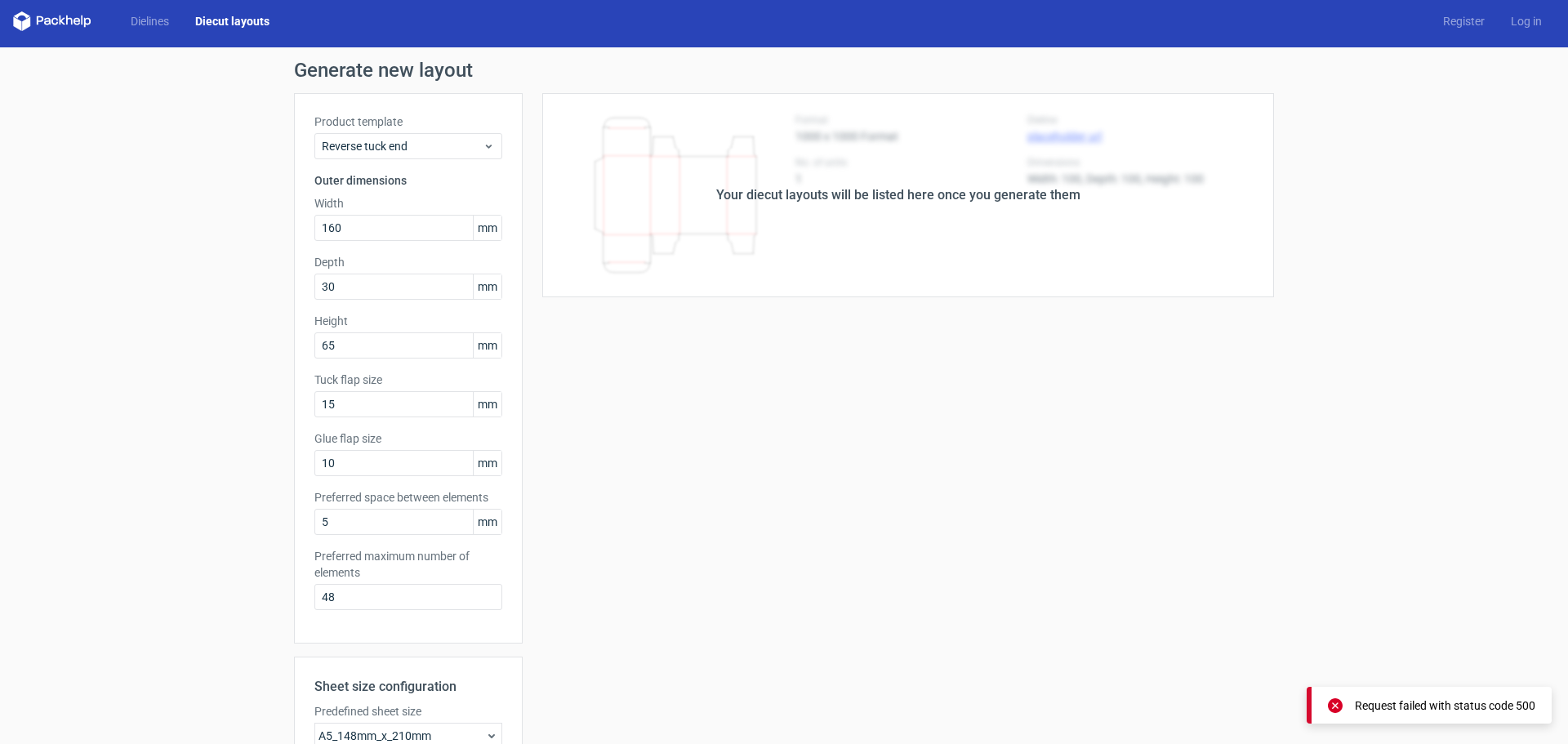
scroll to position [0, 0]
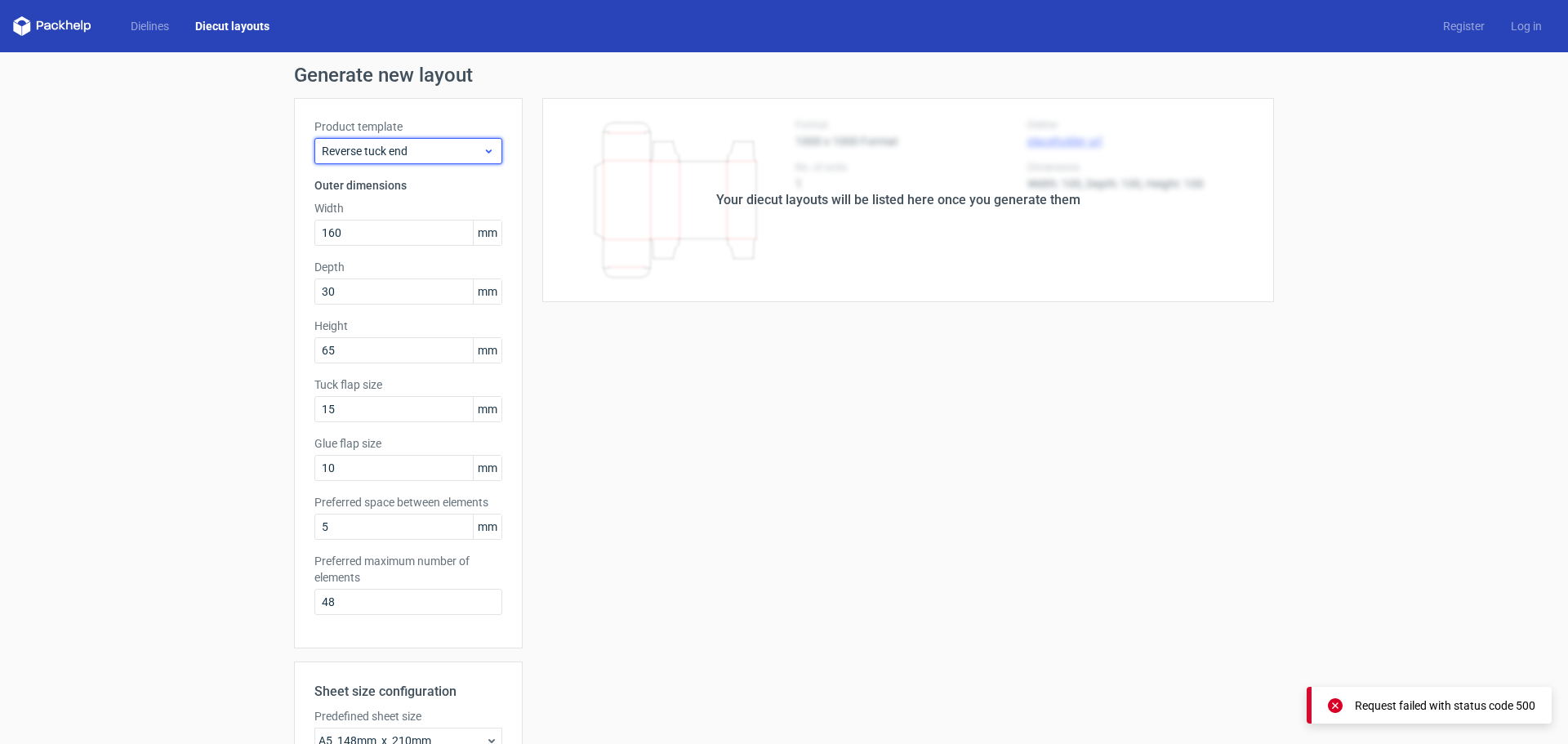
click at [410, 147] on span "Reverse tuck end" at bounding box center [402, 150] width 161 height 17
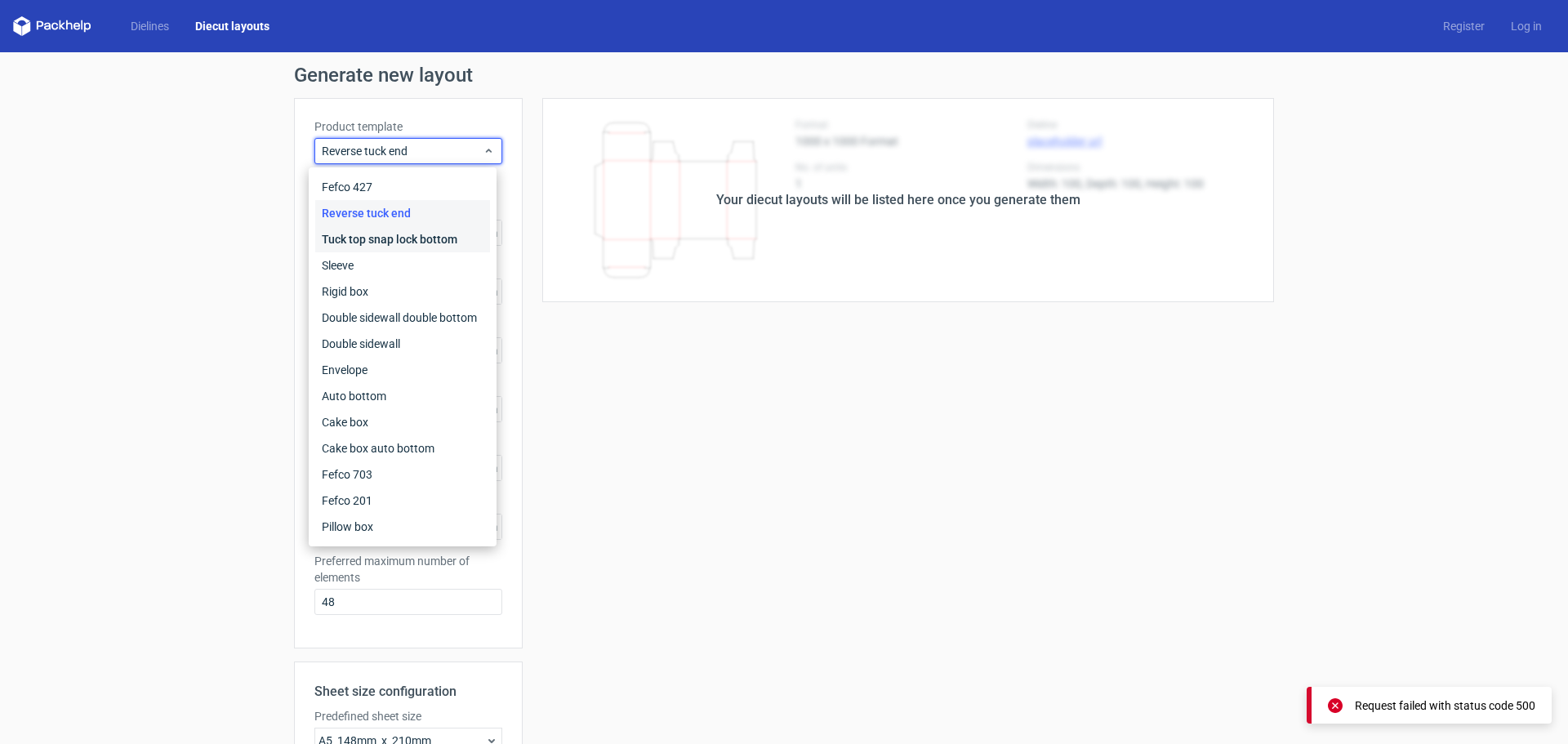
click at [457, 227] on div "Tuck top snap lock bottom" at bounding box center [402, 239] width 175 height 26
